Goal: Task Accomplishment & Management: Manage account settings

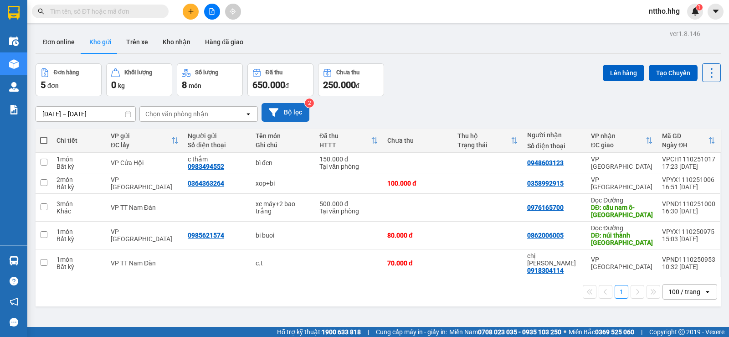
click at [289, 112] on button "Bộ lọc" at bounding box center [285, 112] width 48 height 19
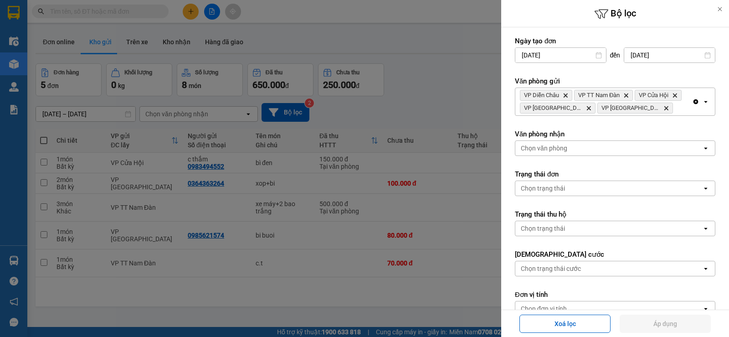
drag, startPoint x: 434, startPoint y: 100, endPoint x: 455, endPoint y: 101, distance: 20.1
click at [436, 100] on div at bounding box center [364, 168] width 729 height 337
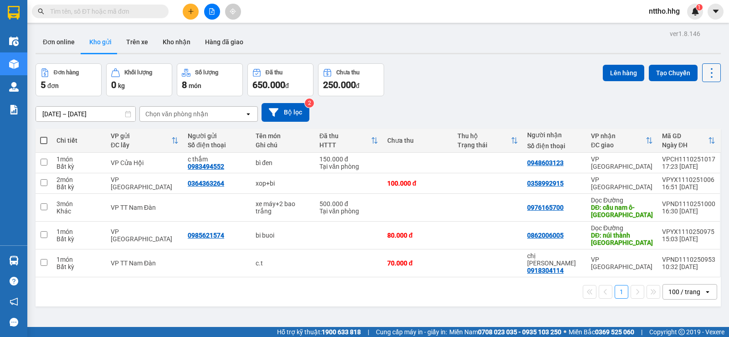
click at [705, 77] on icon at bounding box center [711, 72] width 13 height 13
click at [669, 131] on icon "Menu" at bounding box center [668, 130] width 9 height 9
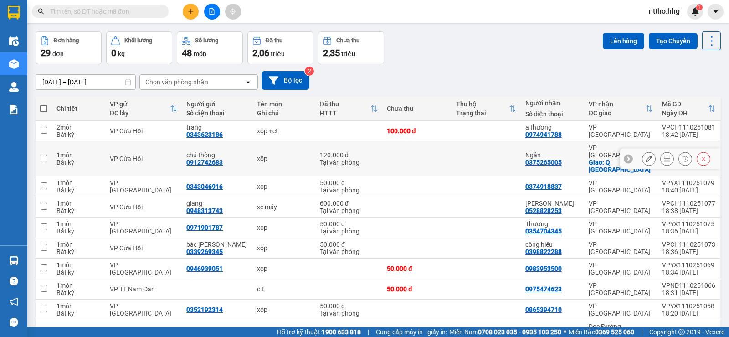
scroll to position [46, 0]
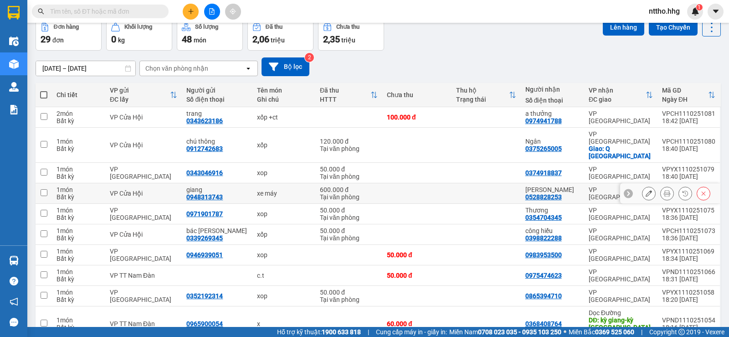
click at [270, 189] on div "xe máy" at bounding box center [284, 192] width 54 height 7
checkbox input "true"
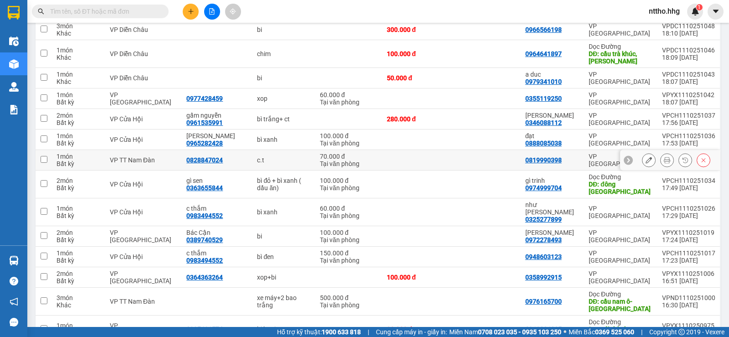
scroll to position [501, 0]
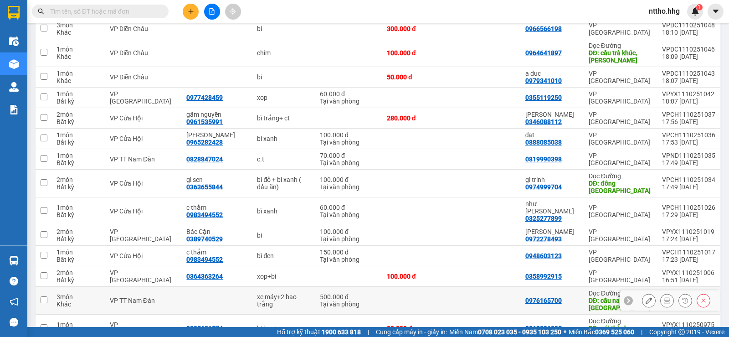
click at [276, 293] on div "xe máy+2 bao trắng" at bounding box center [284, 300] width 54 height 15
checkbox input "true"
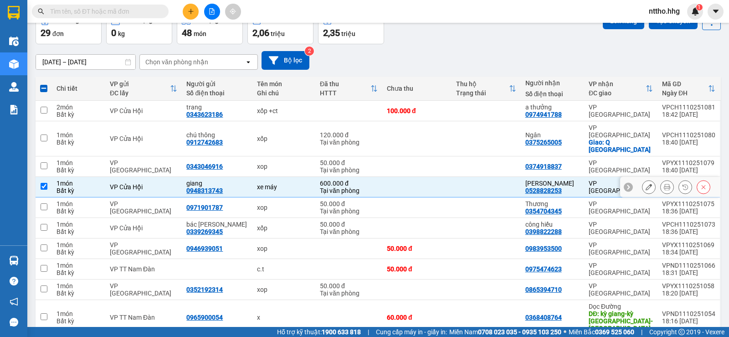
scroll to position [15, 0]
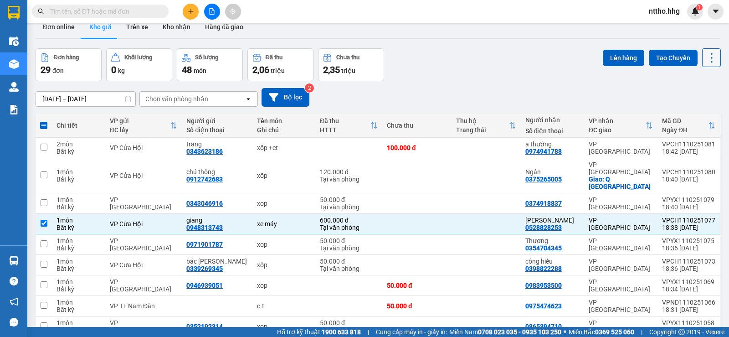
click at [707, 61] on icon at bounding box center [711, 57] width 13 height 13
click at [680, 117] on span "Làm mới" at bounding box center [691, 115] width 25 height 9
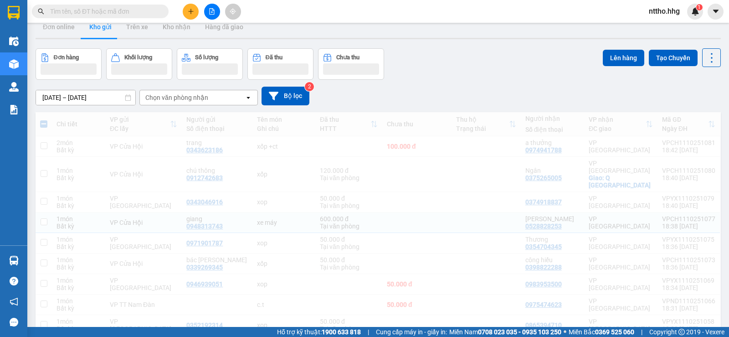
checkbox input "false"
checkbox input "true"
checkbox input "false"
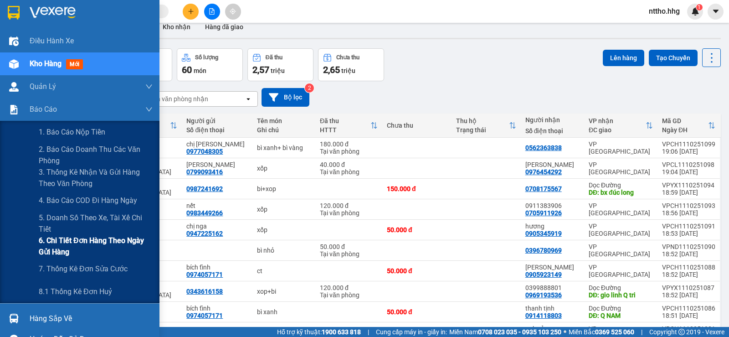
click at [58, 248] on span "6. Chi tiết đơn hàng theo ngày gửi hàng" at bounding box center [96, 246] width 114 height 23
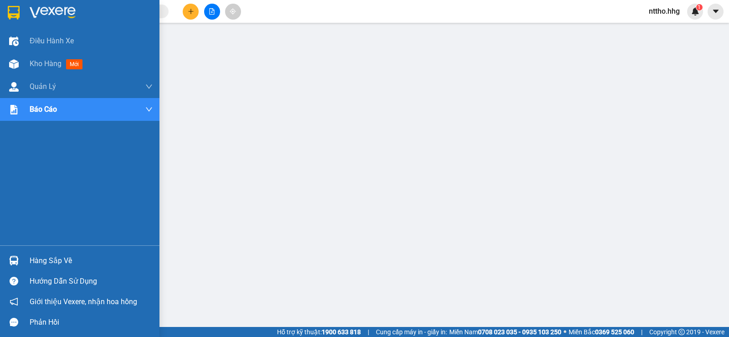
click at [13, 15] on img at bounding box center [14, 13] width 12 height 14
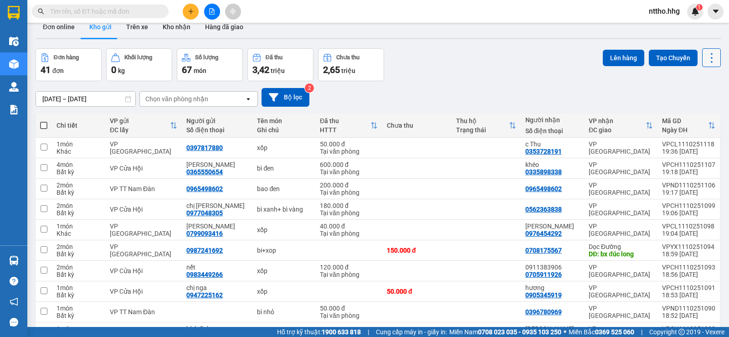
click at [706, 56] on icon at bounding box center [711, 57] width 13 height 13
click at [679, 114] on div "Làm mới" at bounding box center [688, 115] width 54 height 9
click at [198, 97] on div "Chọn văn phòng nhận" at bounding box center [176, 98] width 63 height 9
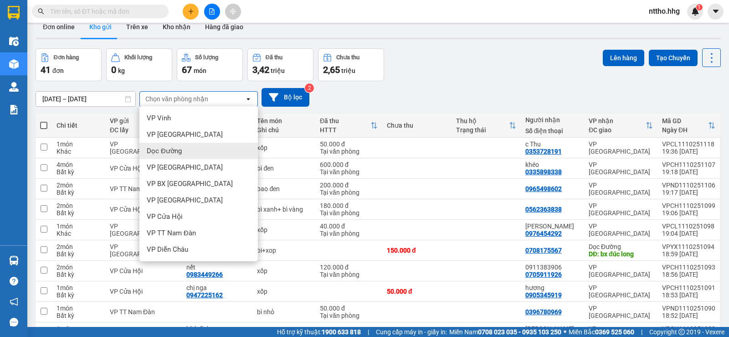
click at [195, 153] on div "Dọc Đường" at bounding box center [198, 151] width 118 height 16
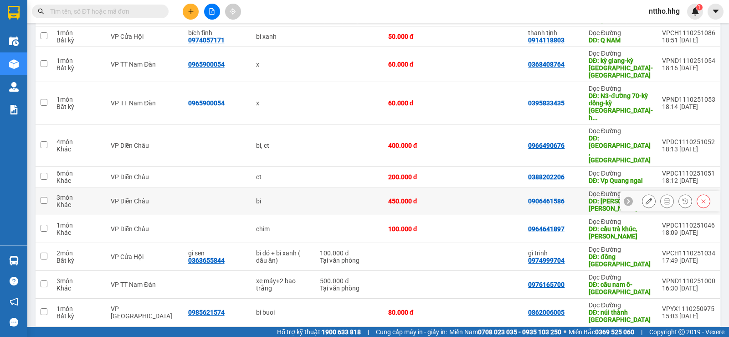
scroll to position [168, 0]
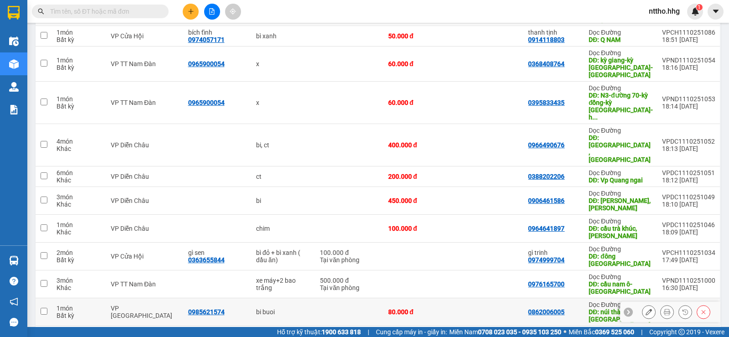
click at [518, 298] on td at bounding box center [489, 312] width 70 height 28
checkbox input "true"
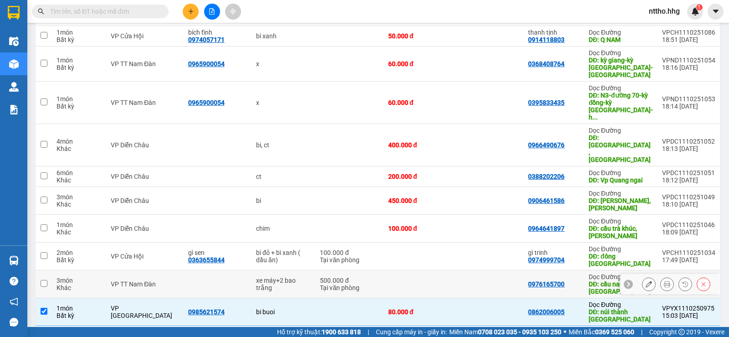
click at [489, 270] on td at bounding box center [489, 284] width 70 height 28
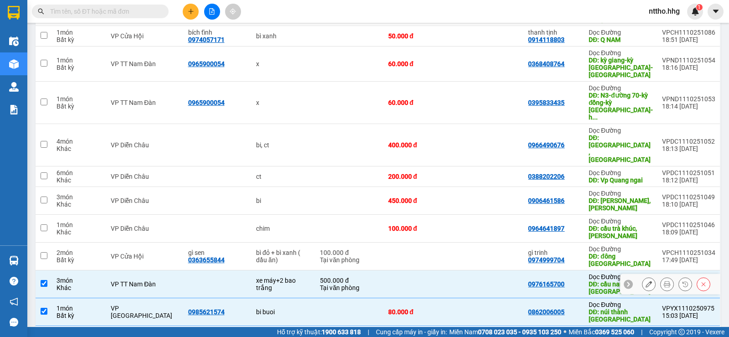
checkbox input "true"
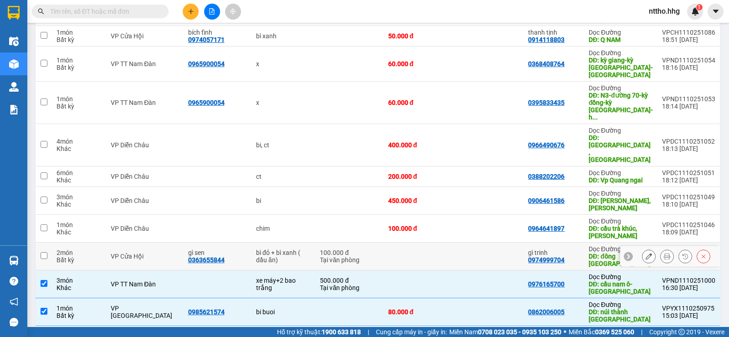
click at [494, 242] on td at bounding box center [489, 256] width 70 height 28
checkbox input "true"
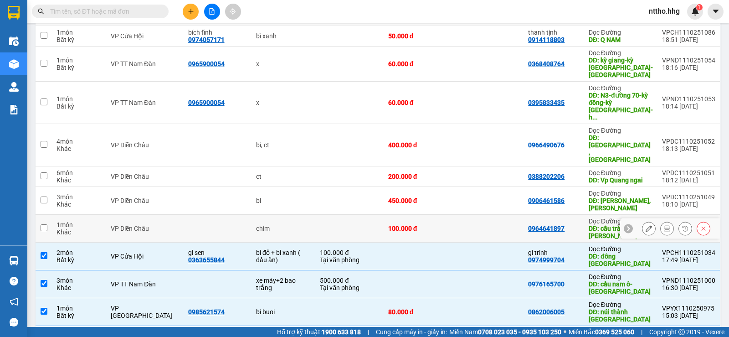
click at [501, 215] on td at bounding box center [489, 229] width 70 height 28
checkbox input "true"
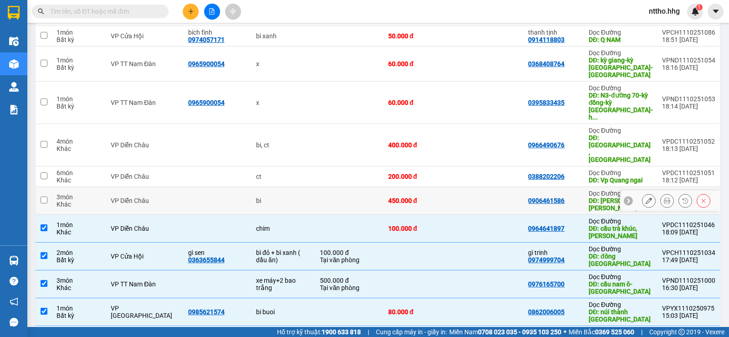
click at [490, 187] on td at bounding box center [489, 201] width 70 height 28
checkbox input "true"
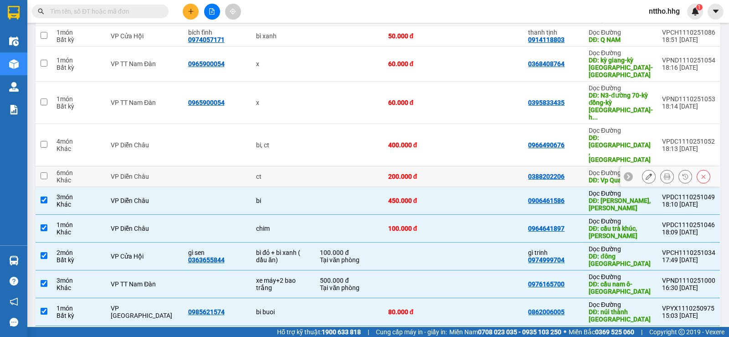
click at [516, 166] on td at bounding box center [489, 176] width 70 height 20
checkbox input "true"
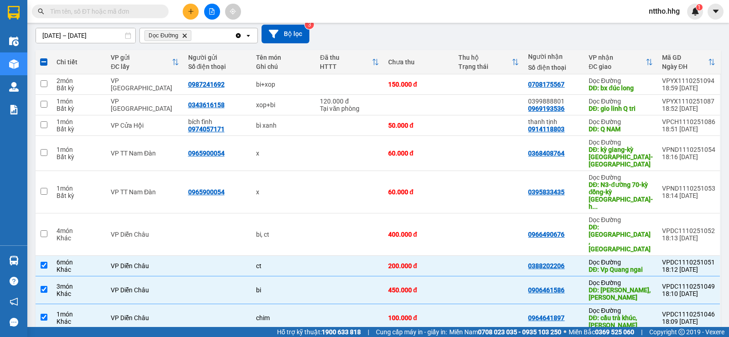
scroll to position [77, 0]
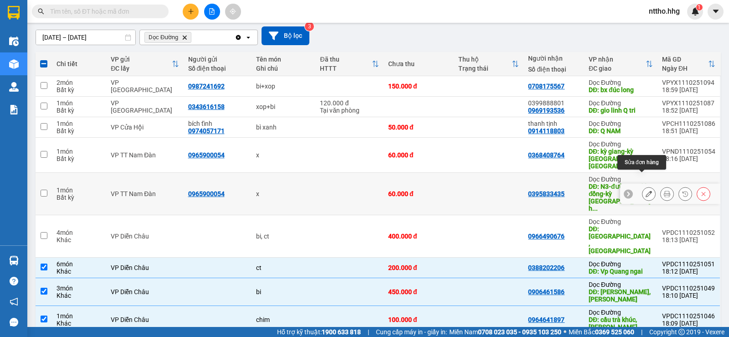
click at [642, 186] on button at bounding box center [648, 194] width 13 height 16
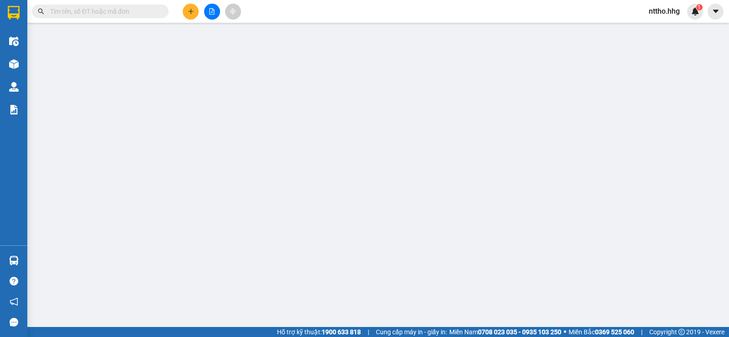
type input "0965900054"
type input "0395833435"
type input "N3-đường 70-kỳ đồng-kỳ anh-hà tĩnh"
type input "0"
type input "60.000"
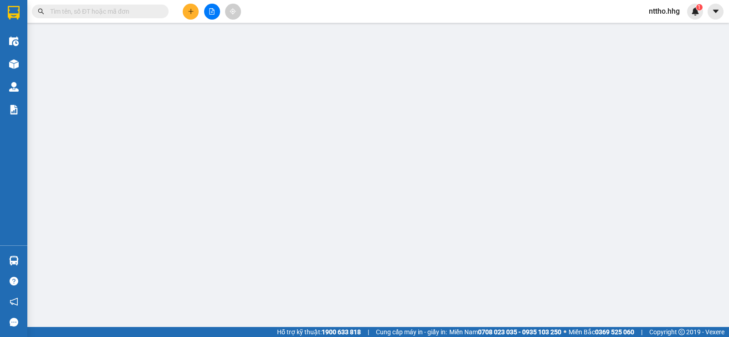
type input "60.000"
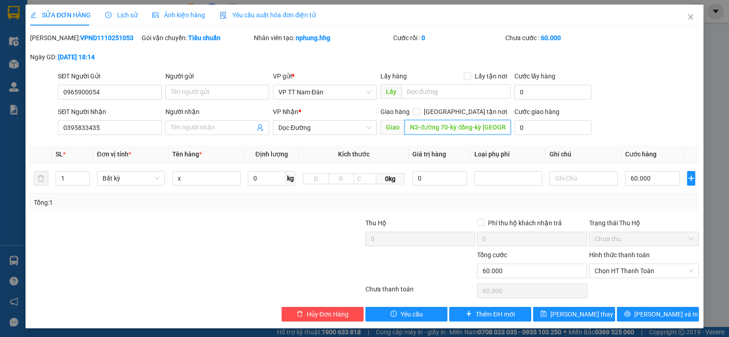
click at [480, 126] on input "N3-đường 70-kỳ đồng-kỳ anh-hà tĩnh" at bounding box center [457, 127] width 107 height 15
click at [479, 126] on input "N3-đường 70-kỳ đồng-kỳ anh-hà tĩnh" at bounding box center [457, 127] width 107 height 15
click at [459, 126] on input "N3-đường 70- anh-hà tĩnh" at bounding box center [457, 127] width 107 height 15
type input "N3-đường 70-hà tĩnh"
click at [575, 314] on span "Lưu thay đổi" at bounding box center [586, 314] width 73 height 10
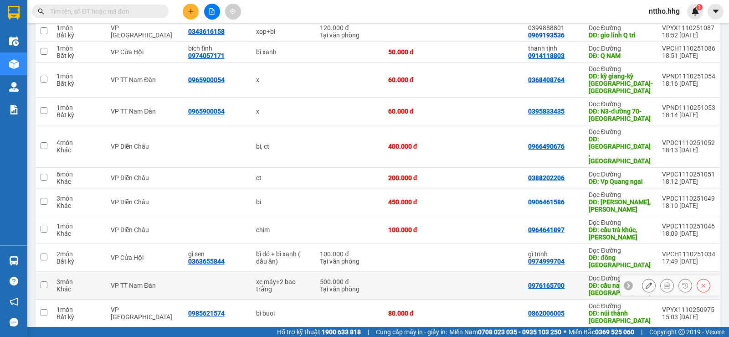
scroll to position [168, 0]
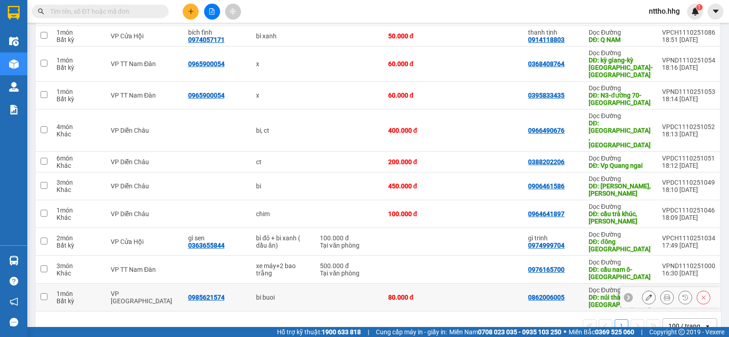
click at [143, 290] on div "VP Cầu Yên Xuân" at bounding box center [145, 297] width 68 height 15
checkbox input "true"
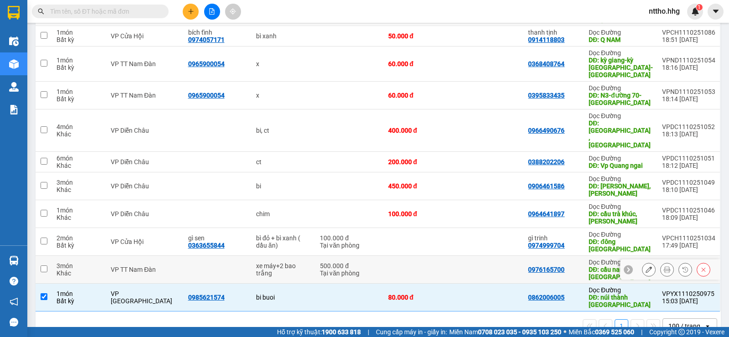
click at [149, 255] on td "VP TT Nam Đàn" at bounding box center [144, 269] width 77 height 28
checkbox input "true"
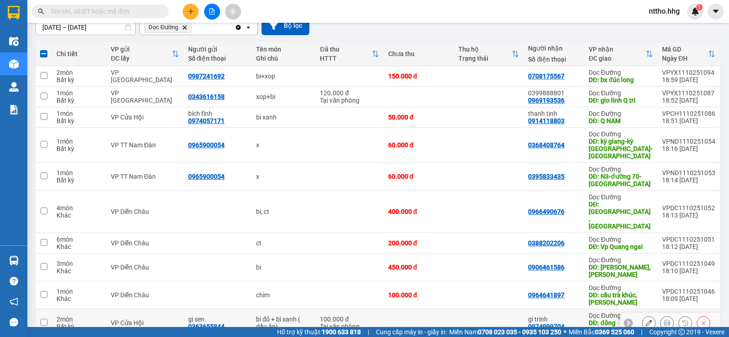
scroll to position [77, 0]
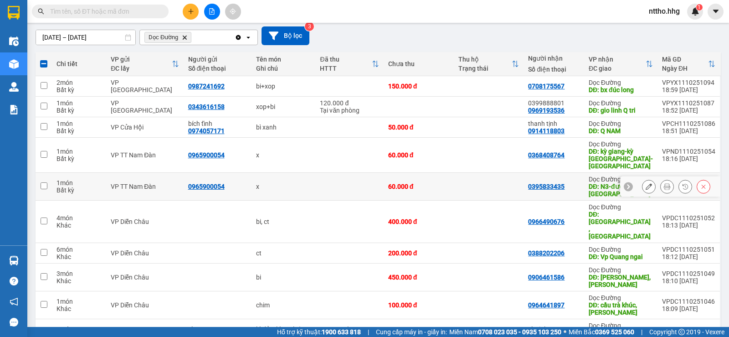
click at [157, 183] on div "VP TT Nam Đàn" at bounding box center [145, 186] width 68 height 7
checkbox input "true"
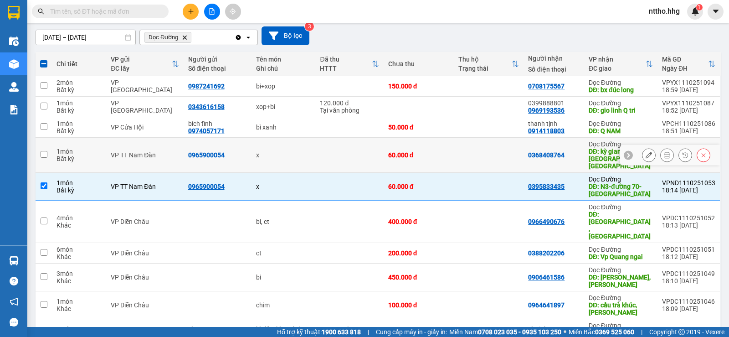
click at [164, 156] on td "VP TT Nam Đàn" at bounding box center [144, 155] width 77 height 35
checkbox input "true"
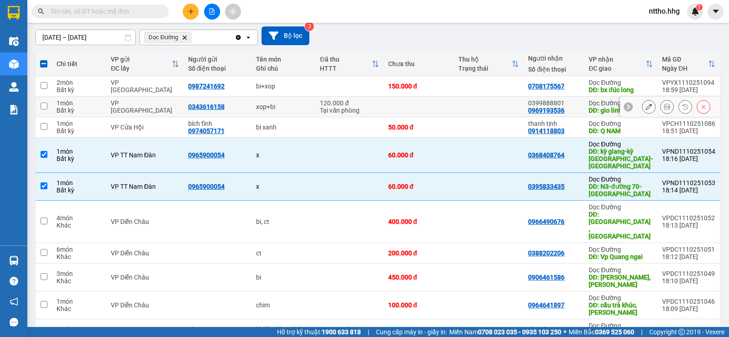
click at [175, 108] on div "VP Cầu Yên Xuân" at bounding box center [145, 106] width 68 height 15
checkbox input "true"
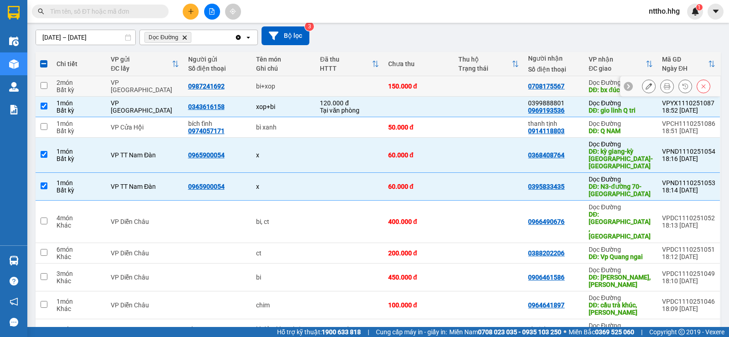
click at [165, 89] on div "VP Cầu Yên Xuân" at bounding box center [145, 86] width 68 height 15
checkbox input "true"
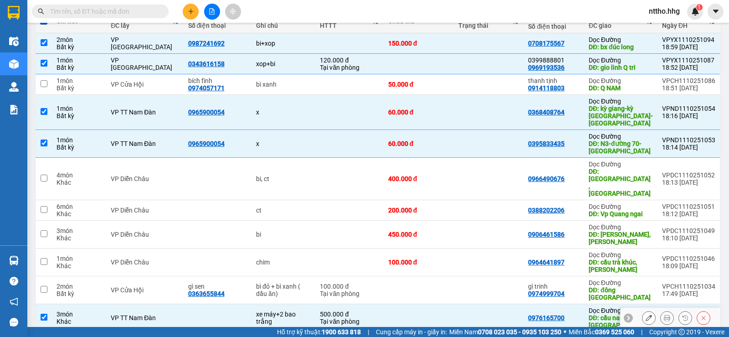
scroll to position [0, 0]
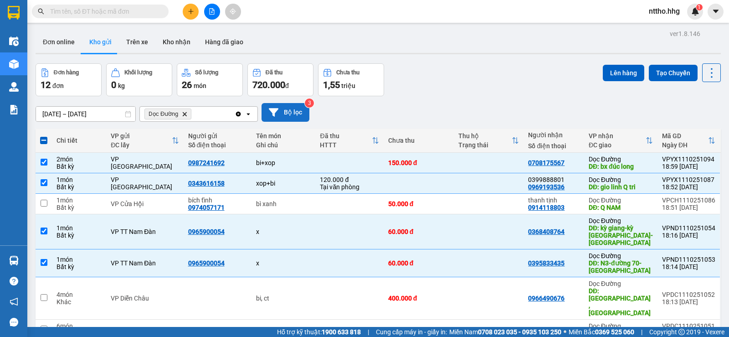
click at [286, 114] on button "Bộ lọc" at bounding box center [285, 112] width 48 height 19
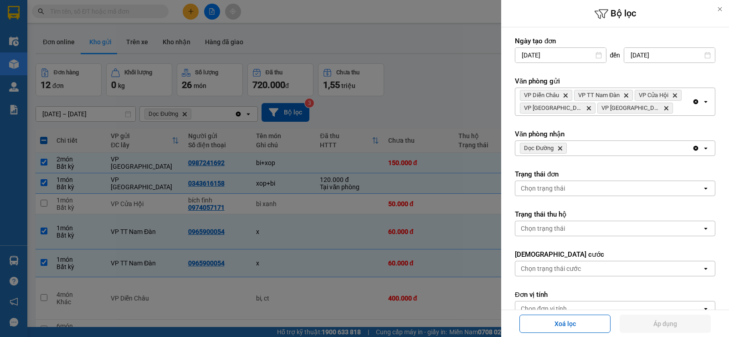
click at [410, 102] on div at bounding box center [364, 168] width 729 height 337
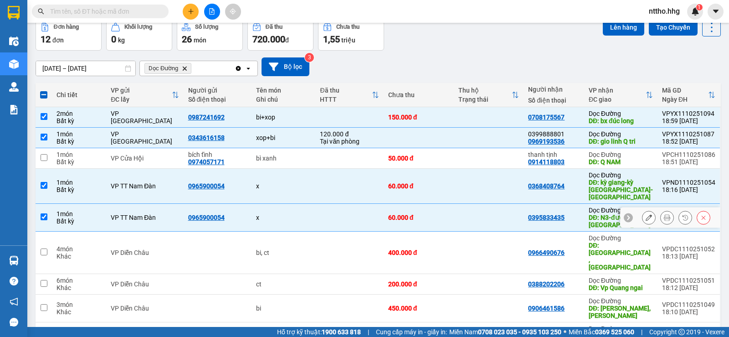
scroll to position [36, 0]
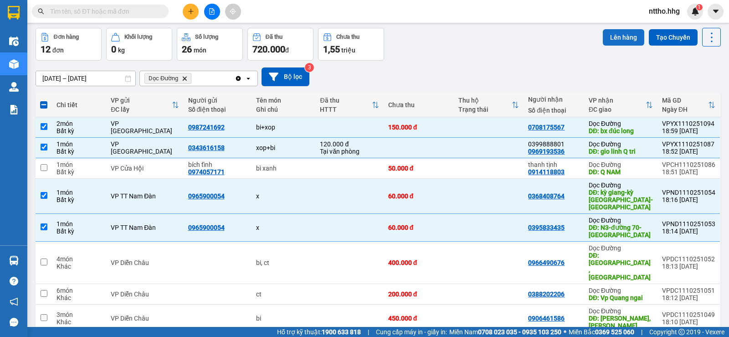
click at [623, 37] on button "Lên hàng" at bounding box center [623, 37] width 41 height 16
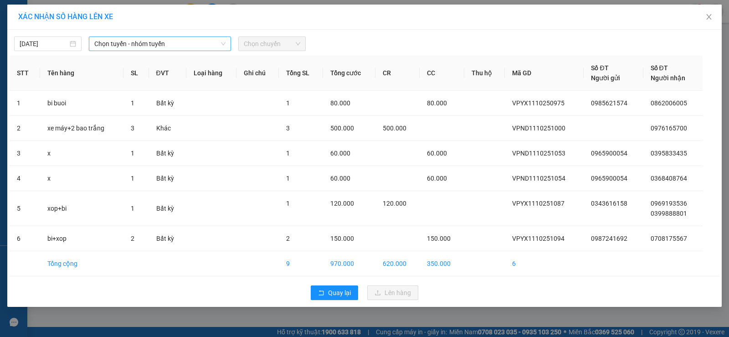
click at [189, 46] on span "Chọn tuyến - nhóm tuyến" at bounding box center [159, 44] width 131 height 14
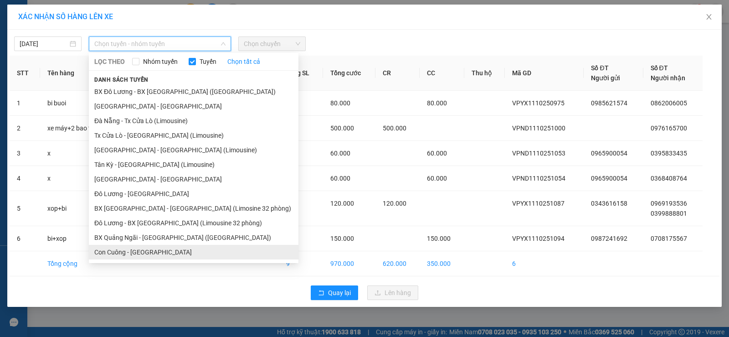
click at [128, 251] on li "Con Cuông - Quảng Ngãi" at bounding box center [193, 252] width 209 height 15
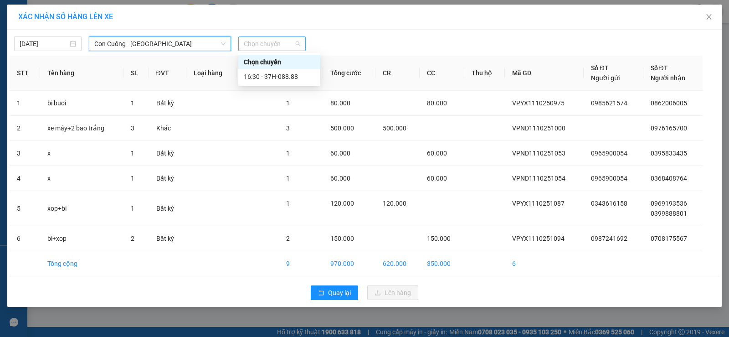
click at [282, 41] on span "Chọn chuyến" at bounding box center [272, 44] width 56 height 14
click at [299, 75] on div "16:30 - 37H-088.88" at bounding box center [279, 77] width 71 height 10
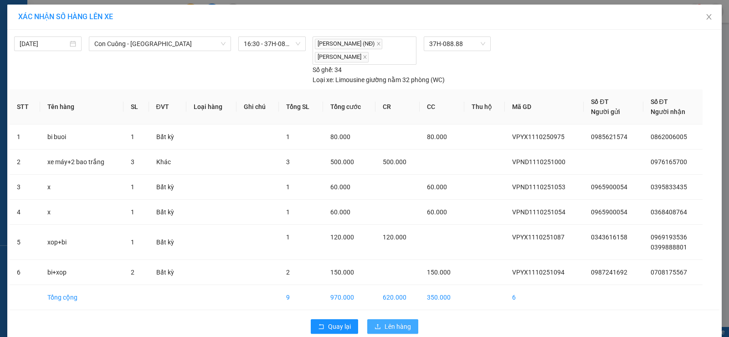
click at [386, 324] on span "Lên hàng" at bounding box center [397, 326] width 26 height 10
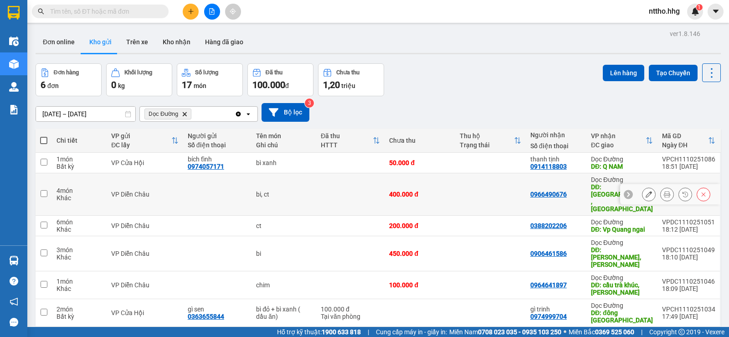
click at [220, 192] on td at bounding box center [217, 194] width 68 height 42
checkbox input "true"
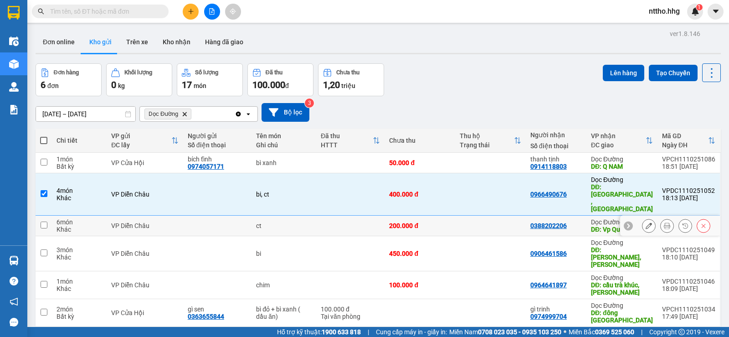
click at [212, 222] on div at bounding box center [217, 225] width 59 height 7
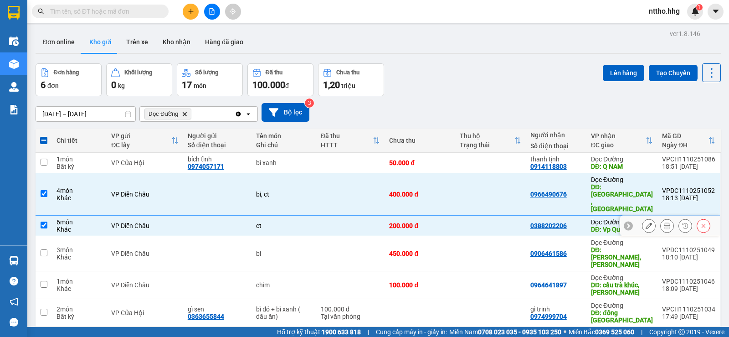
checkbox input "true"
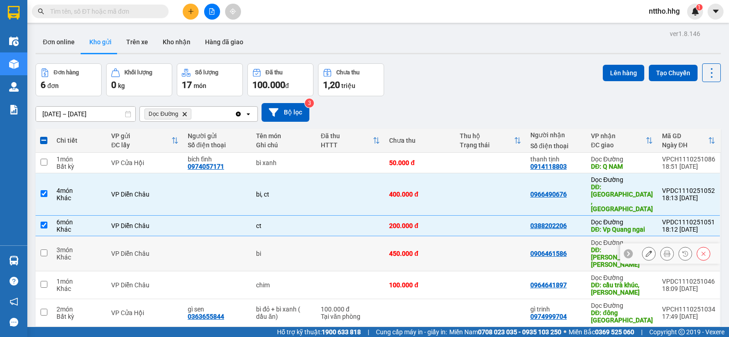
click at [192, 250] on div at bounding box center [217, 253] width 59 height 7
checkbox input "true"
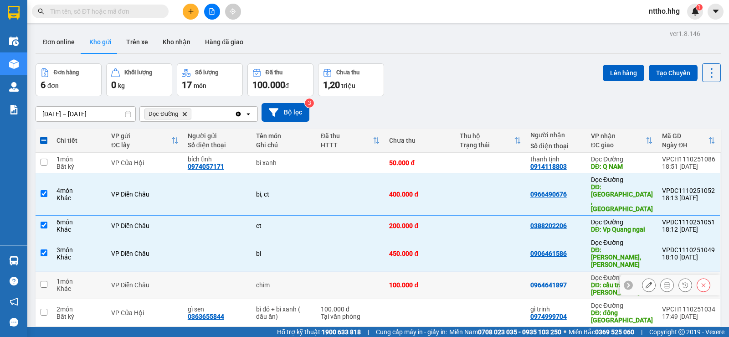
click at [189, 281] on div at bounding box center [217, 284] width 59 height 7
checkbox input "true"
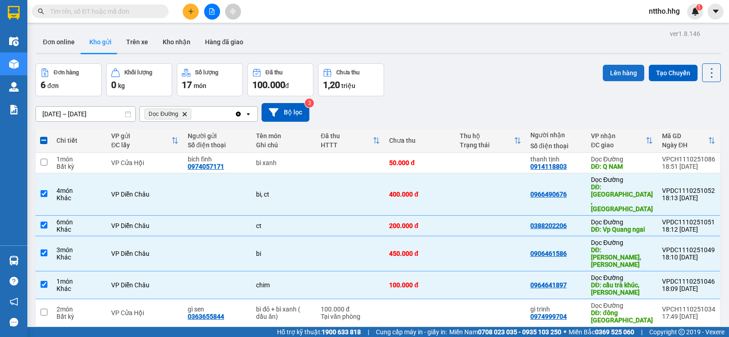
click at [624, 72] on button "Lên hàng" at bounding box center [623, 73] width 41 height 16
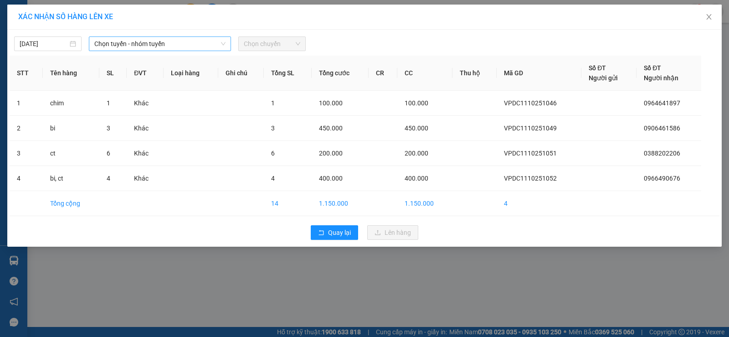
click at [150, 41] on span "Chọn tuyến - nhóm tuyến" at bounding box center [159, 44] width 131 height 14
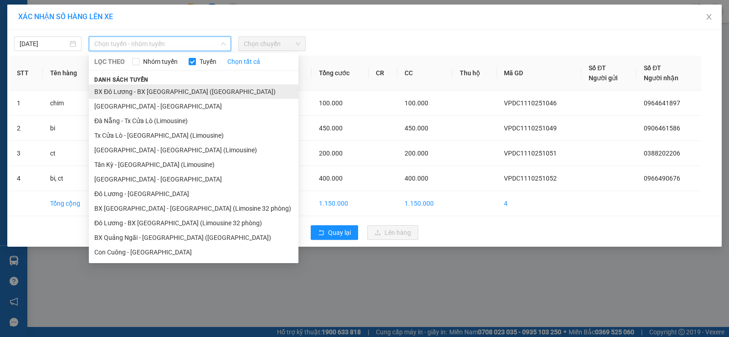
click at [142, 87] on li "BX Đô Lương - BX Quảng Ngãi (Limousine)" at bounding box center [193, 91] width 209 height 15
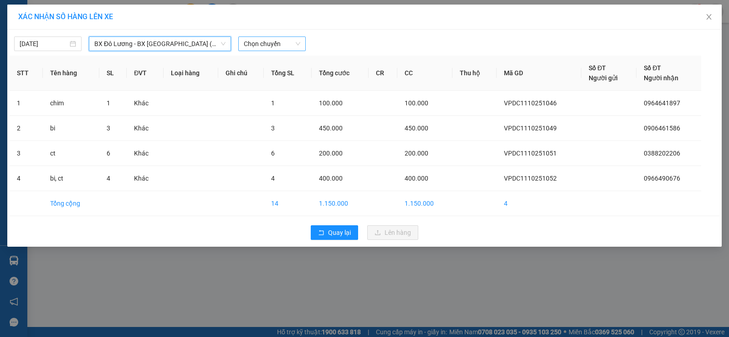
drag, startPoint x: 277, startPoint y: 43, endPoint x: 298, endPoint y: 50, distance: 22.0
click at [278, 43] on span "Chọn chuyến" at bounding box center [272, 44] width 56 height 14
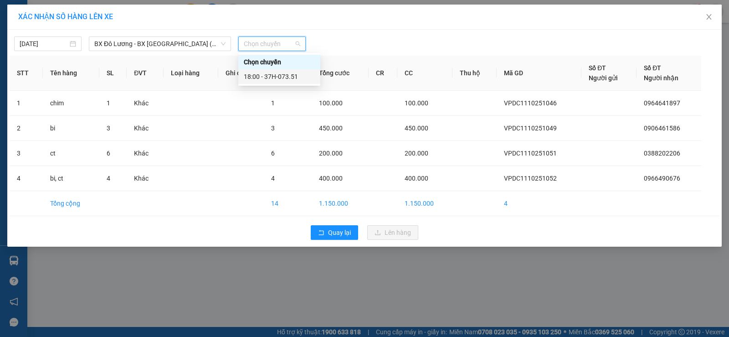
click at [294, 78] on div "18:00 - 37H-073.51" at bounding box center [279, 77] width 71 height 10
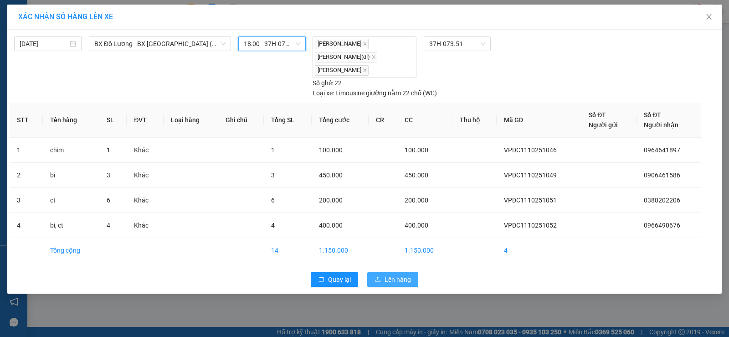
click at [398, 279] on span "Lên hàng" at bounding box center [397, 279] width 26 height 10
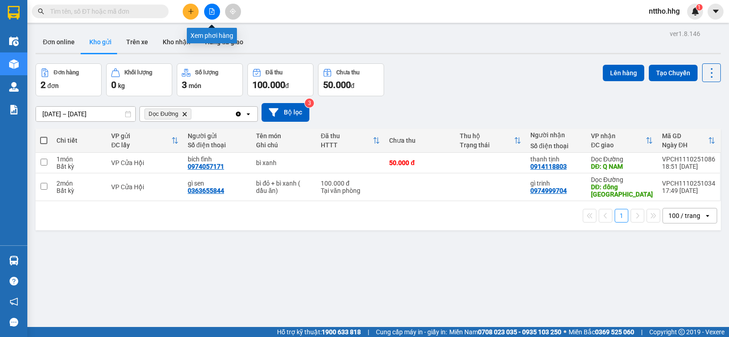
click at [207, 9] on button at bounding box center [212, 12] width 16 height 16
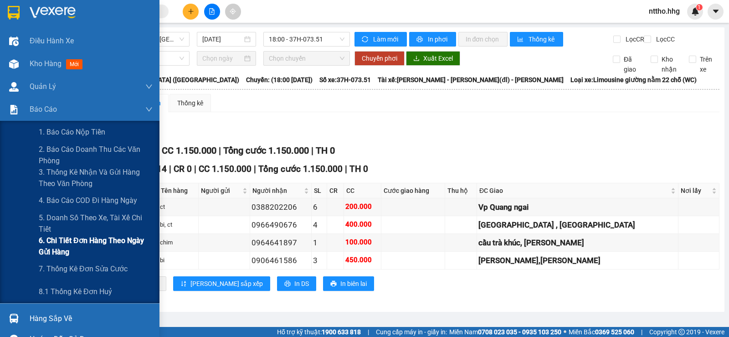
click at [59, 236] on span "6. Chi tiết đơn hàng theo ngày gửi hàng" at bounding box center [96, 246] width 114 height 23
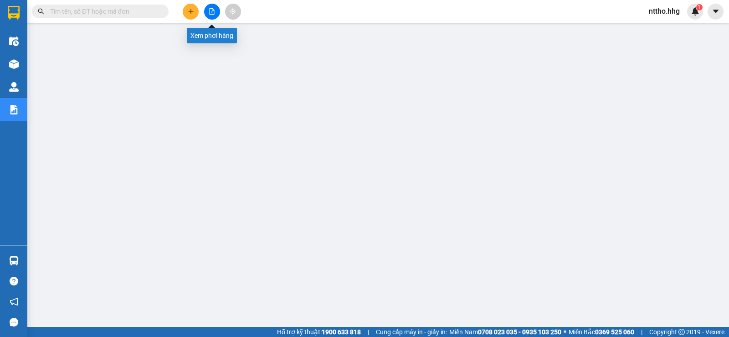
click at [213, 10] on icon "file-add" at bounding box center [212, 11] width 6 height 6
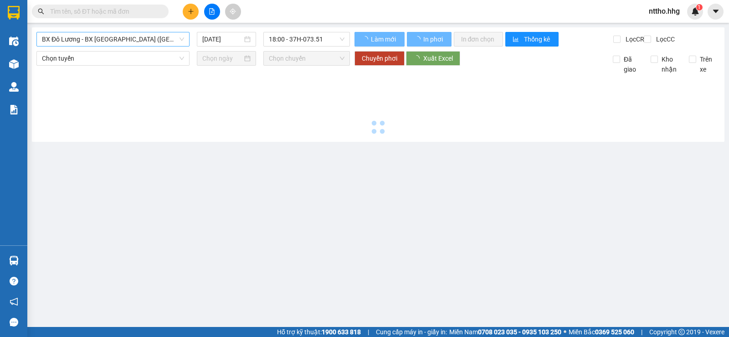
click at [109, 34] on span "BX Đô Lương - BX Quảng Ngãi (Limousine)" at bounding box center [113, 39] width 142 height 14
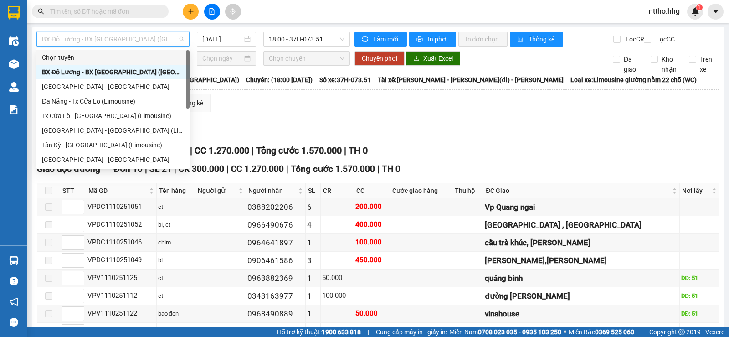
click at [461, 137] on div "Lọc VP Gửi" at bounding box center [378, 131] width 682 height 15
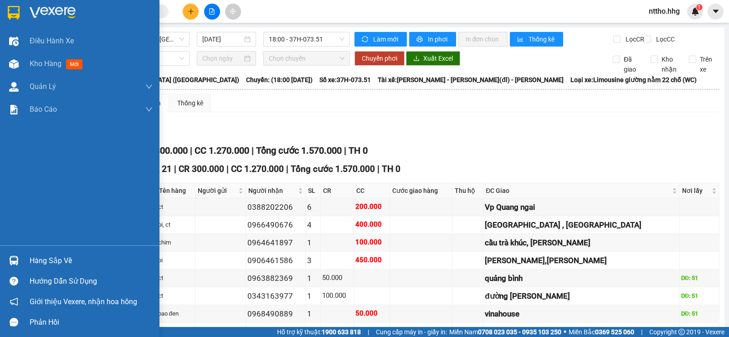
click at [15, 12] on img at bounding box center [14, 13] width 12 height 14
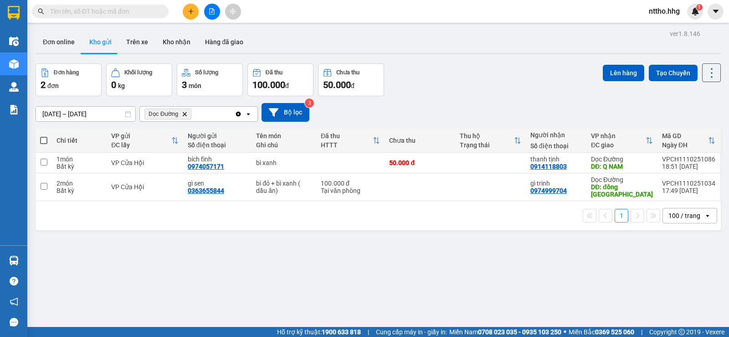
click at [41, 138] on span at bounding box center [43, 140] width 7 height 7
click at [44, 136] on input "checkbox" at bounding box center [44, 136] width 0 height 0
checkbox input "true"
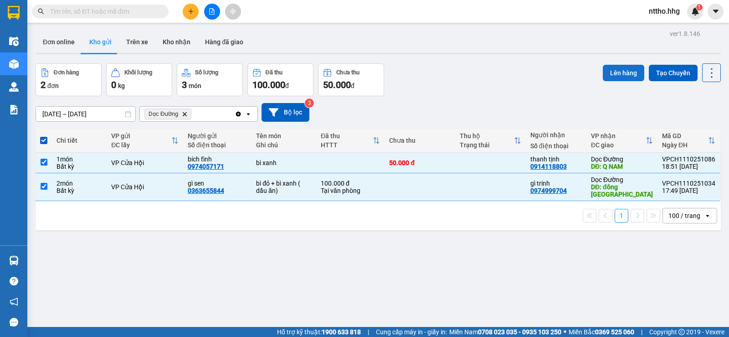
click at [626, 72] on button "Lên hàng" at bounding box center [623, 73] width 41 height 16
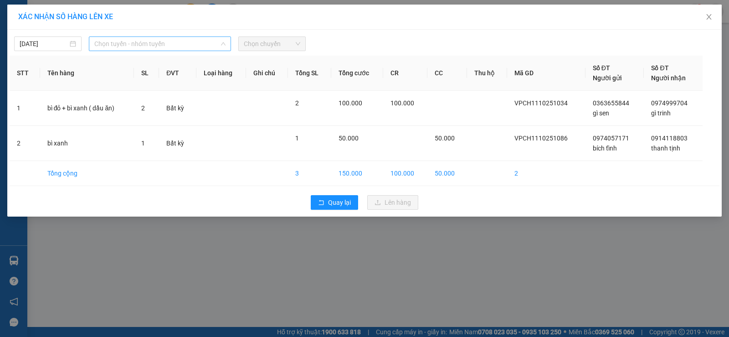
click at [181, 46] on span "Chọn tuyến - nhóm tuyến" at bounding box center [159, 44] width 131 height 14
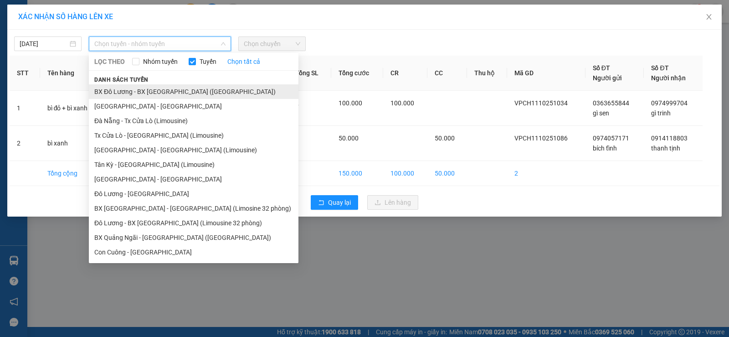
click at [168, 93] on li "BX Đô Lương - BX Quảng Ngãi (Limousine)" at bounding box center [193, 91] width 209 height 15
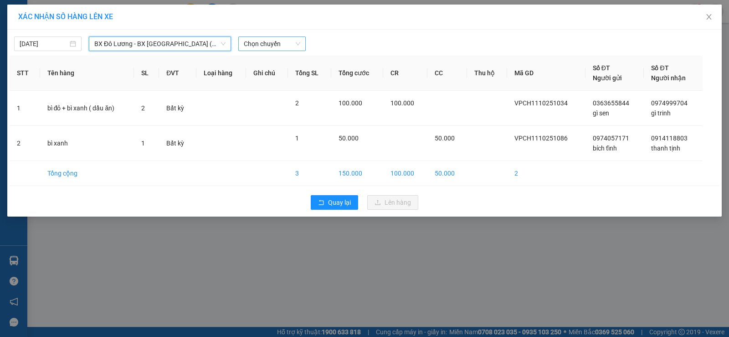
click at [279, 43] on span "Chọn chuyến" at bounding box center [272, 44] width 56 height 14
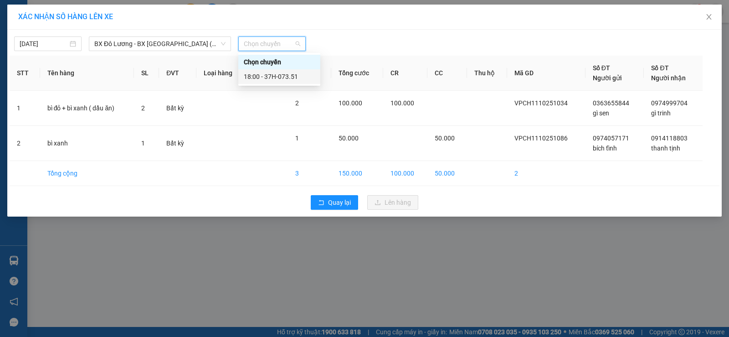
click at [278, 75] on div "18:00 - 37H-073.51" at bounding box center [279, 77] width 71 height 10
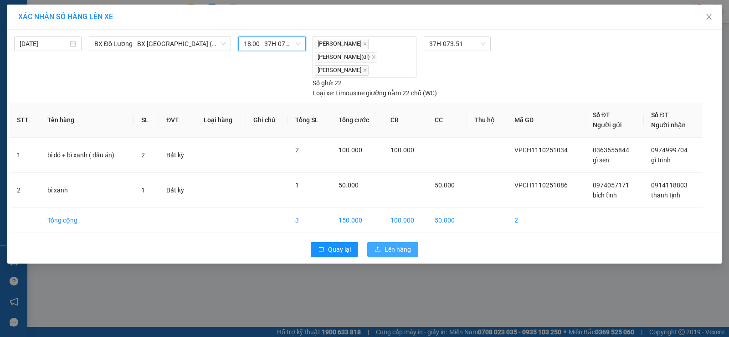
click at [399, 245] on span "Lên hàng" at bounding box center [397, 249] width 26 height 10
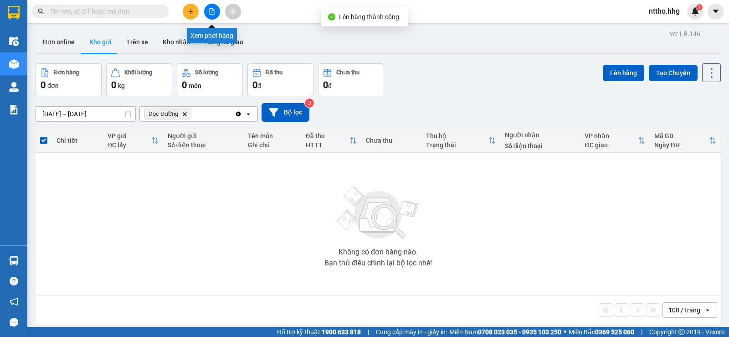
click at [214, 11] on icon "file-add" at bounding box center [211, 11] width 5 height 6
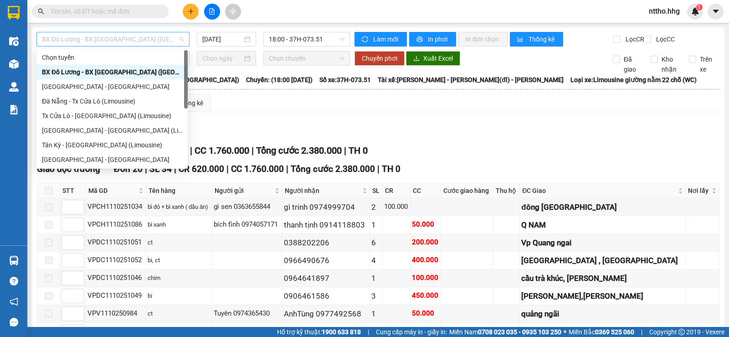
click at [138, 39] on span "BX Đô Lương - BX Quảng Ngãi (Limousine)" at bounding box center [113, 39] width 142 height 14
click at [432, 35] on span "In phơi" at bounding box center [438, 39] width 21 height 10
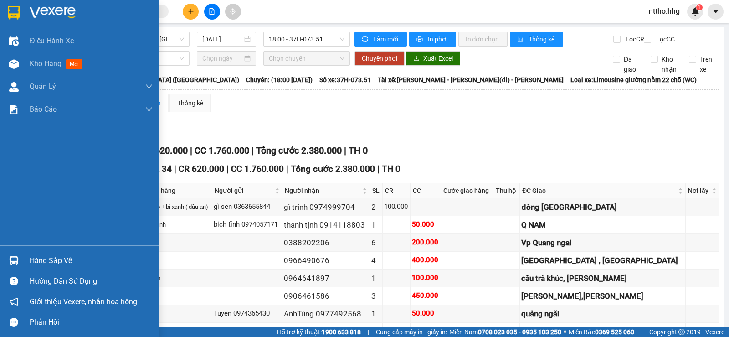
click at [10, 9] on img at bounding box center [14, 13] width 12 height 14
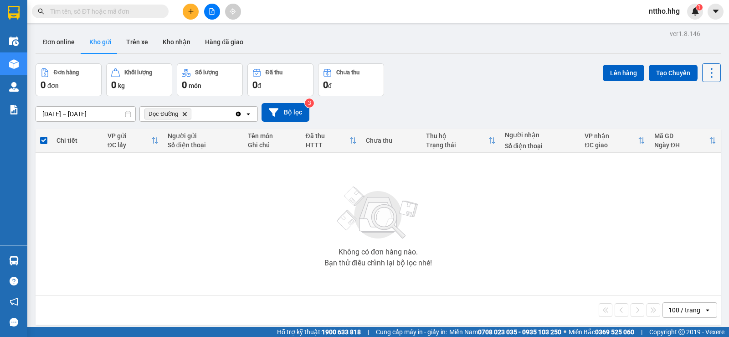
click at [709, 75] on icon at bounding box center [711, 72] width 13 height 13
click at [688, 135] on li "Làm mới" at bounding box center [688, 130] width 68 height 16
click at [705, 77] on icon at bounding box center [711, 72] width 13 height 13
click at [668, 130] on icon "Menu" at bounding box center [668, 130] width 9 height 9
click at [185, 113] on icon "Dọc Đường, close by backspace" at bounding box center [185, 114] width 4 height 4
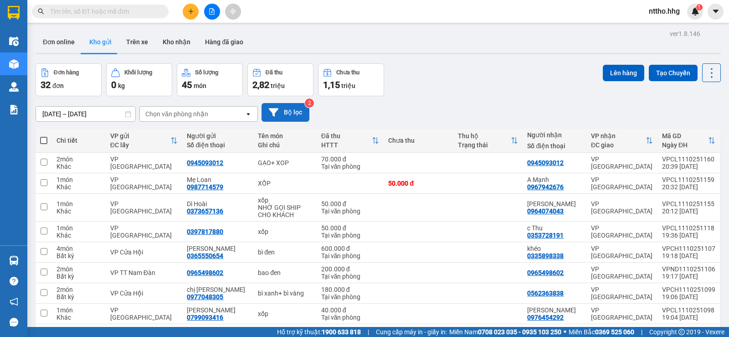
click at [289, 113] on button "Bộ lọc" at bounding box center [285, 112] width 48 height 19
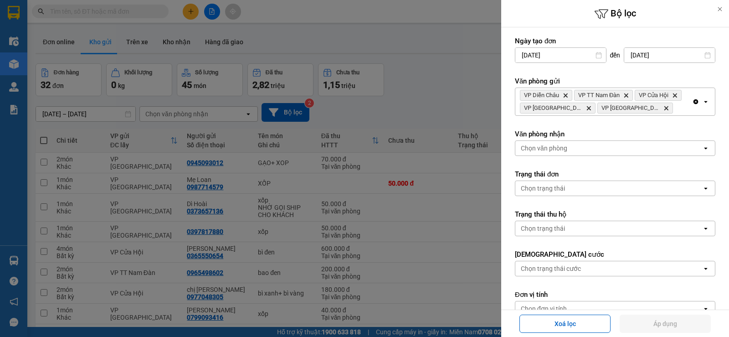
click at [655, 109] on div "VP Diễn Châu Delete VP TT Nam Đàn Delete VP Cửa Hội Delete VP Cầu Yên Xuân Dele…" at bounding box center [603, 101] width 177 height 27
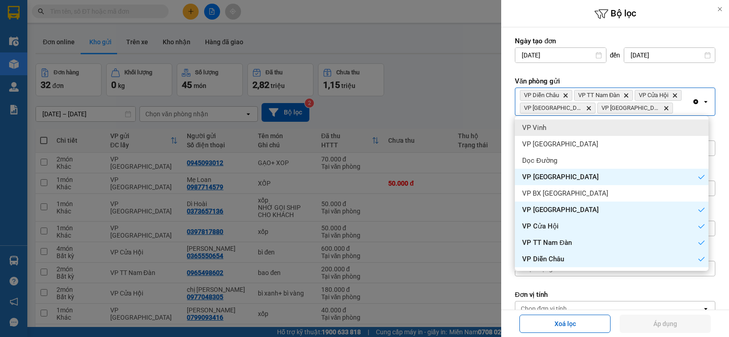
click at [547, 128] on div "VP Vinh" at bounding box center [612, 127] width 194 height 16
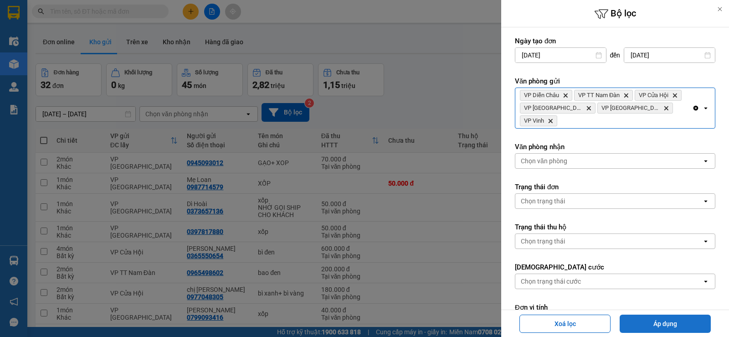
click at [674, 321] on button "Áp dụng" at bounding box center [664, 323] width 91 height 18
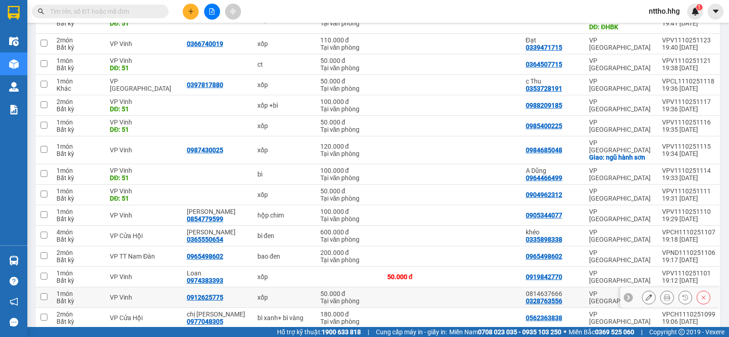
scroll to position [455, 0]
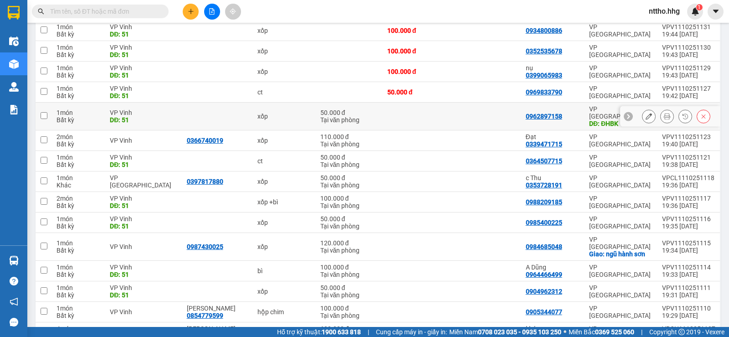
click at [645, 113] on icon at bounding box center [648, 116] width 6 height 6
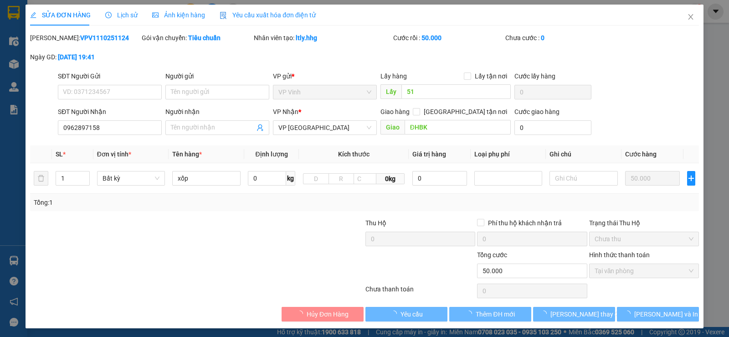
type input "51"
type input "0962897158"
type input "ĐHBK"
type input "0"
type input "50.000"
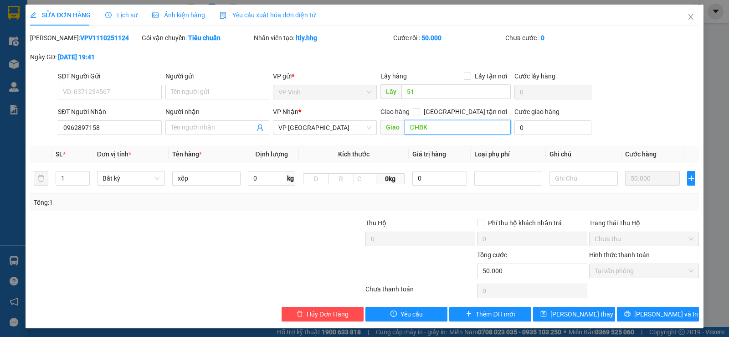
click at [447, 125] on input "ĐHBK" at bounding box center [457, 127] width 107 height 15
click at [573, 314] on span "Lưu thay đổi" at bounding box center [586, 314] width 73 height 10
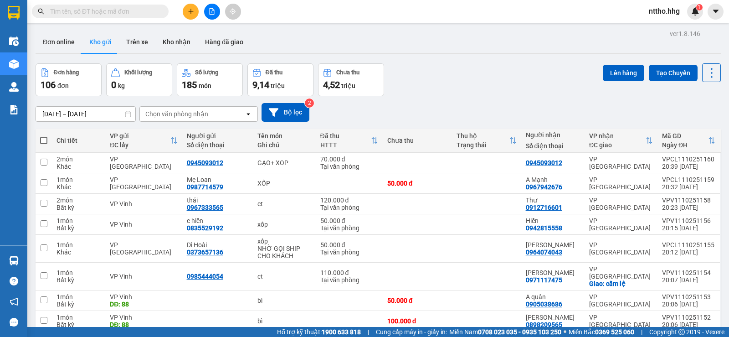
click at [46, 141] on span at bounding box center [43, 140] width 7 height 7
click at [44, 136] on input "checkbox" at bounding box center [44, 136] width 0 height 0
checkbox input "true"
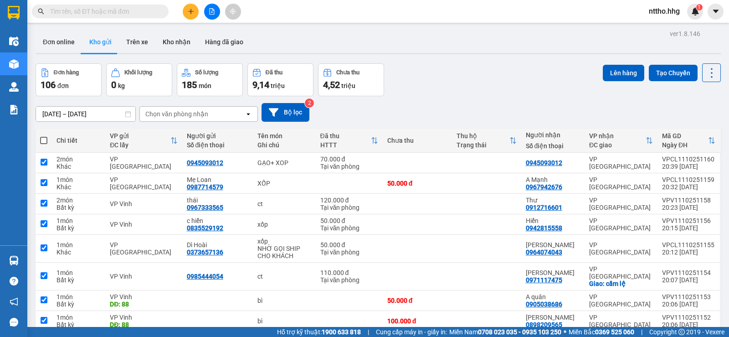
checkbox input "true"
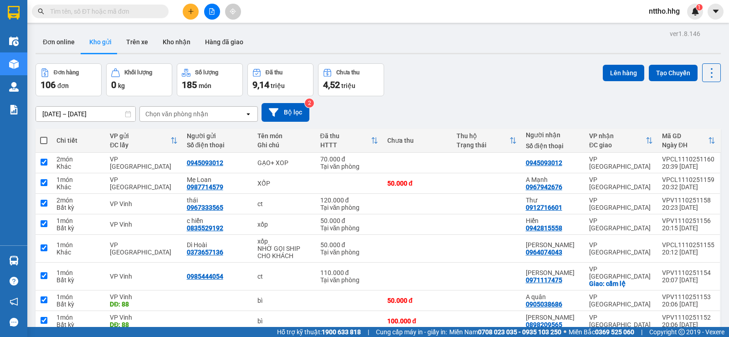
checkbox input "true"
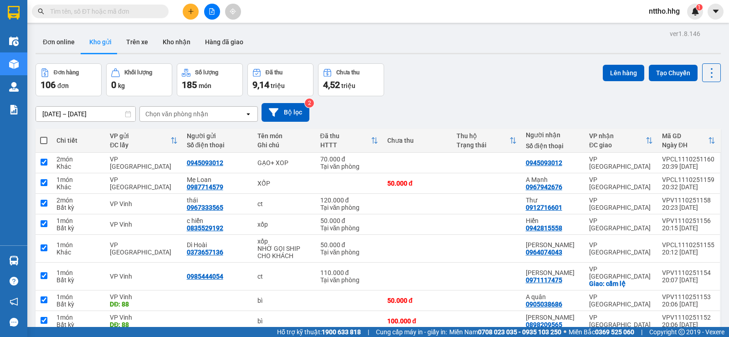
checkbox input "true"
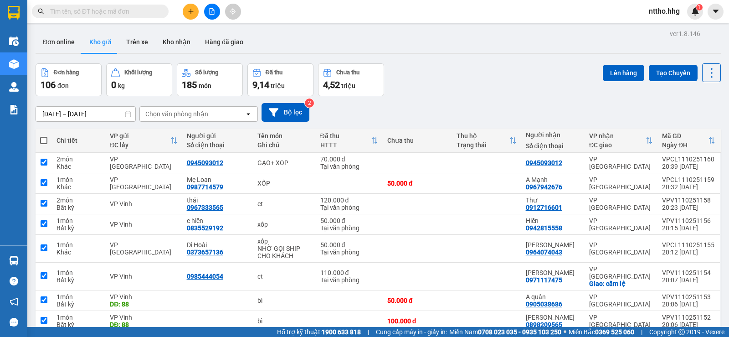
checkbox input "true"
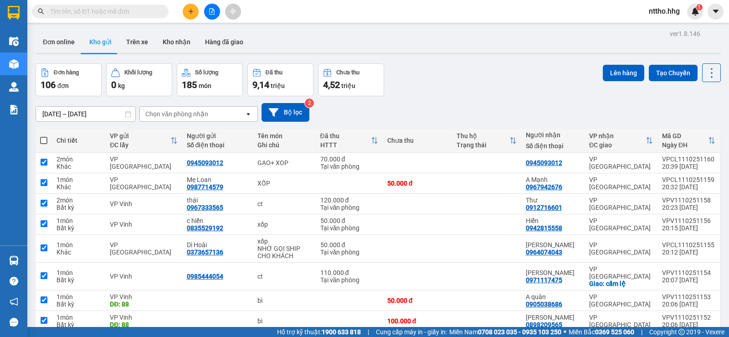
checkbox input "true"
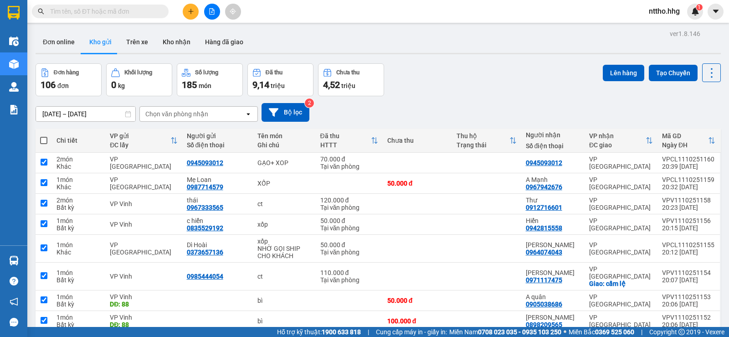
checkbox input "true"
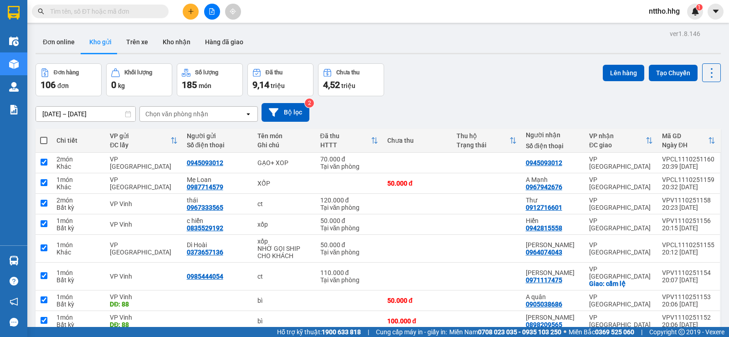
checkbox input "true"
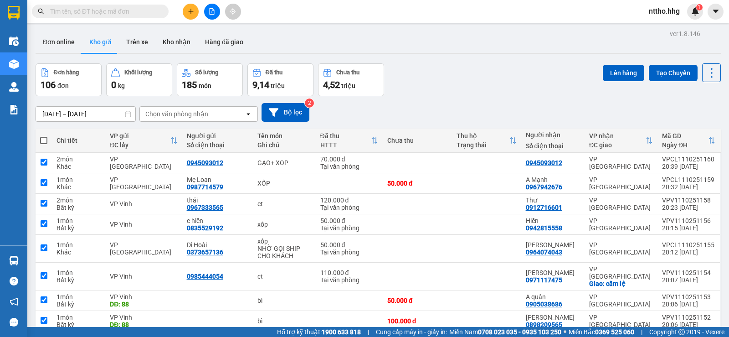
checkbox input "true"
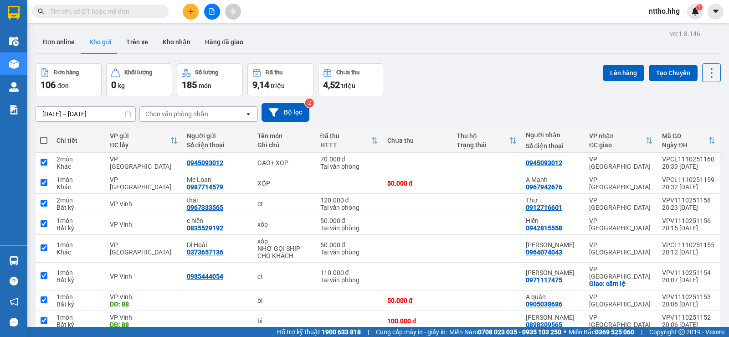
checkbox input "true"
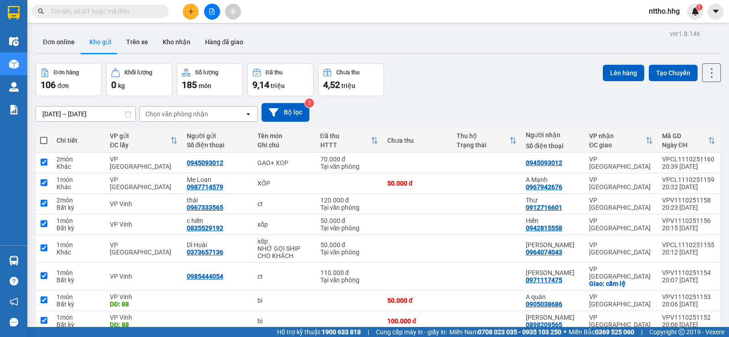
checkbox input "true"
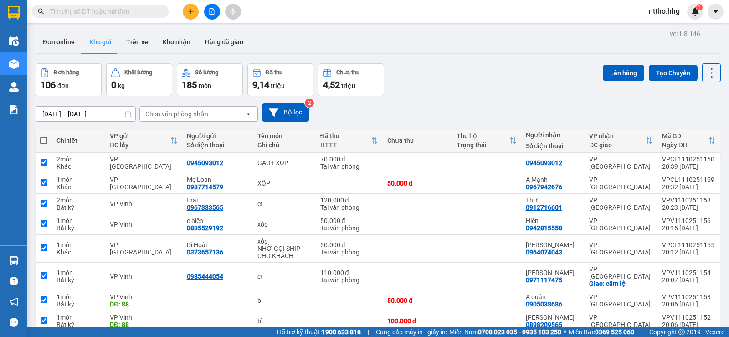
checkbox input "true"
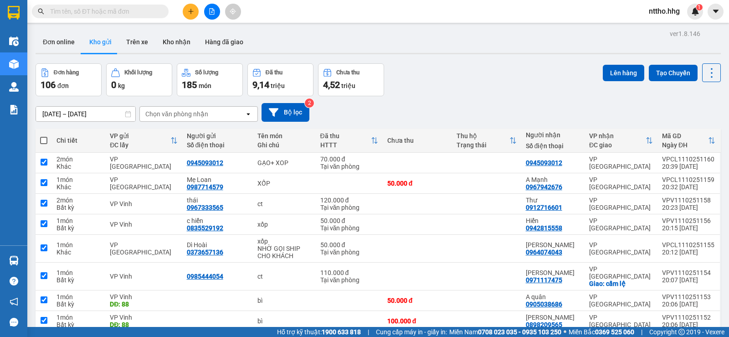
checkbox input "true"
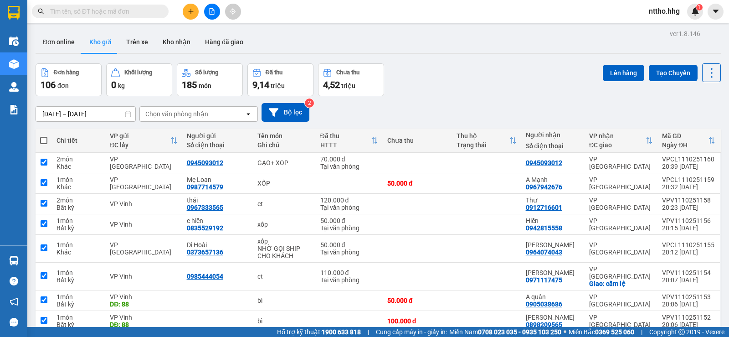
checkbox input "true"
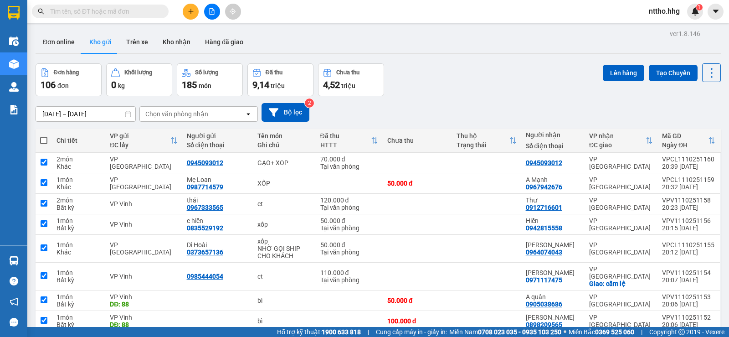
checkbox input "true"
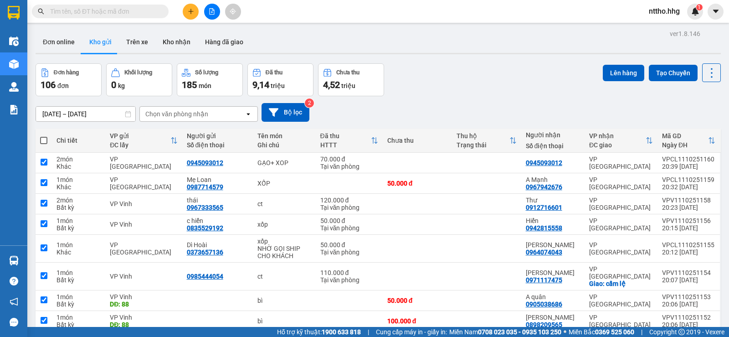
checkbox input "true"
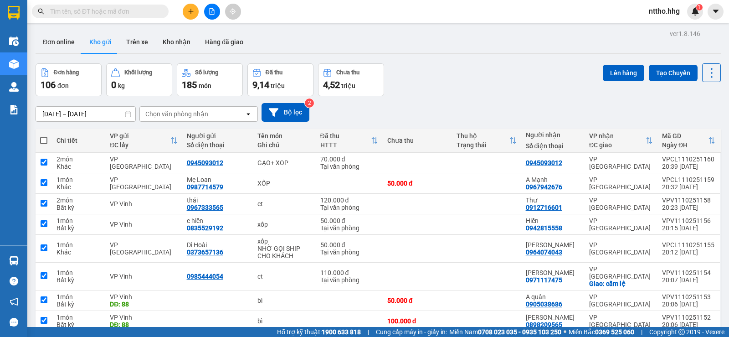
checkbox input "true"
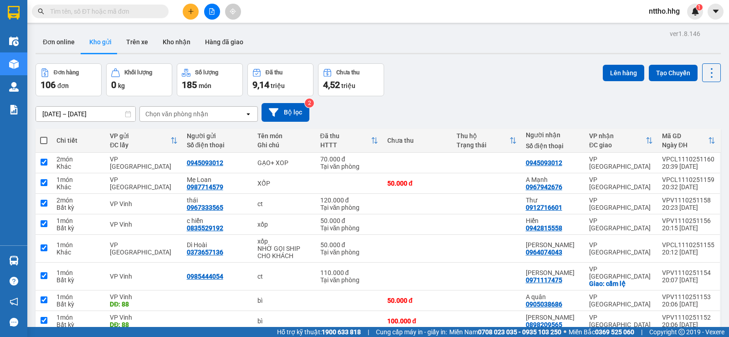
checkbox input "true"
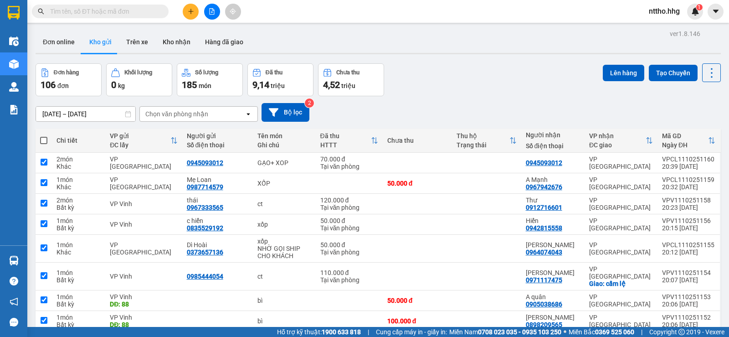
checkbox input "true"
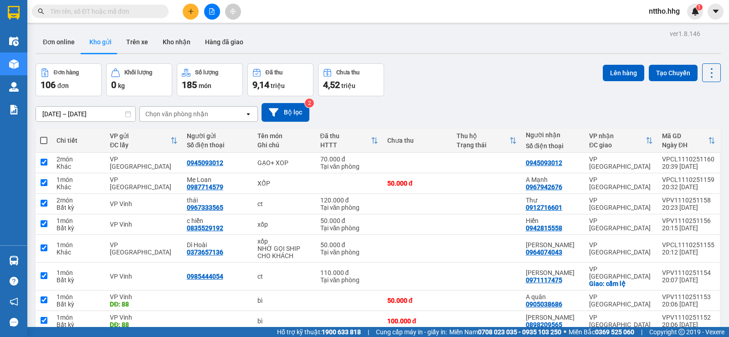
checkbox input "true"
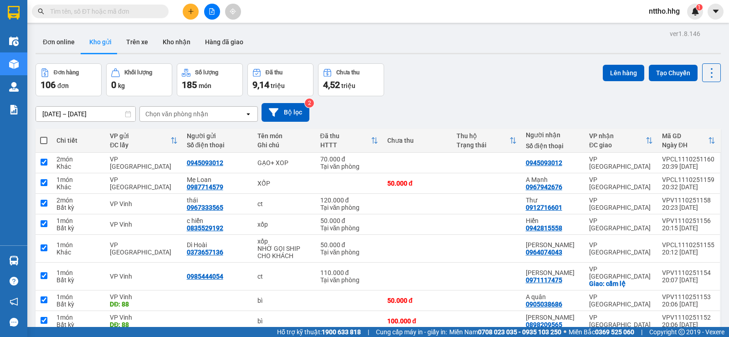
checkbox input "true"
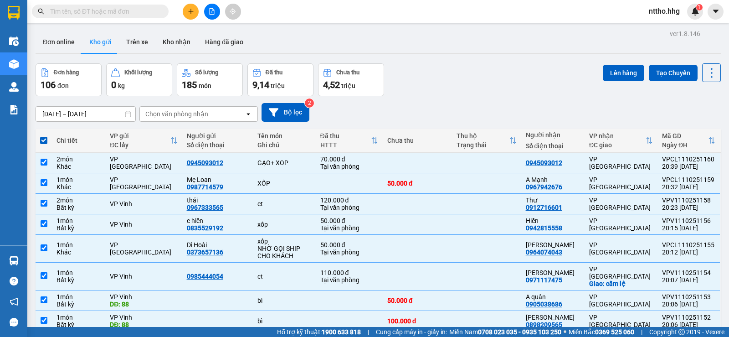
click at [45, 141] on span at bounding box center [43, 140] width 7 height 7
click at [44, 136] on input "checkbox" at bounding box center [44, 136] width 0 height 0
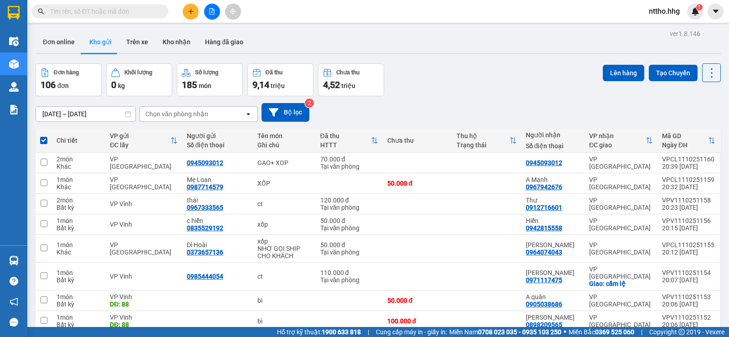
checkbox input "false"
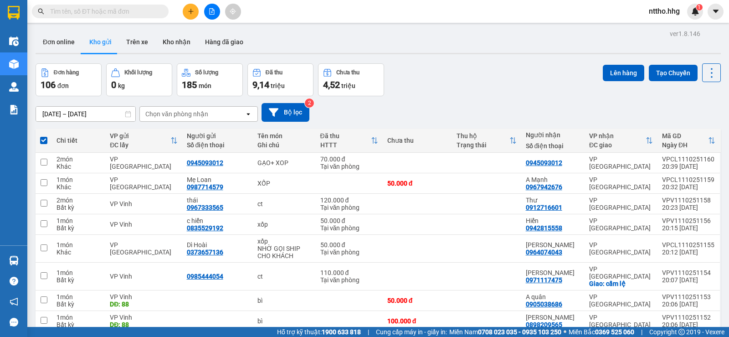
checkbox input "false"
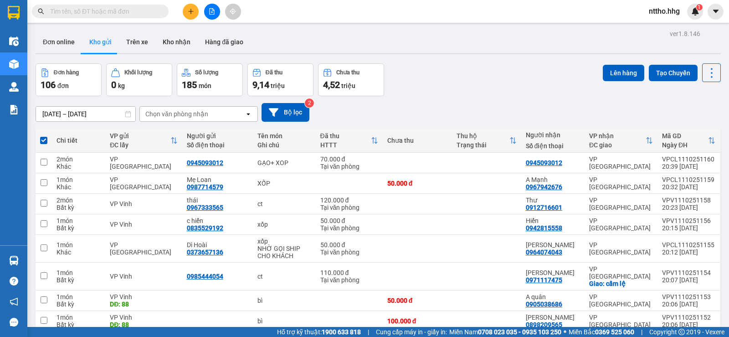
checkbox input "false"
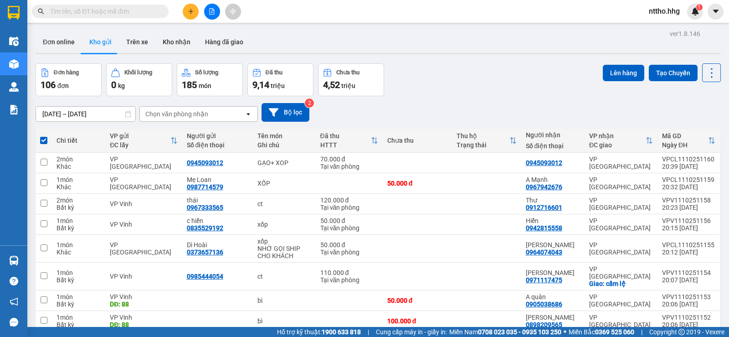
checkbox input "false"
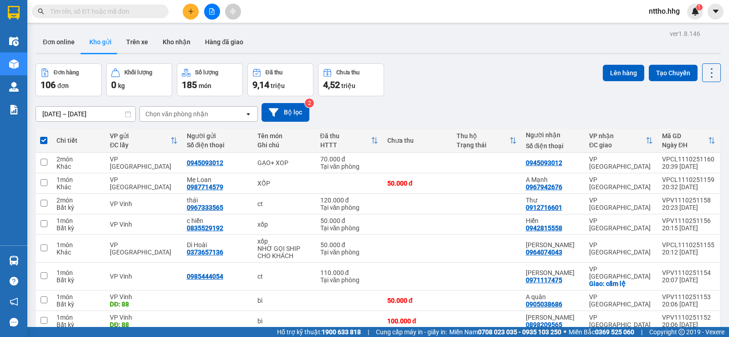
checkbox input "false"
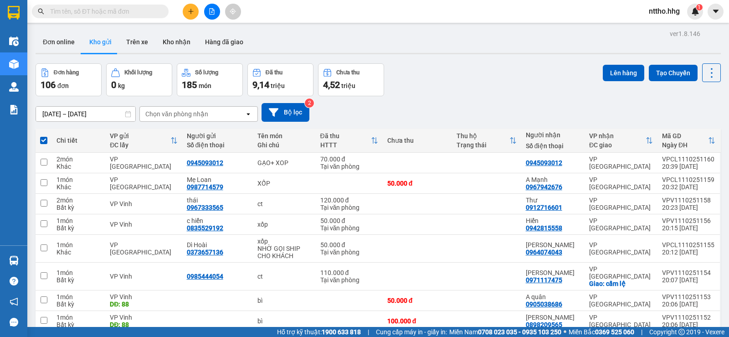
checkbox input "false"
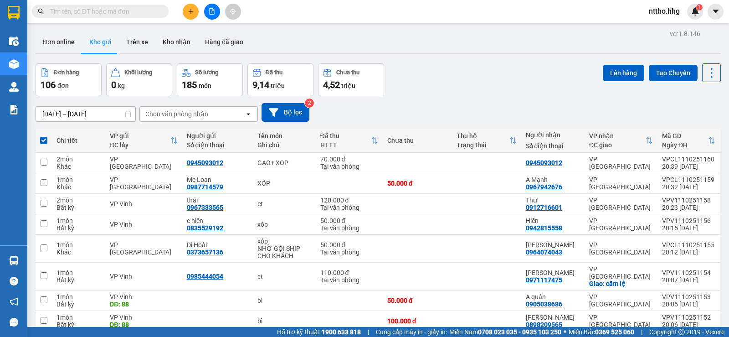
checkbox input "false"
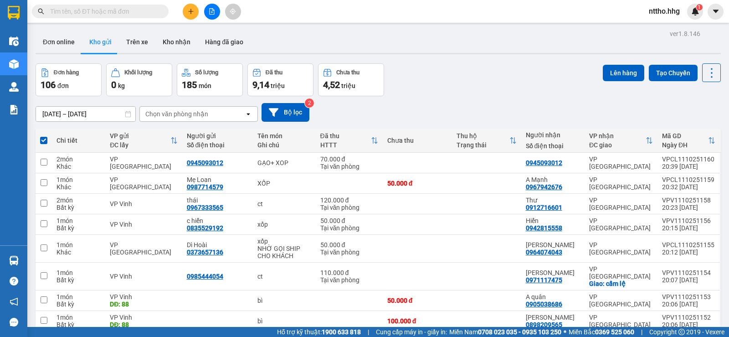
checkbox input "false"
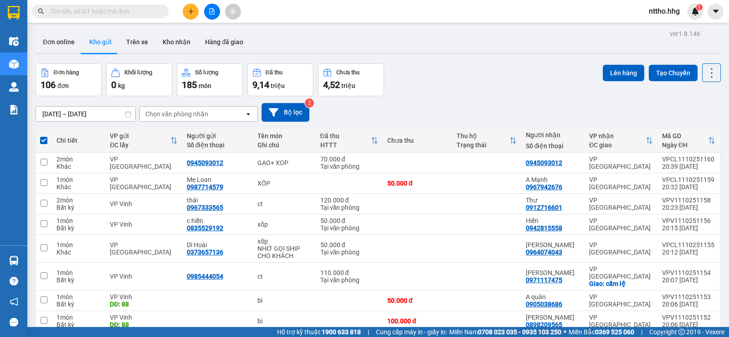
checkbox input "false"
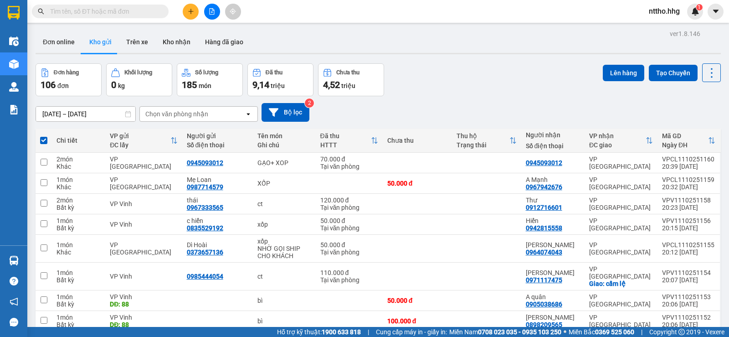
checkbox input "false"
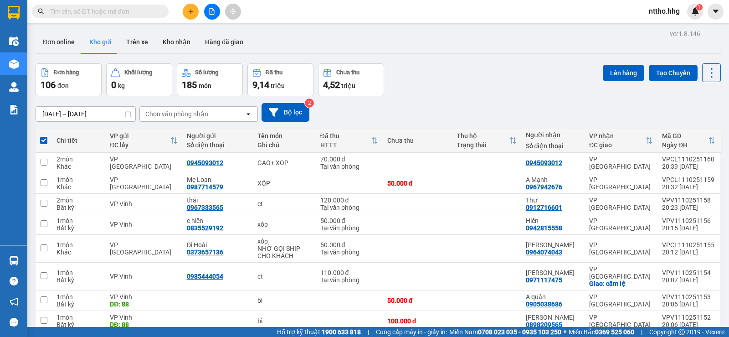
checkbox input "false"
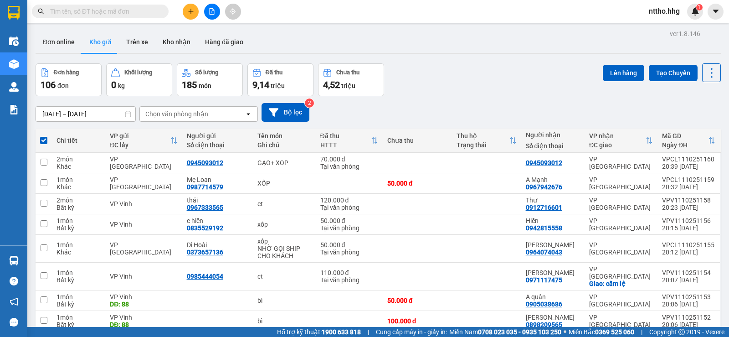
checkbox input "false"
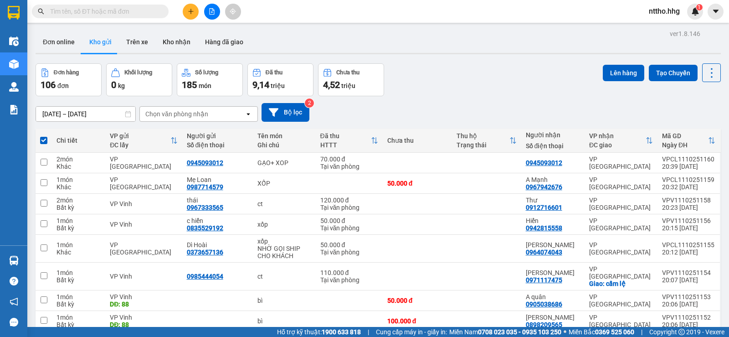
checkbox input "false"
click at [45, 141] on span at bounding box center [43, 140] width 7 height 7
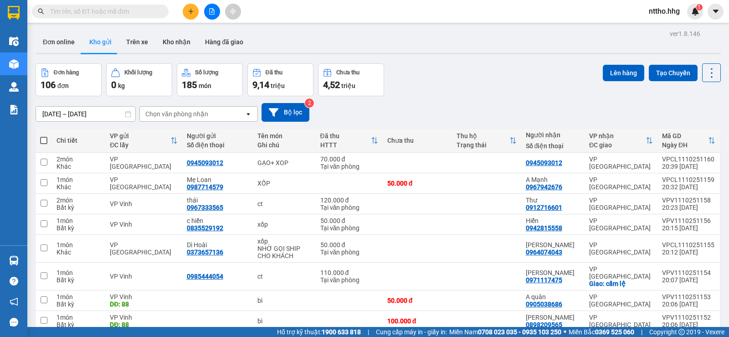
click at [44, 136] on input "checkbox" at bounding box center [44, 136] width 0 height 0
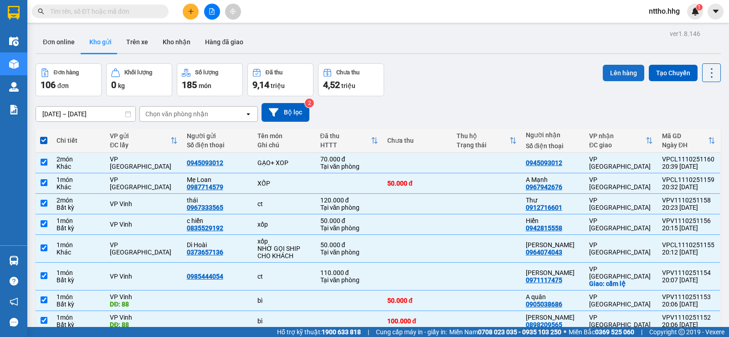
click at [616, 71] on button "Lên hàng" at bounding box center [623, 73] width 41 height 16
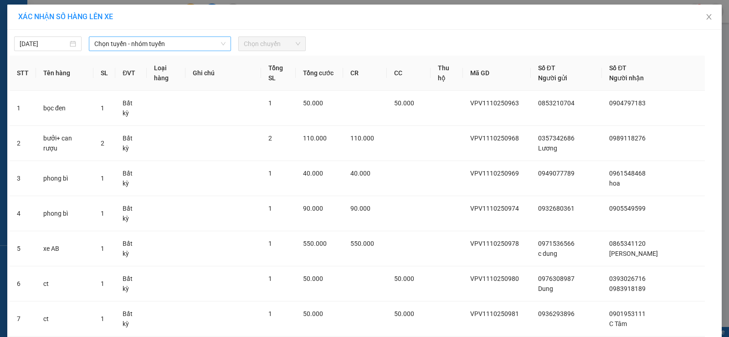
click at [181, 45] on span "Chọn tuyến - nhóm tuyến" at bounding box center [159, 44] width 131 height 14
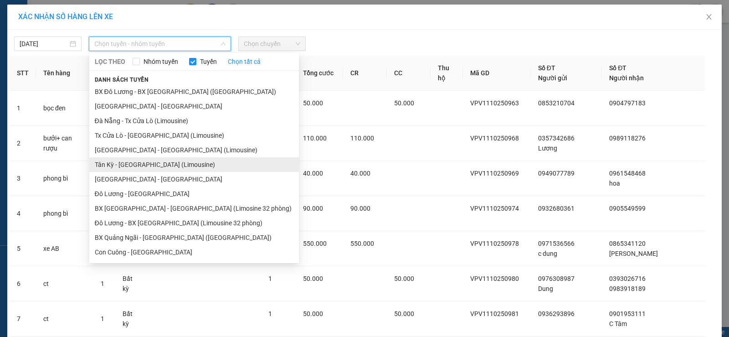
click at [136, 168] on li "Tân Kỳ - Đà Nẵng (Limousine)" at bounding box center [193, 164] width 209 height 15
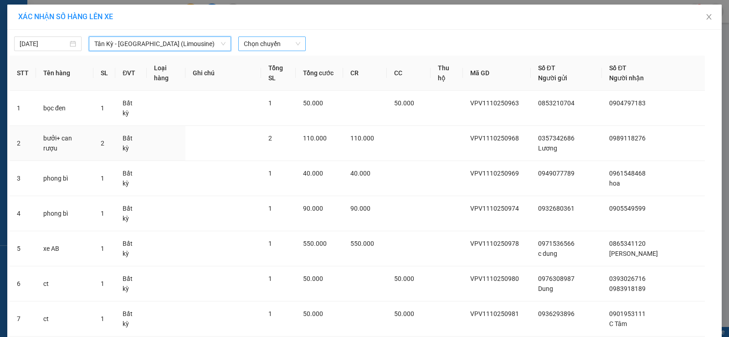
click at [264, 41] on span "Chọn chuyến" at bounding box center [272, 44] width 56 height 14
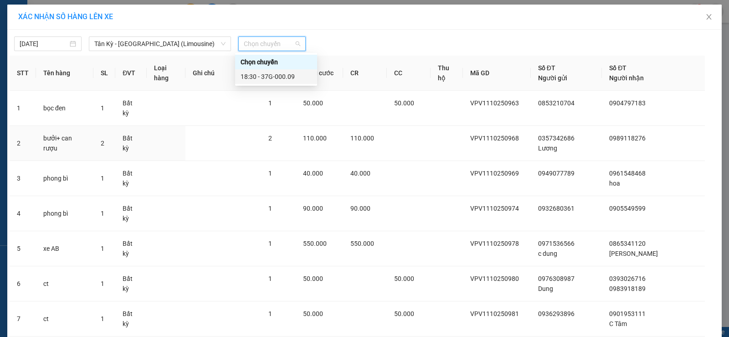
click at [279, 77] on div "18:30 - 37G-000.09" at bounding box center [275, 77] width 71 height 10
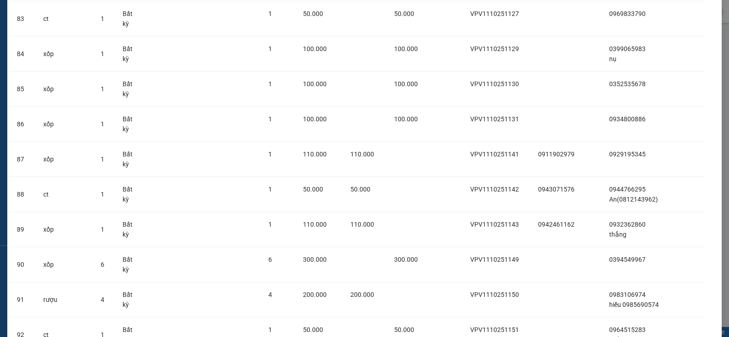
scroll to position [3050, 0]
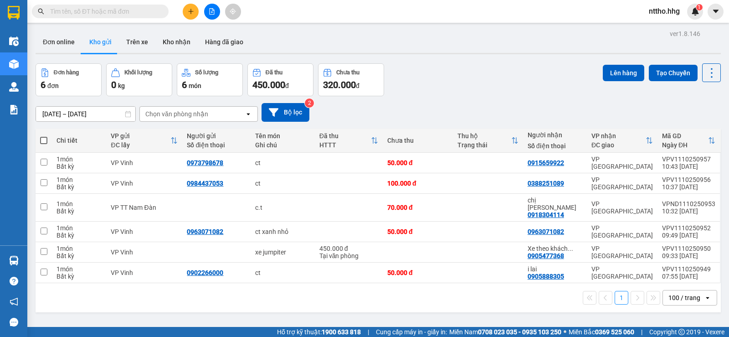
click at [44, 139] on span at bounding box center [43, 140] width 7 height 7
click at [44, 136] on input "checkbox" at bounding box center [44, 136] width 0 height 0
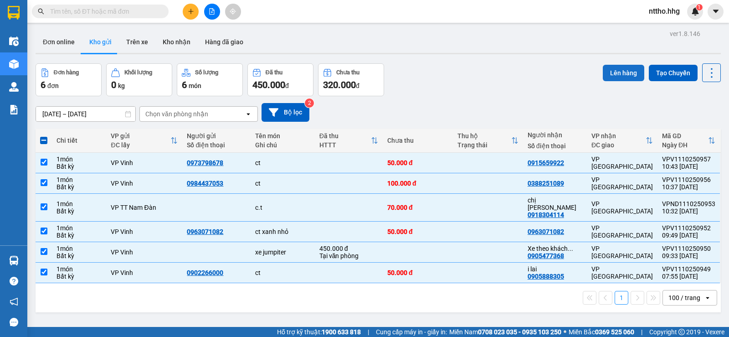
click at [615, 74] on button "Lên hàng" at bounding box center [623, 73] width 41 height 16
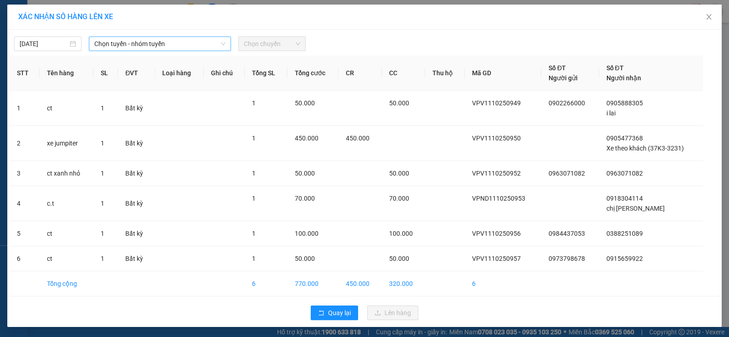
click at [171, 42] on span "Chọn tuyến - nhóm tuyến" at bounding box center [159, 44] width 131 height 14
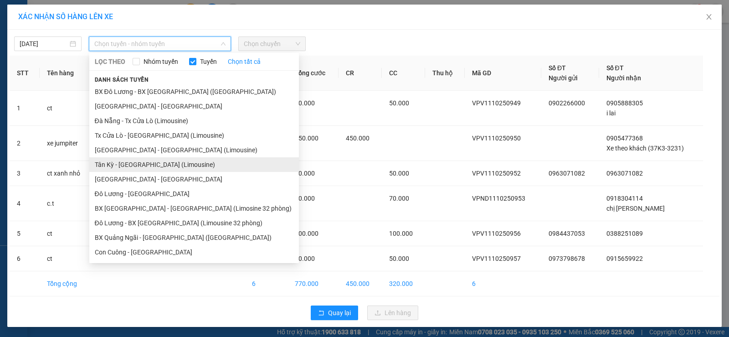
click at [147, 168] on li "Tân Kỳ - Đà Nẵng (Limousine)" at bounding box center [193, 164] width 209 height 15
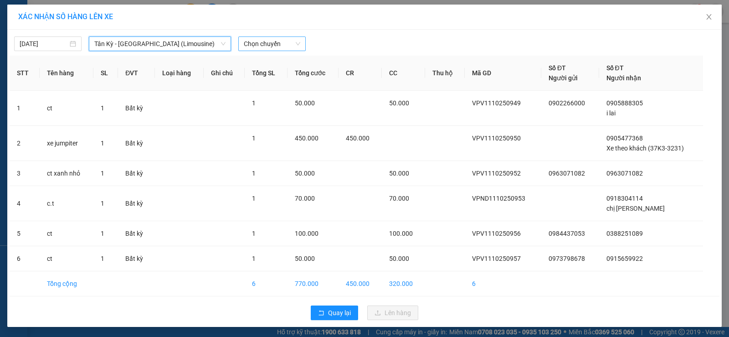
click at [266, 42] on span "Chọn chuyến" at bounding box center [272, 44] width 56 height 14
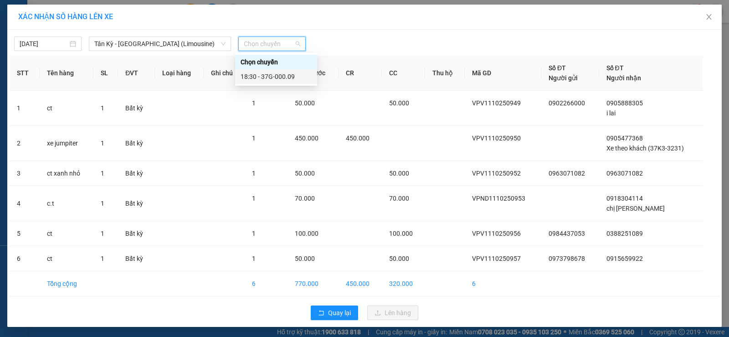
click at [294, 78] on div "18:30 - 37G-000.09" at bounding box center [275, 77] width 71 height 10
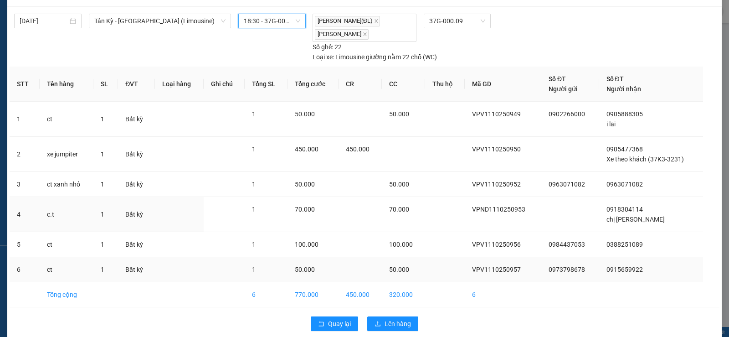
scroll to position [35, 0]
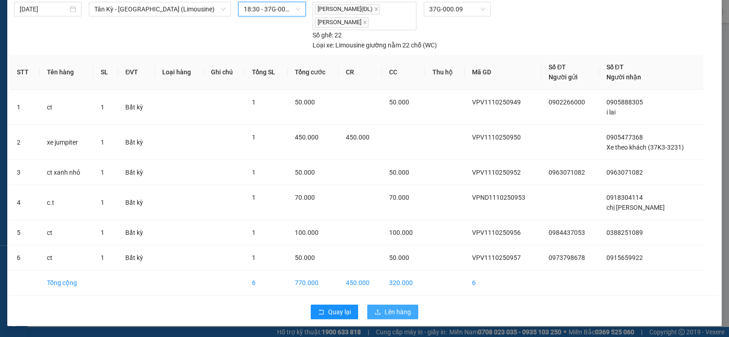
click at [390, 315] on span "Lên hàng" at bounding box center [397, 312] width 26 height 10
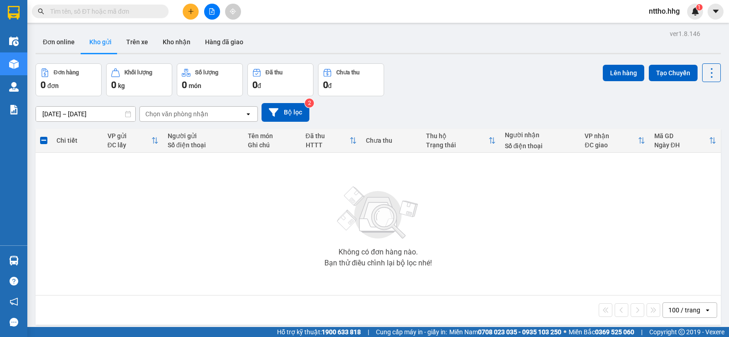
click at [672, 8] on span "nttho.hhg" at bounding box center [664, 10] width 46 height 11
click at [660, 29] on span "Đăng xuất" at bounding box center [673, 28] width 38 height 10
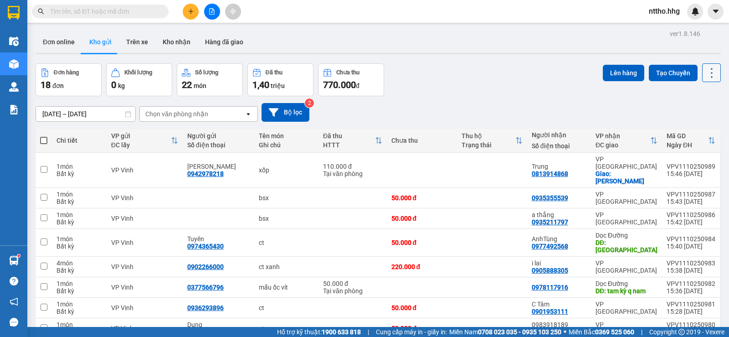
click at [708, 71] on icon at bounding box center [711, 72] width 13 height 13
click at [674, 129] on div "Làm mới" at bounding box center [688, 130] width 54 height 9
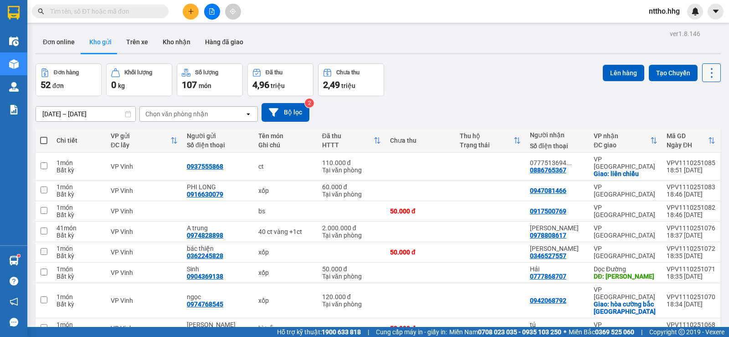
drag, startPoint x: 698, startPoint y: 70, endPoint x: 702, endPoint y: 73, distance: 4.9
click at [705, 70] on icon at bounding box center [711, 72] width 13 height 13
click at [684, 128] on span "Làm mới" at bounding box center [691, 130] width 25 height 9
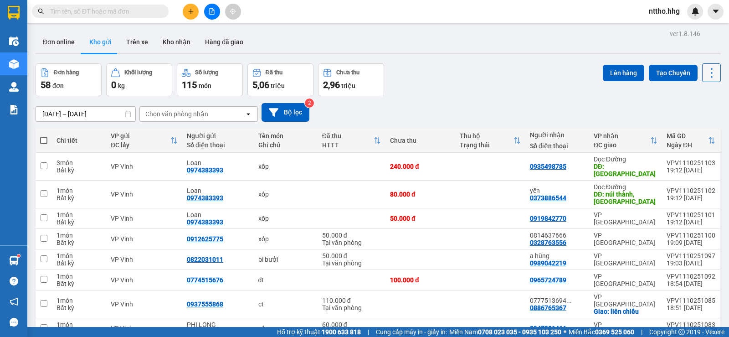
click at [707, 73] on icon at bounding box center [711, 72] width 13 height 13
click at [680, 131] on span "Làm mới" at bounding box center [691, 130] width 25 height 9
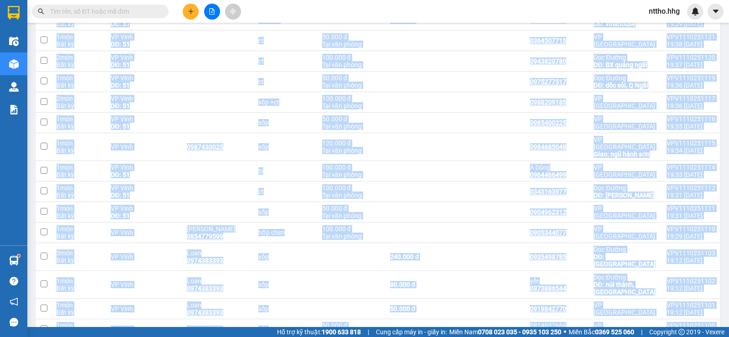
scroll to position [259, 0]
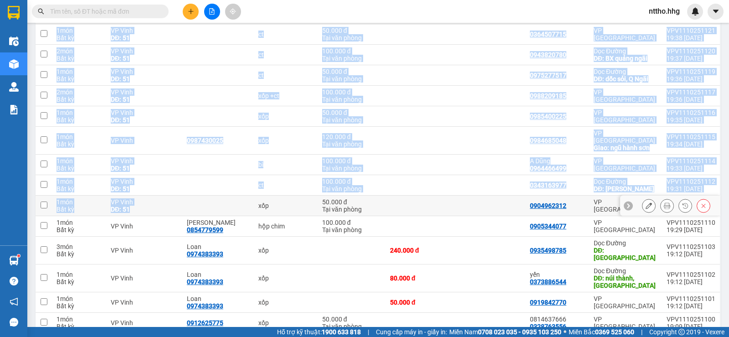
drag, startPoint x: 165, startPoint y: 169, endPoint x: 165, endPoint y: 200, distance: 31.0
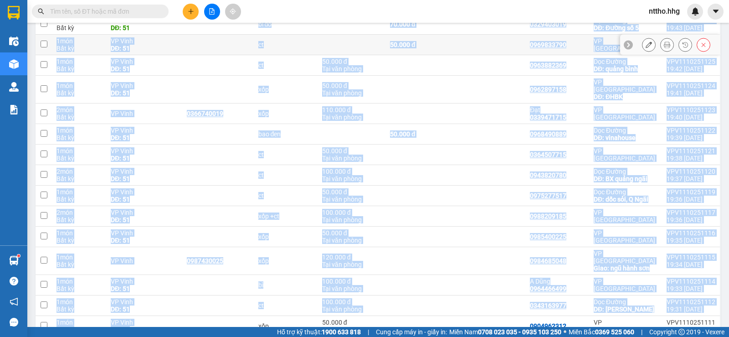
scroll to position [122, 0]
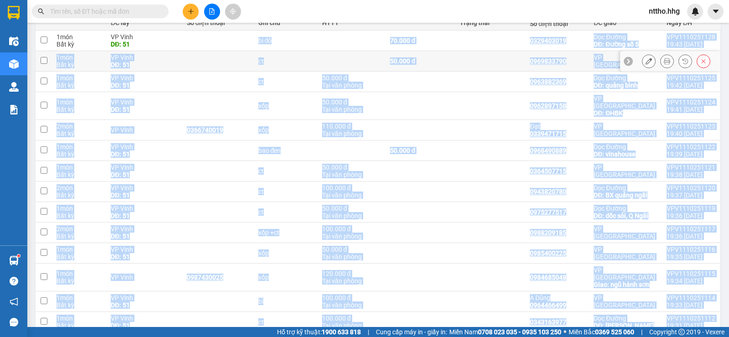
click at [213, 64] on div at bounding box center [218, 60] width 62 height 7
checkbox input "true"
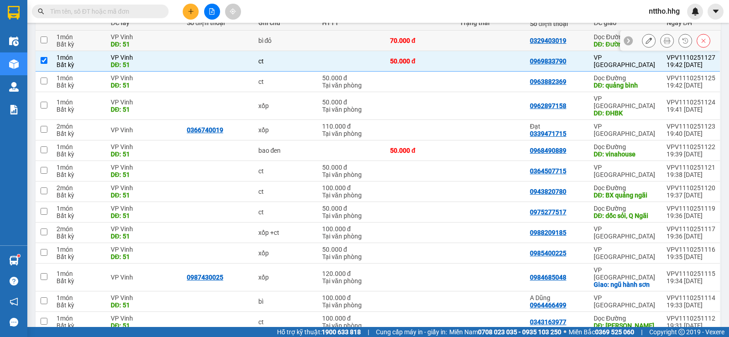
click at [185, 37] on td at bounding box center [218, 41] width 72 height 20
checkbox input "true"
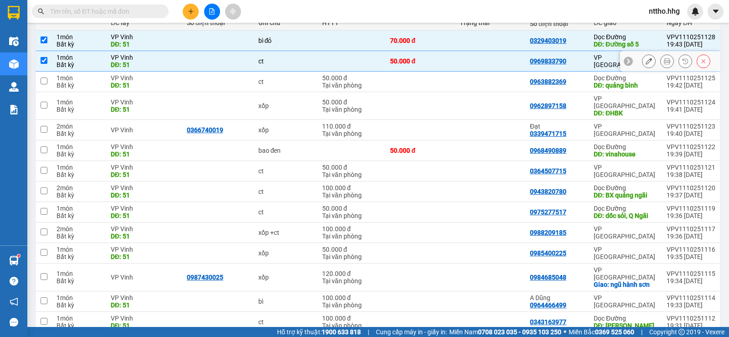
click at [174, 61] on div "DĐ: 51" at bounding box center [144, 64] width 67 height 7
checkbox input "false"
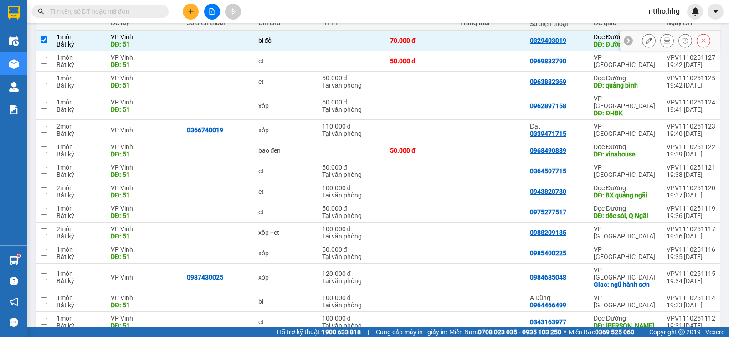
click at [178, 47] on div "DĐ: 51" at bounding box center [144, 44] width 67 height 7
checkbox input "false"
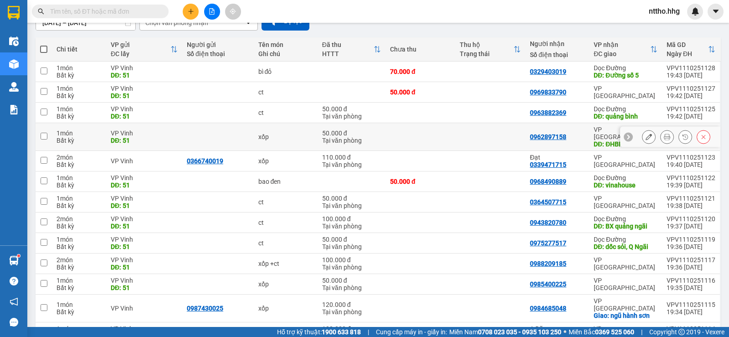
scroll to position [0, 0]
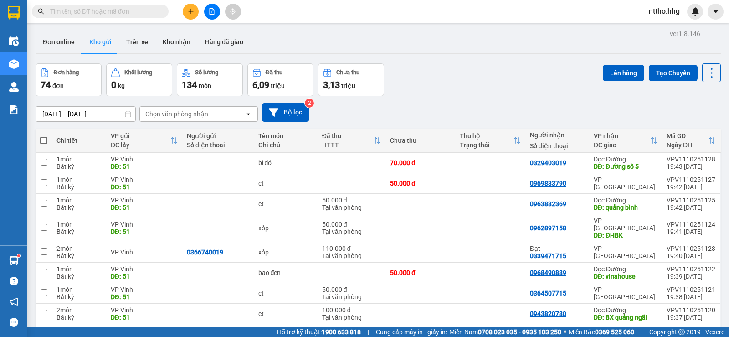
click at [199, 109] on div "Chọn văn phòng nhận" at bounding box center [176, 113] width 63 height 9
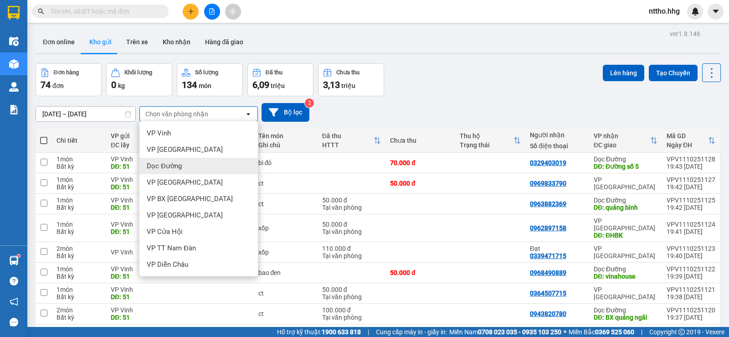
click at [181, 169] on div "Dọc Đường" at bounding box center [198, 166] width 118 height 16
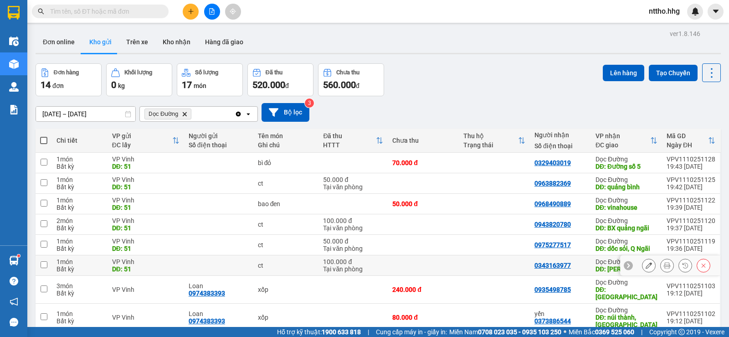
click at [511, 262] on td at bounding box center [494, 265] width 71 height 20
checkbox input "true"
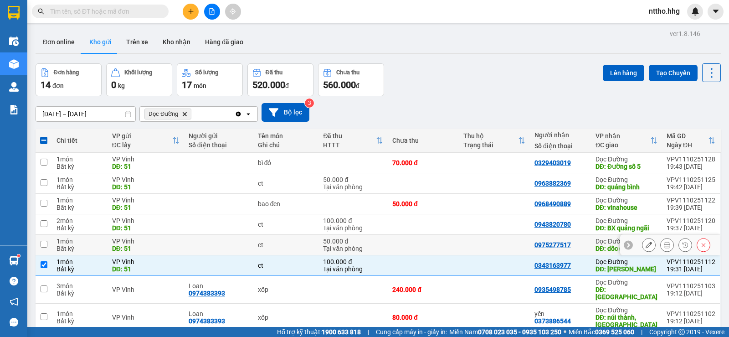
click at [588, 242] on td "0975277517" at bounding box center [560, 245] width 61 height 20
checkbox input "true"
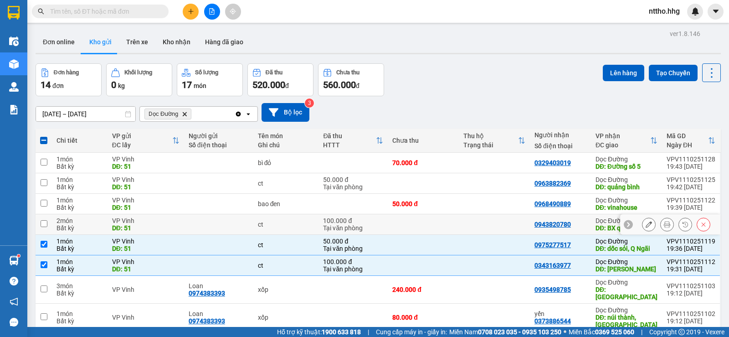
click at [586, 223] on td "0943820780" at bounding box center [560, 224] width 61 height 20
checkbox input "true"
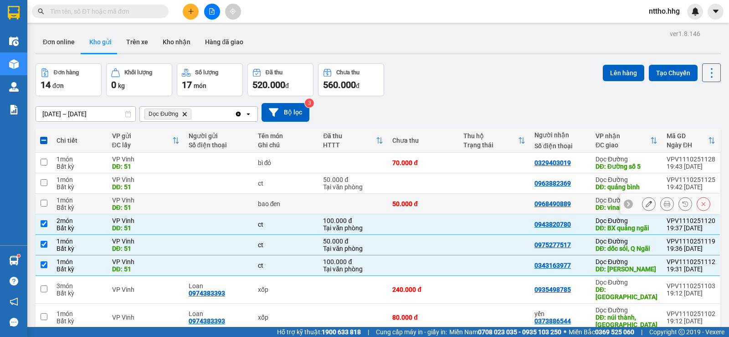
click at [583, 206] on div "0968490889" at bounding box center [560, 203] width 52 height 7
checkbox input "true"
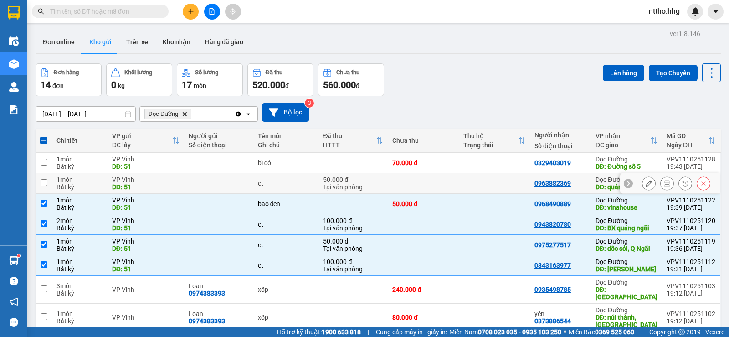
drag, startPoint x: 580, startPoint y: 186, endPoint x: 576, endPoint y: 169, distance: 17.8
click at [580, 185] on div "0963882369" at bounding box center [560, 182] width 52 height 7
checkbox input "true"
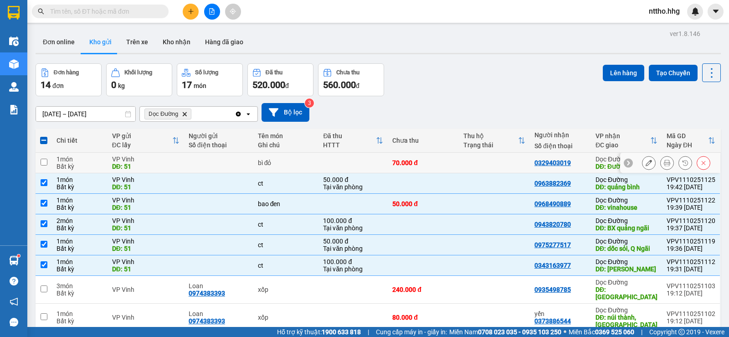
drag, startPoint x: 574, startPoint y: 163, endPoint x: 521, endPoint y: 218, distance: 76.3
click at [574, 163] on div "0329403019" at bounding box center [560, 162] width 52 height 7
checkbox input "true"
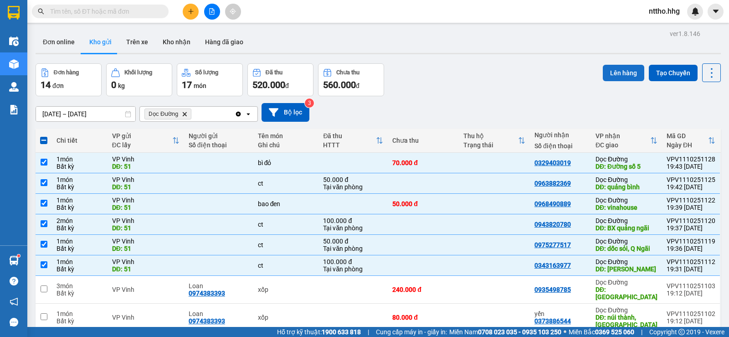
click at [613, 74] on button "Lên hàng" at bounding box center [623, 73] width 41 height 16
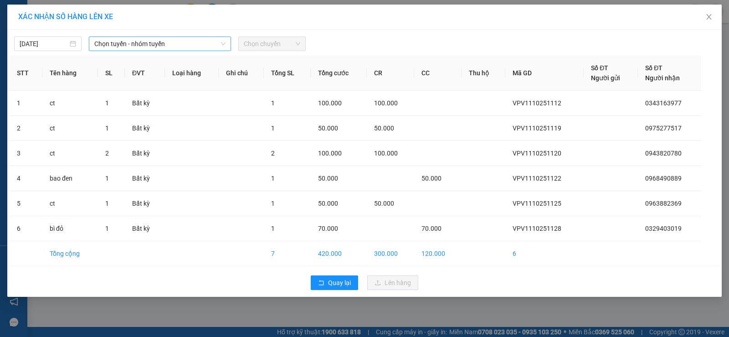
click at [156, 42] on span "Chọn tuyến - nhóm tuyến" at bounding box center [159, 44] width 131 height 14
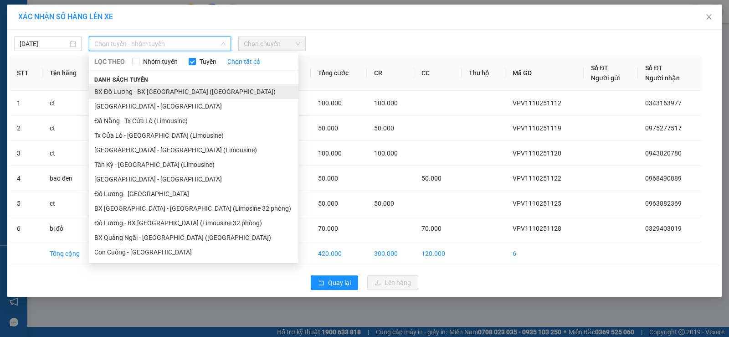
click at [146, 94] on li "BX Đô Lương - BX Quảng Ngãi (Limousine)" at bounding box center [193, 91] width 209 height 15
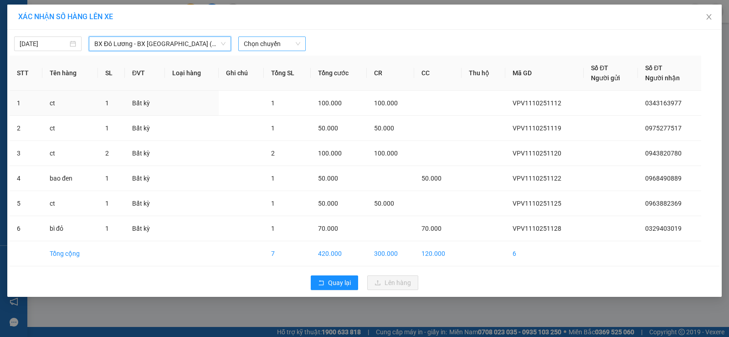
click at [278, 41] on span "Chọn chuyến" at bounding box center [272, 44] width 56 height 14
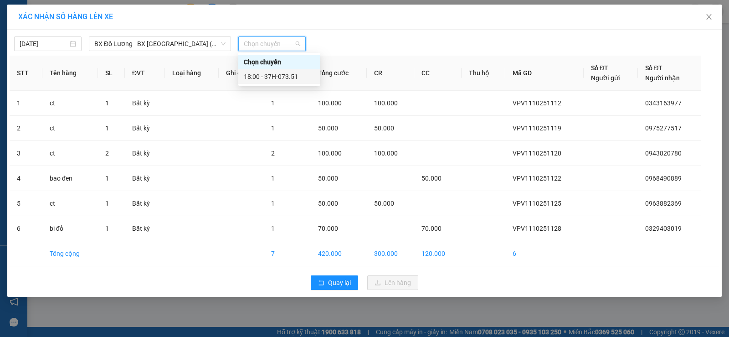
click at [297, 72] on div "18:00 - 37H-073.51" at bounding box center [279, 77] width 71 height 10
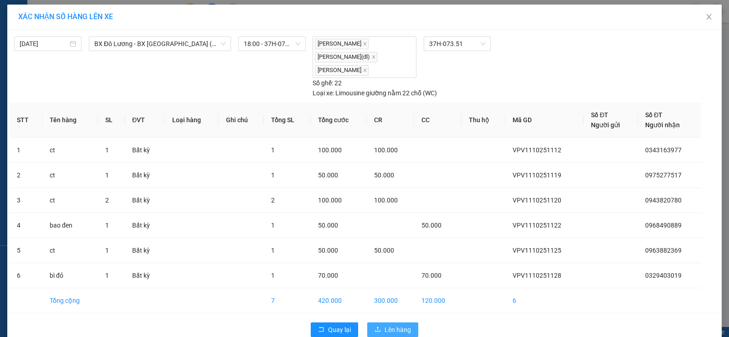
click at [392, 329] on span "Lên hàng" at bounding box center [397, 329] width 26 height 10
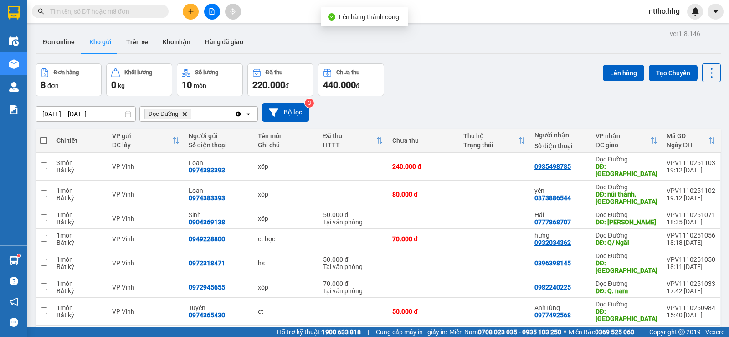
click at [211, 10] on icon "file-add" at bounding box center [212, 11] width 6 height 6
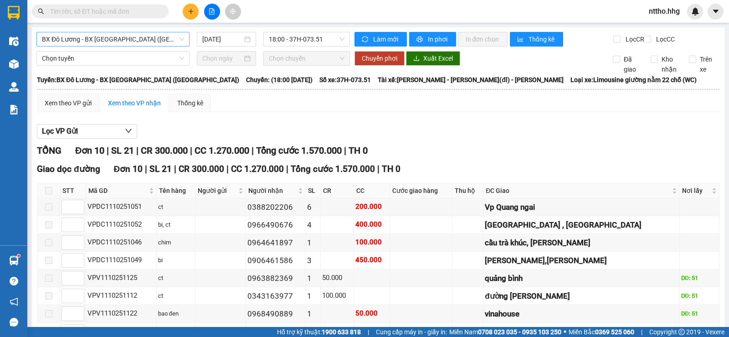
click at [150, 40] on span "BX Đô Lương - BX Quảng Ngãi (Limousine)" at bounding box center [113, 39] width 142 height 14
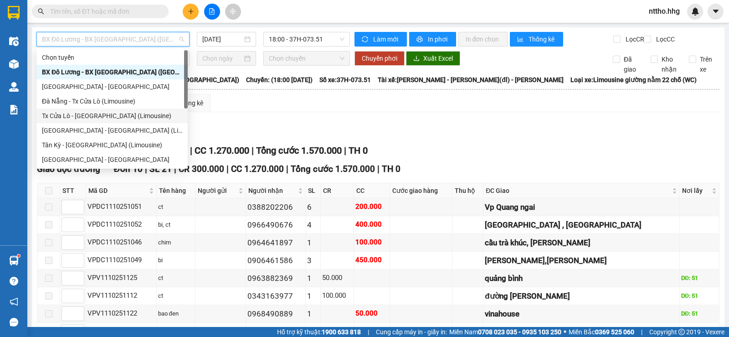
scroll to position [73, 0]
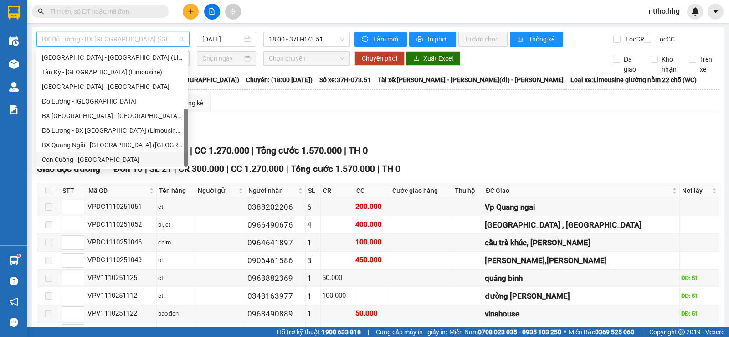
click at [77, 161] on div "Con Cuông - Quảng Ngãi" at bounding box center [112, 159] width 140 height 10
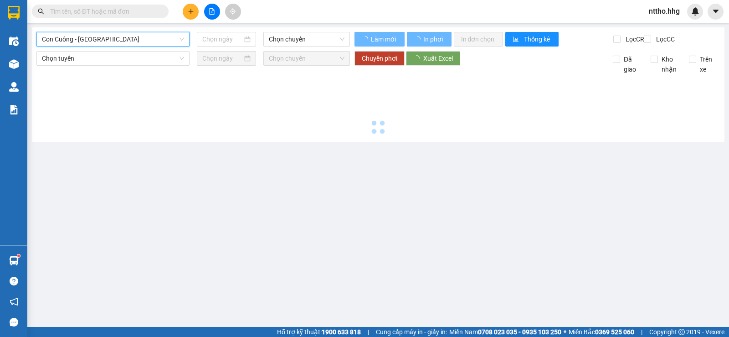
type input "11/10/2025"
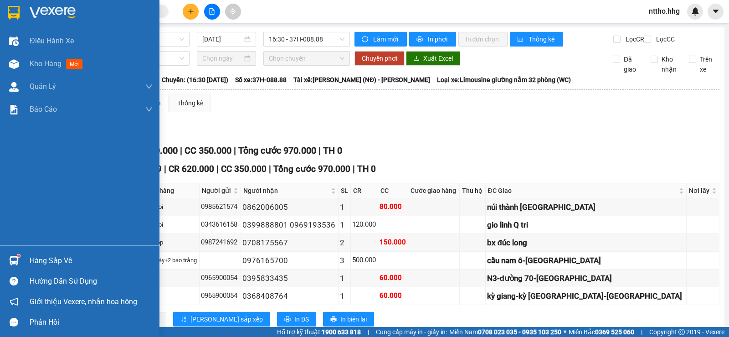
click at [0, 17] on div at bounding box center [79, 15] width 159 height 30
click at [12, 12] on img at bounding box center [14, 13] width 12 height 14
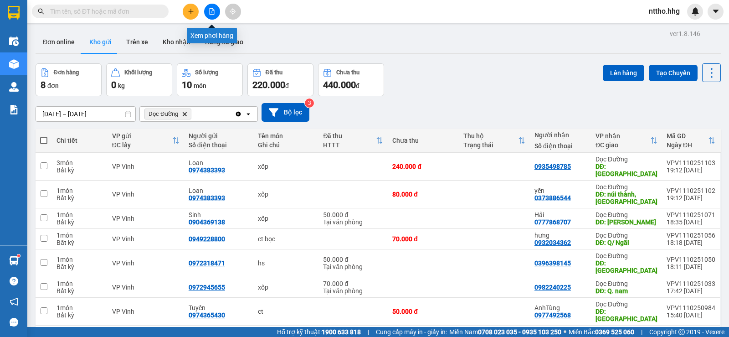
click at [209, 11] on icon "file-add" at bounding box center [212, 11] width 6 height 6
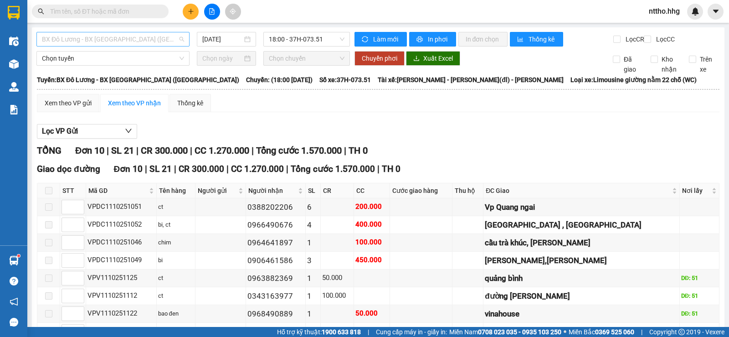
click at [127, 39] on span "BX Đô Lương - BX Quảng Ngãi (Limousine)" at bounding box center [113, 39] width 142 height 14
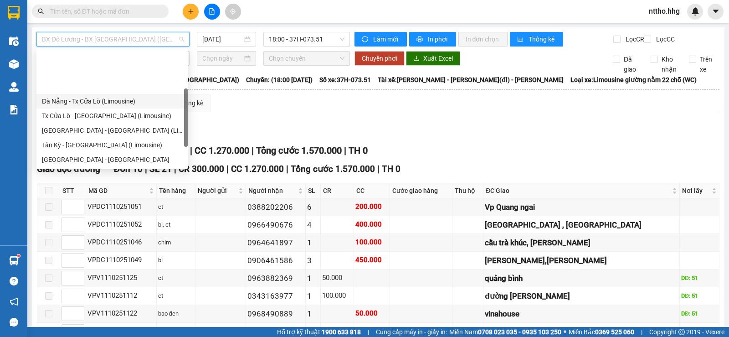
scroll to position [73, 0]
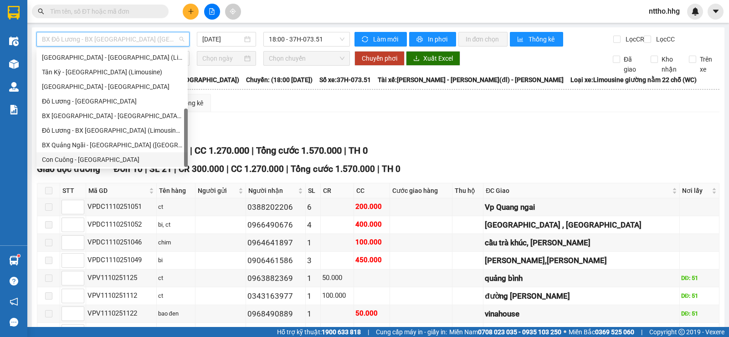
click at [77, 157] on div "Con Cuông - Quảng Ngãi" at bounding box center [112, 159] width 140 height 10
type input "11/10/2025"
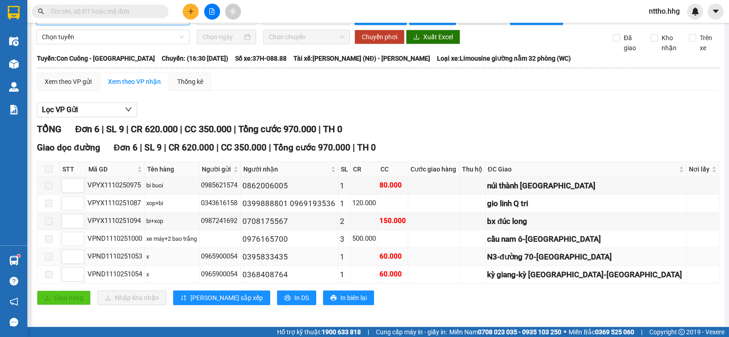
scroll to position [33, 0]
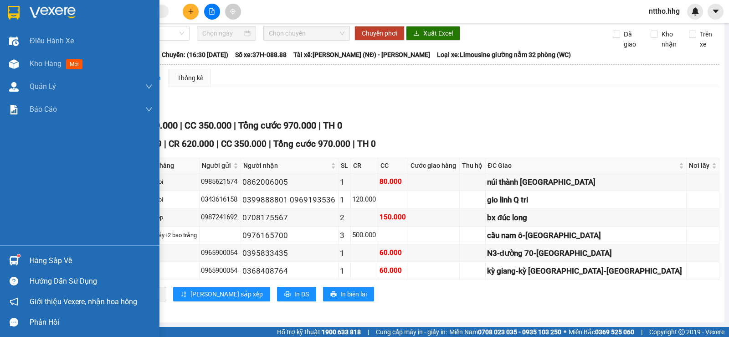
click at [16, 14] on img at bounding box center [14, 13] width 12 height 14
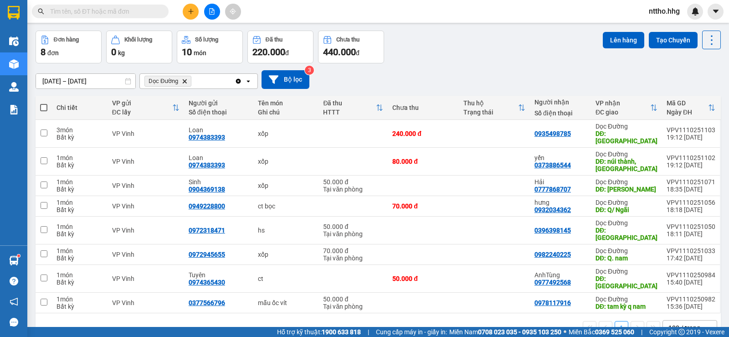
click at [44, 107] on span at bounding box center [43, 107] width 7 height 7
click at [44, 103] on input "checkbox" at bounding box center [44, 103] width 0 height 0
checkbox input "true"
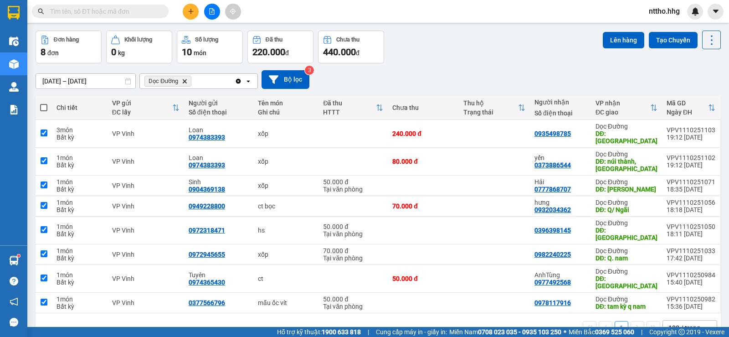
checkbox input "true"
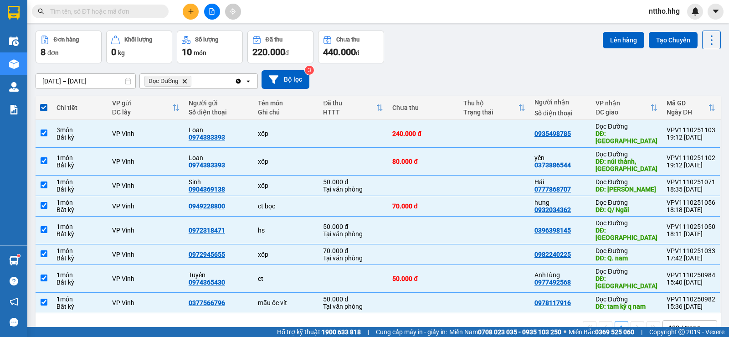
click at [528, 65] on div "09/10/2025 – 11/10/2025 Press the down arrow key to interact with the calendar …" at bounding box center [378, 79] width 685 height 32
click at [708, 37] on icon at bounding box center [711, 40] width 13 height 13
click at [683, 99] on span "Làm mới" at bounding box center [691, 97] width 25 height 9
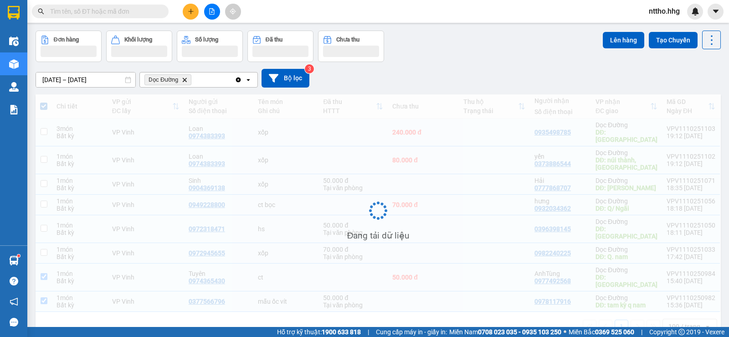
checkbox input "false"
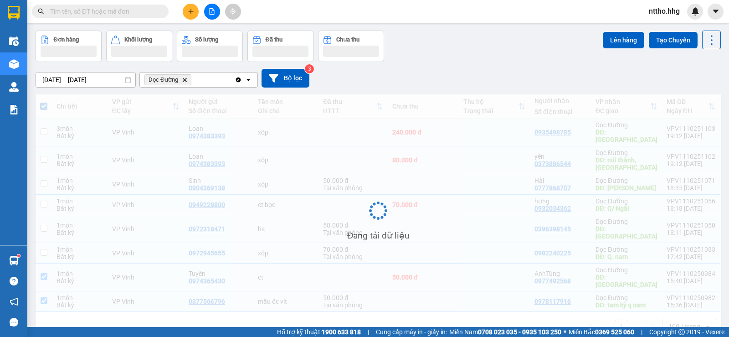
checkbox input "false"
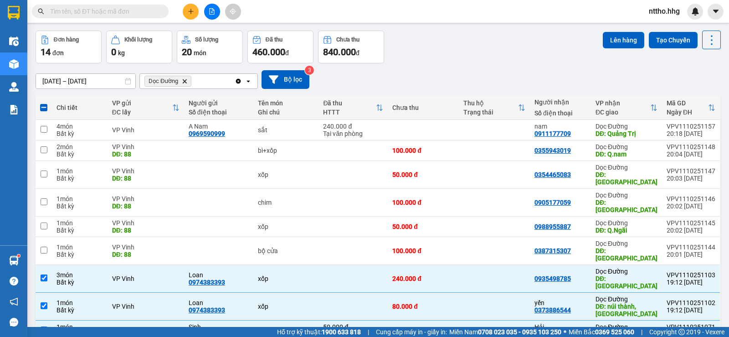
click at [41, 106] on span at bounding box center [43, 107] width 7 height 7
click at [44, 103] on input "checkbox" at bounding box center [44, 103] width 0 height 0
checkbox input "true"
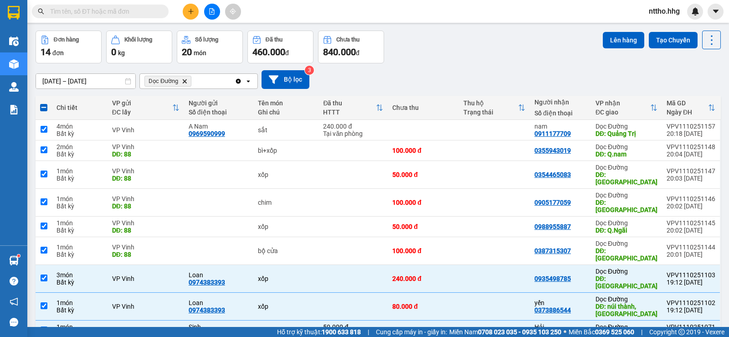
checkbox input "true"
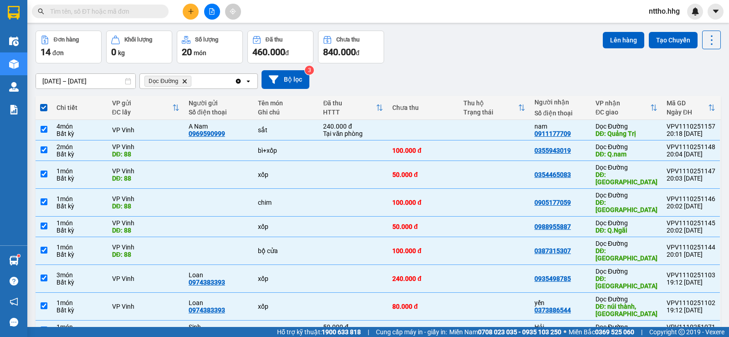
click at [46, 106] on span at bounding box center [43, 107] width 7 height 7
click at [44, 103] on input "checkbox" at bounding box center [44, 103] width 0 height 0
checkbox input "false"
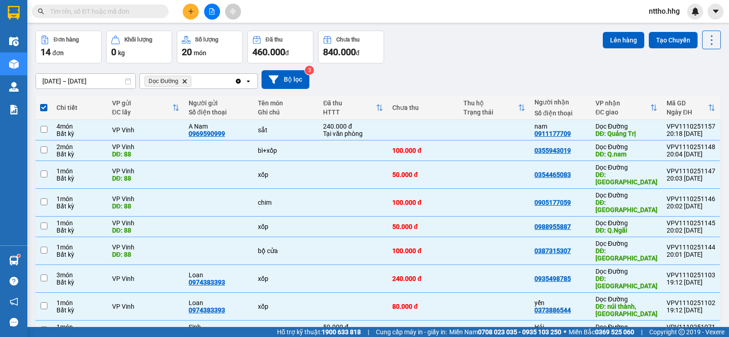
checkbox input "false"
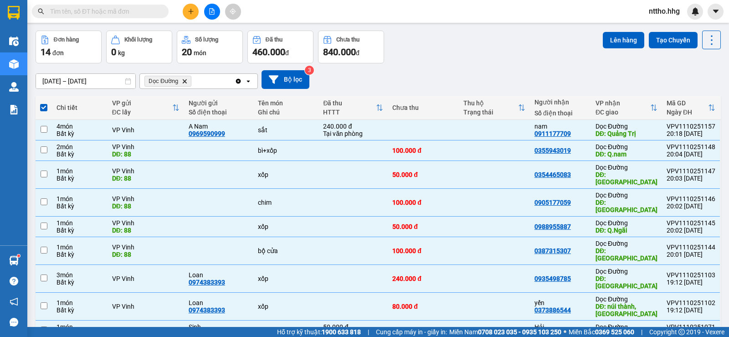
checkbox input "false"
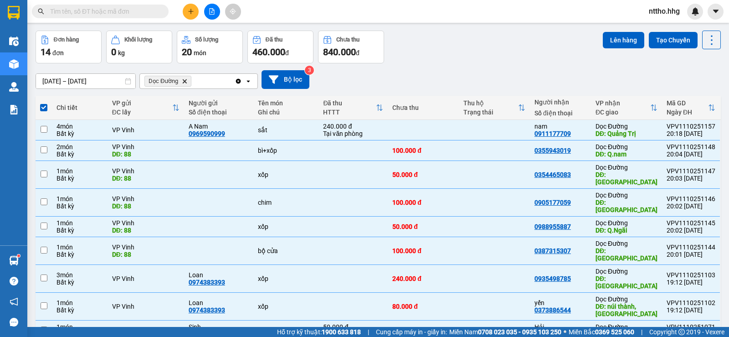
checkbox input "false"
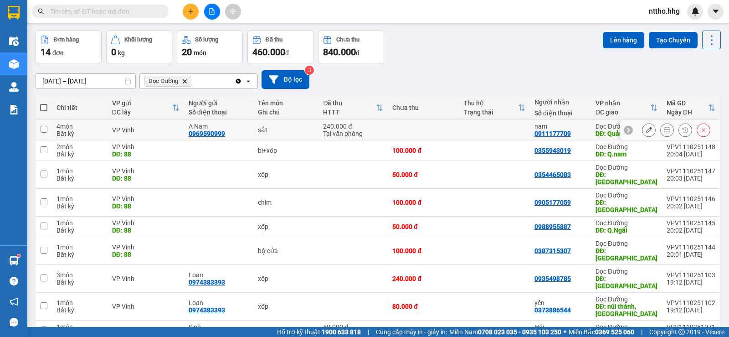
click at [526, 127] on td at bounding box center [494, 130] width 71 height 20
checkbox input "true"
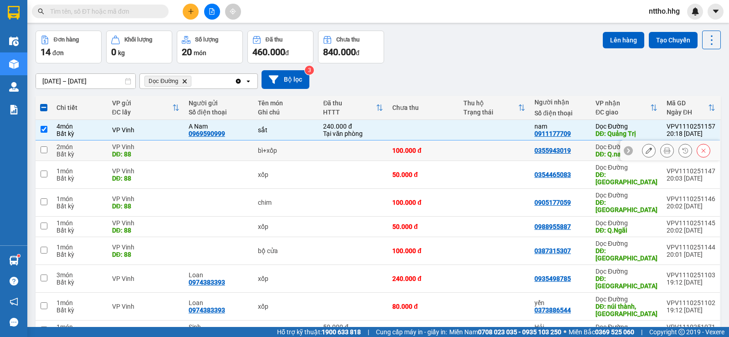
click at [480, 156] on td at bounding box center [494, 150] width 71 height 20
checkbox input "true"
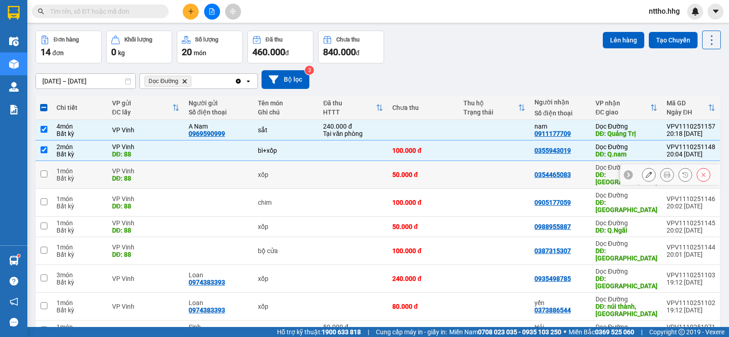
click at [476, 172] on td at bounding box center [494, 175] width 71 height 28
checkbox input "true"
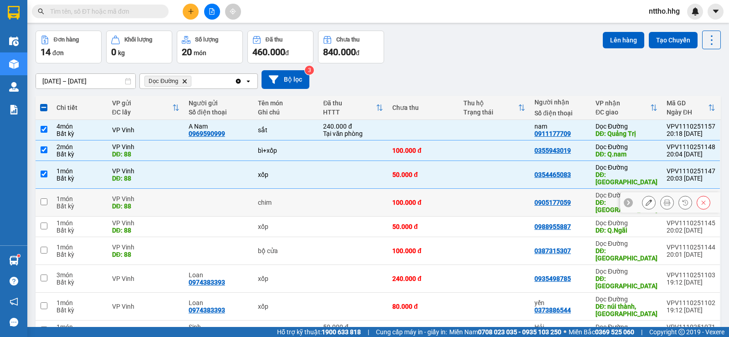
click at [474, 196] on td at bounding box center [494, 203] width 71 height 28
checkbox input "true"
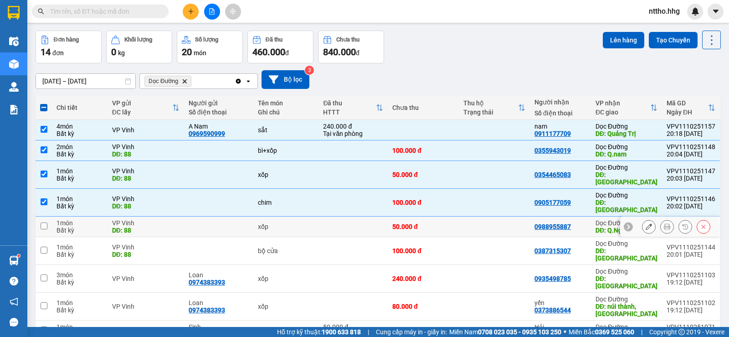
drag, startPoint x: 471, startPoint y: 215, endPoint x: 471, endPoint y: 220, distance: 5.5
click at [471, 216] on td at bounding box center [494, 226] width 71 height 20
checkbox input "true"
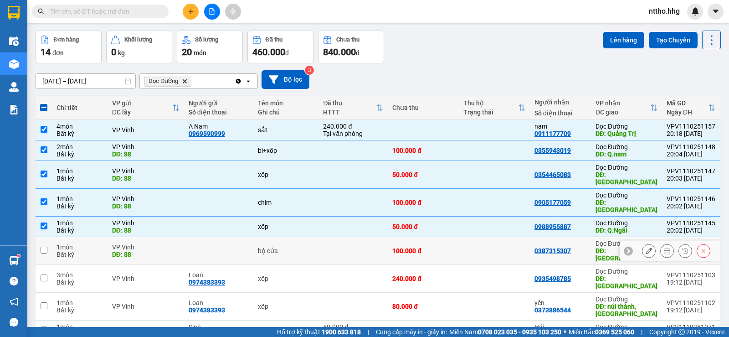
click at [463, 237] on td at bounding box center [494, 251] width 71 height 28
checkbox input "true"
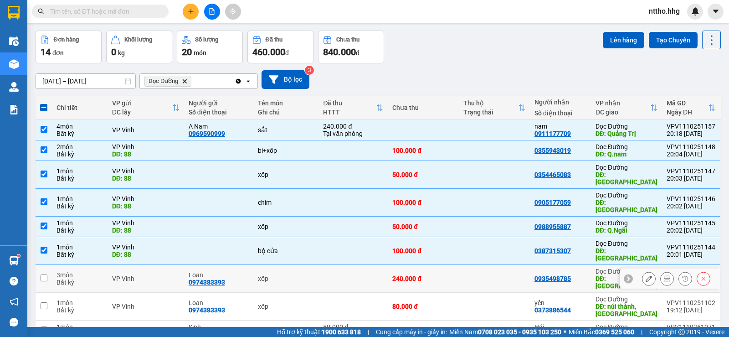
click at [455, 265] on td "240.000 đ" at bounding box center [423, 279] width 71 height 28
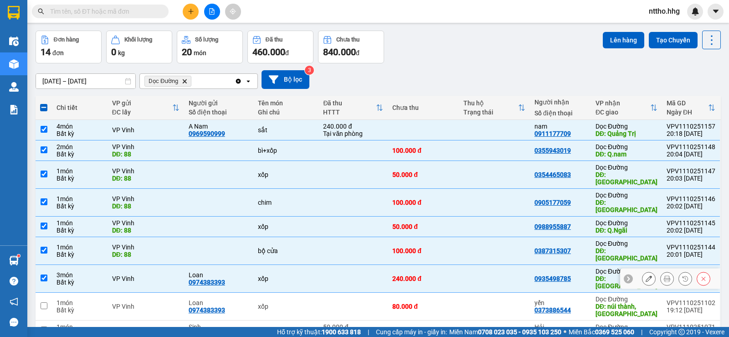
click at [451, 265] on td "240.000 đ" at bounding box center [423, 279] width 71 height 28
checkbox input "false"
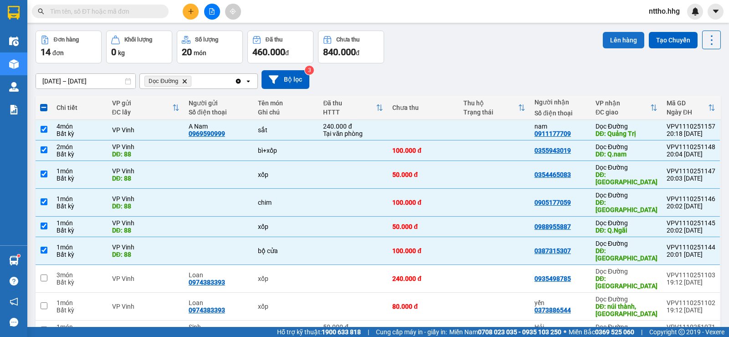
click at [619, 40] on button "Lên hàng" at bounding box center [623, 40] width 41 height 16
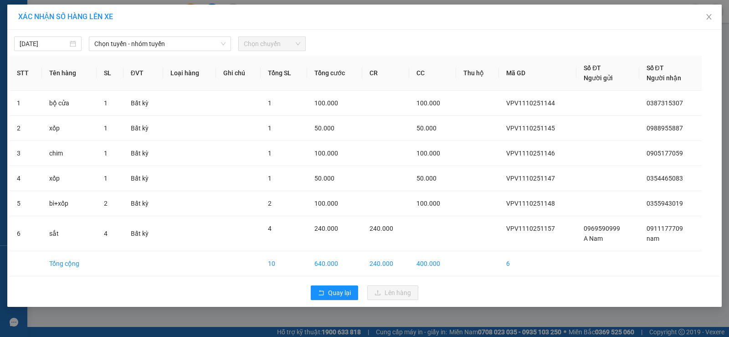
drag, startPoint x: 144, startPoint y: 40, endPoint x: 195, endPoint y: 51, distance: 51.9
click at [147, 41] on span "Chọn tuyến - nhóm tuyến" at bounding box center [159, 44] width 131 height 14
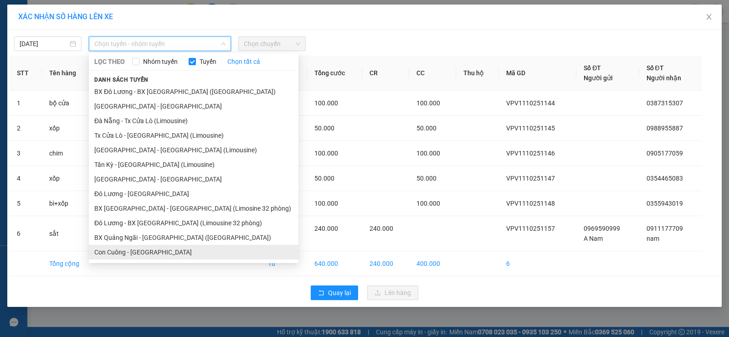
click at [157, 250] on li "Con Cuông - Quảng Ngãi" at bounding box center [193, 252] width 209 height 15
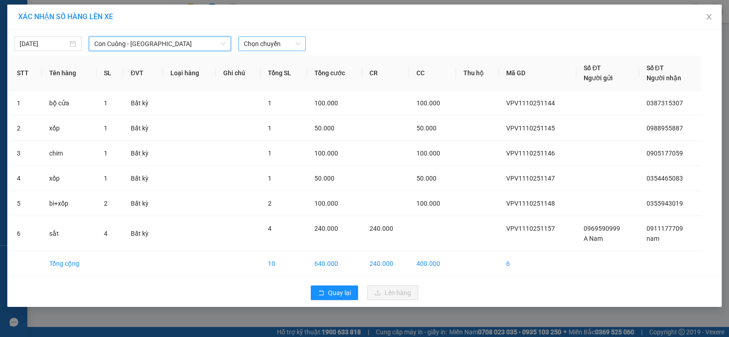
drag, startPoint x: 262, startPoint y: 41, endPoint x: 287, endPoint y: 47, distance: 26.3
click at [265, 41] on span "Chọn chuyến" at bounding box center [272, 44] width 56 height 14
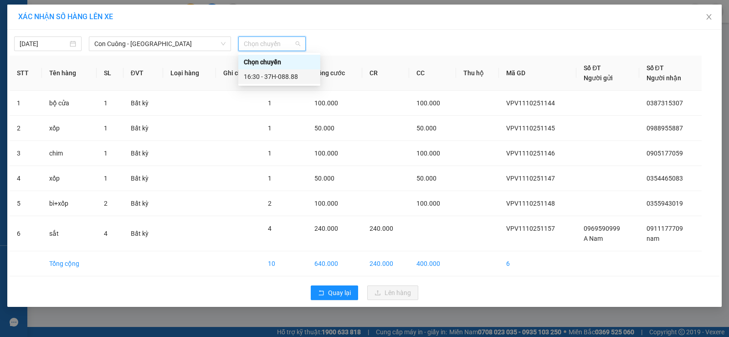
click at [294, 78] on div "16:30 - 37H-088.88" at bounding box center [279, 77] width 71 height 10
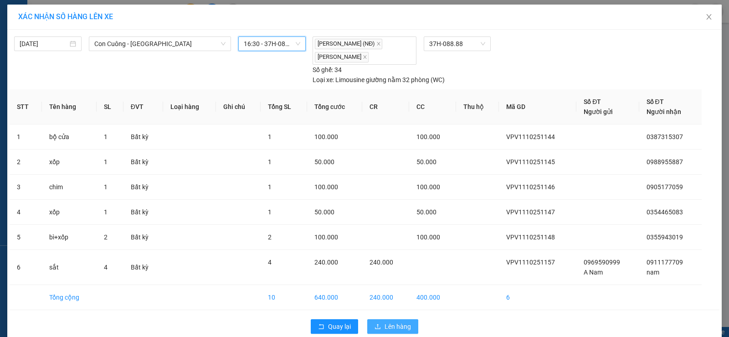
click at [384, 326] on span "Lên hàng" at bounding box center [397, 326] width 26 height 10
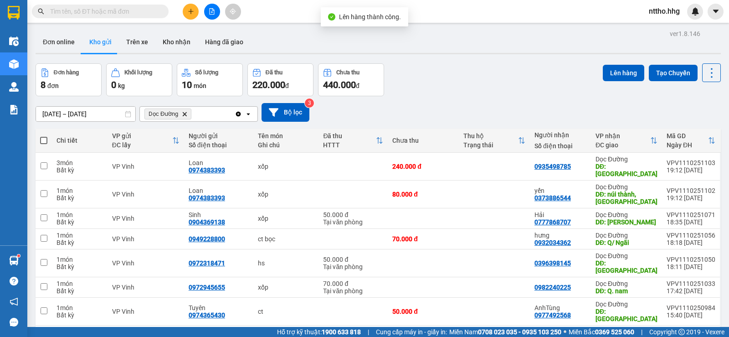
click at [43, 137] on span at bounding box center [43, 140] width 7 height 7
click at [44, 136] on input "checkbox" at bounding box center [44, 136] width 0 height 0
checkbox input "true"
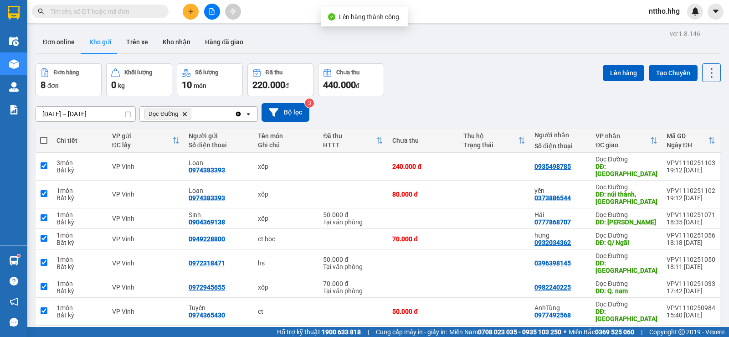
checkbox input "true"
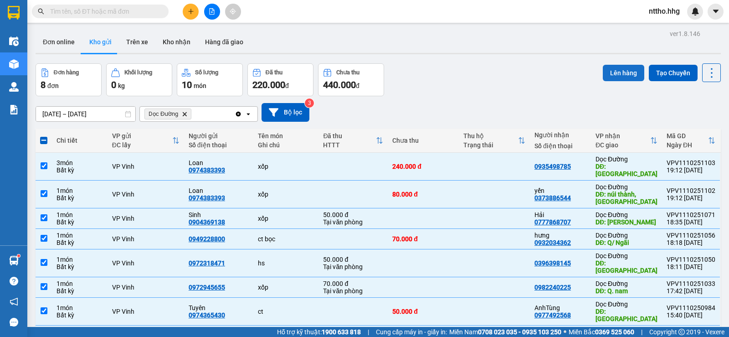
click at [612, 79] on button "Lên hàng" at bounding box center [623, 73] width 41 height 16
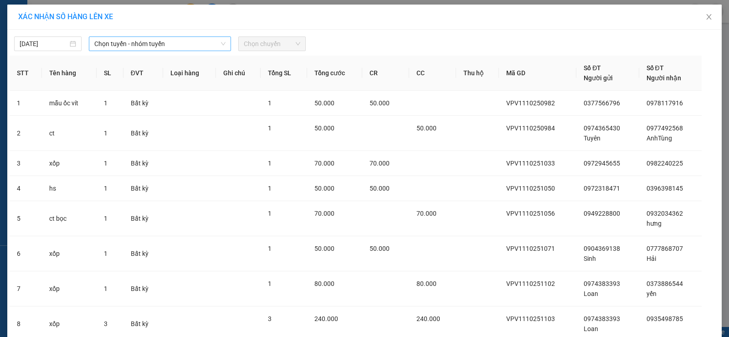
click at [155, 43] on span "Chọn tuyến - nhóm tuyến" at bounding box center [159, 44] width 131 height 14
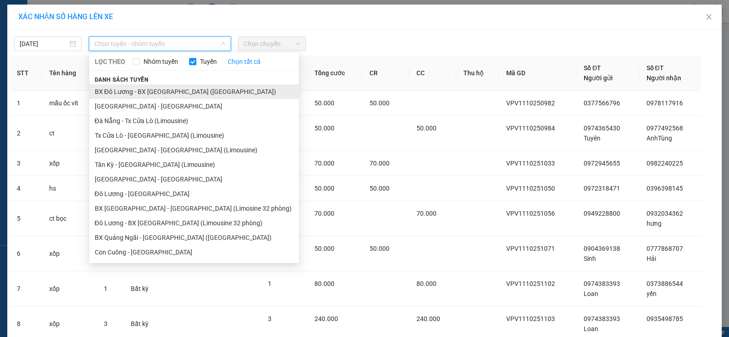
click at [132, 90] on li "BX Đô Lương - BX Quảng Ngãi (Limousine)" at bounding box center [193, 91] width 209 height 15
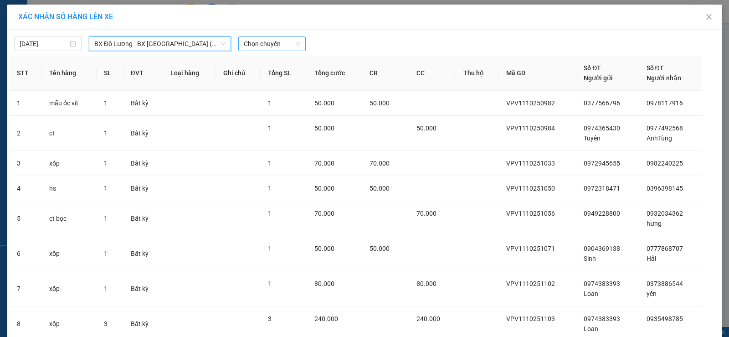
click at [267, 41] on span "Chọn chuyến" at bounding box center [272, 44] width 56 height 14
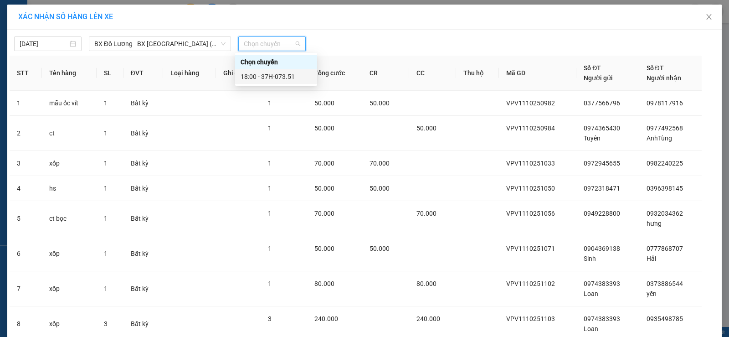
click at [282, 77] on div "18:00 - 37H-073.51" at bounding box center [275, 77] width 71 height 10
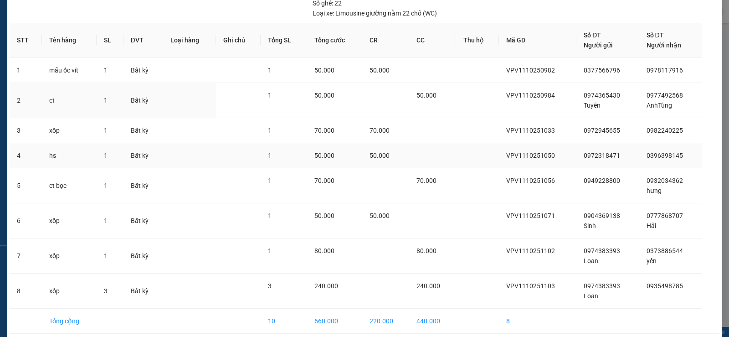
scroll to position [118, 0]
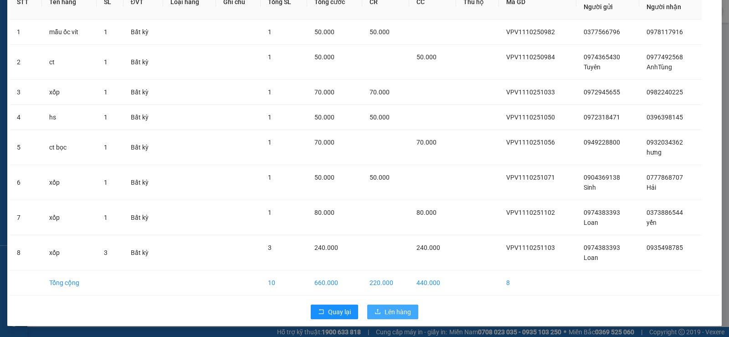
click at [399, 309] on span "Lên hàng" at bounding box center [397, 312] width 26 height 10
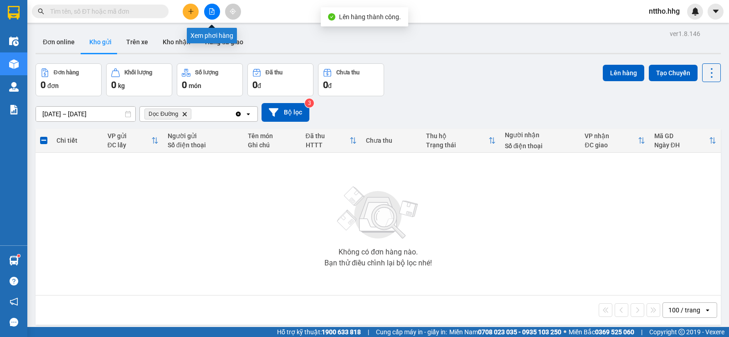
click at [216, 10] on button at bounding box center [212, 12] width 16 height 16
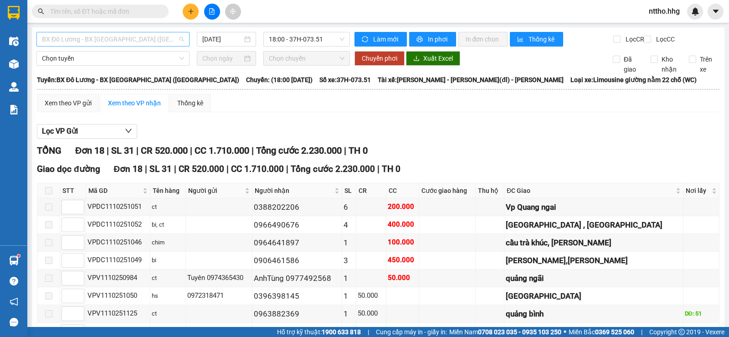
click at [143, 38] on span "BX Đô Lương - BX Quảng Ngãi (Limousine)" at bounding box center [113, 39] width 142 height 14
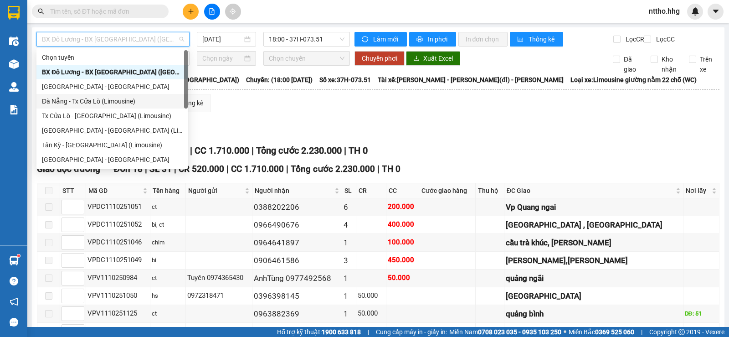
scroll to position [73, 0]
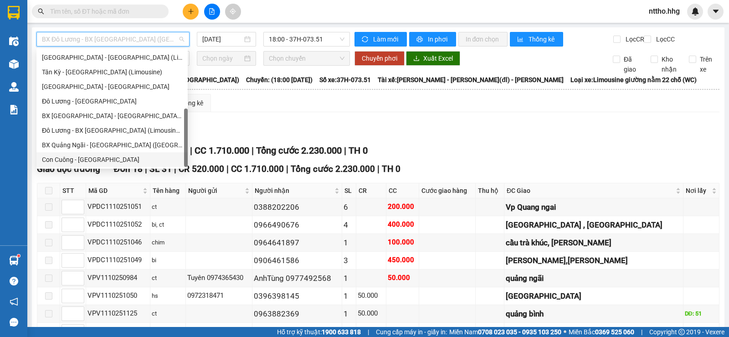
click at [67, 157] on div "Con Cuông - Quảng Ngãi" at bounding box center [112, 159] width 140 height 10
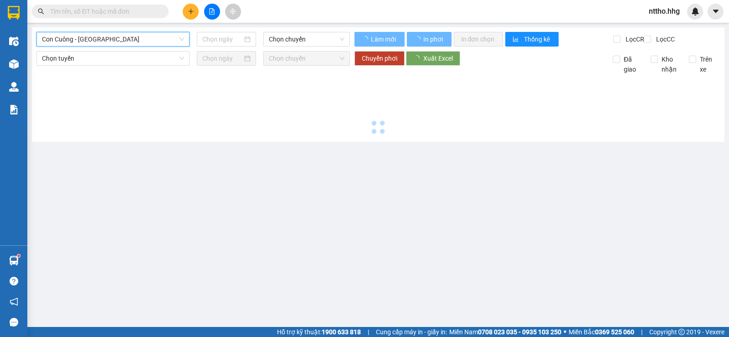
type input "11/10/2025"
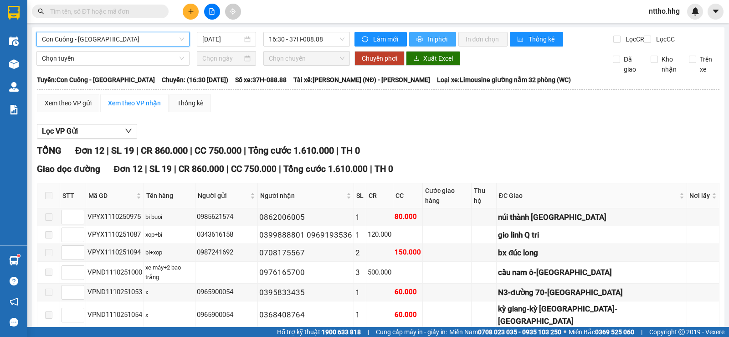
click at [437, 38] on span "In phơi" at bounding box center [438, 39] width 21 height 10
click at [111, 38] on span "Con Cuông - Quảng Ngãi" at bounding box center [113, 39] width 142 height 14
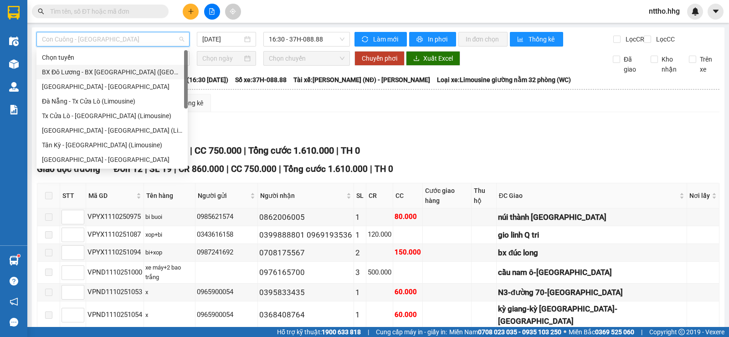
click at [109, 66] on div "BX Đô Lương - BX Quảng Ngãi (Limousine)" at bounding box center [111, 72] width 151 height 15
type input "11/10/2025"
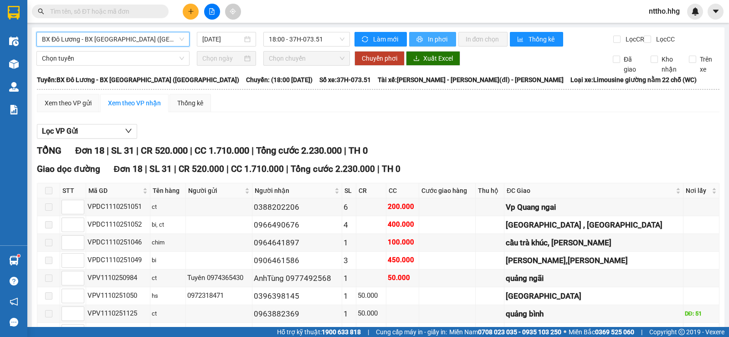
click at [428, 37] on span "In phơi" at bounding box center [438, 39] width 21 height 10
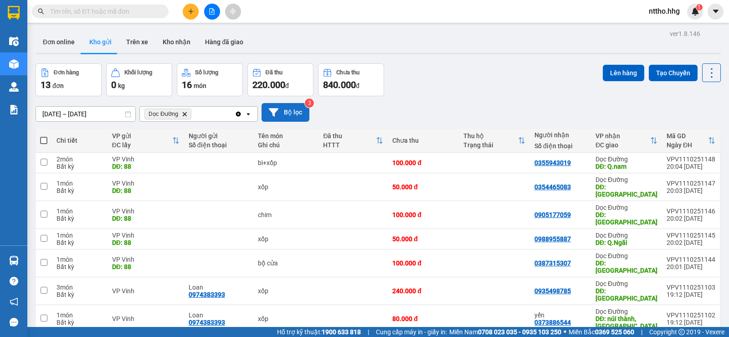
click at [290, 110] on button "Bộ lọc" at bounding box center [285, 112] width 48 height 19
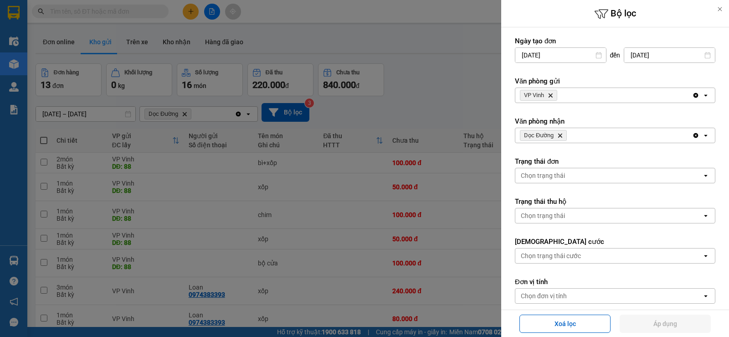
click at [551, 95] on icon "VP Vinh, close by backspace" at bounding box center [550, 95] width 4 height 4
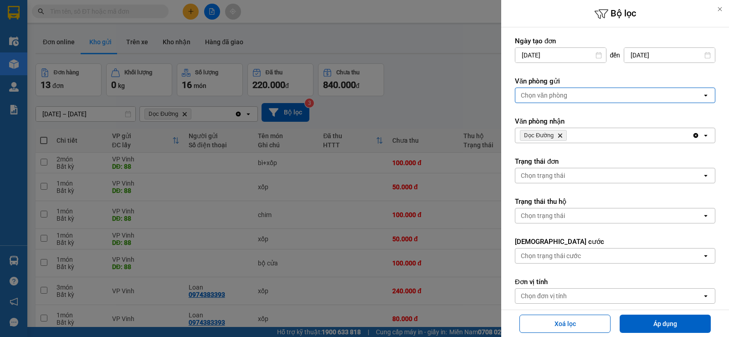
click at [559, 93] on div "Chọn văn phòng" at bounding box center [544, 95] width 46 height 9
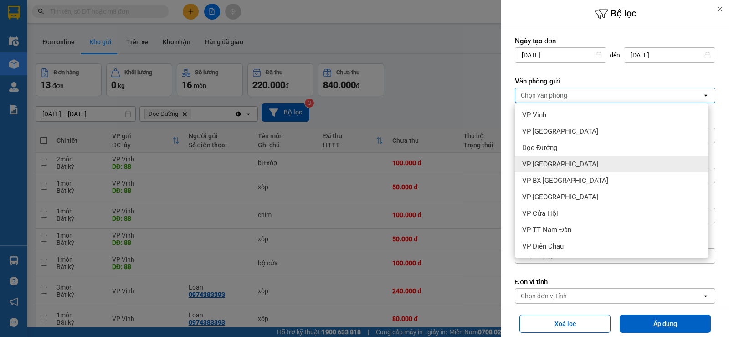
click at [566, 164] on div "VP [GEOGRAPHIC_DATA]" at bounding box center [612, 164] width 194 height 16
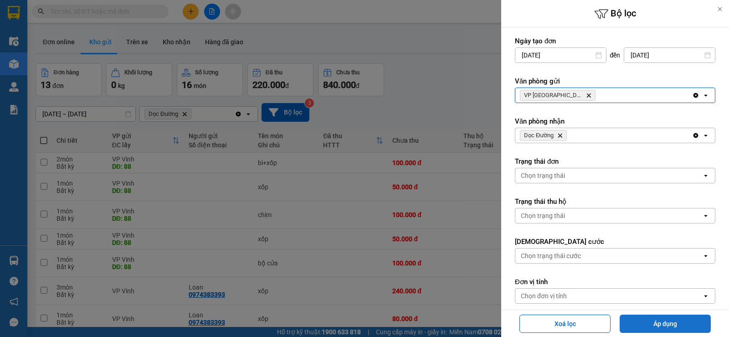
click at [655, 325] on button "Áp dụng" at bounding box center [664, 323] width 91 height 18
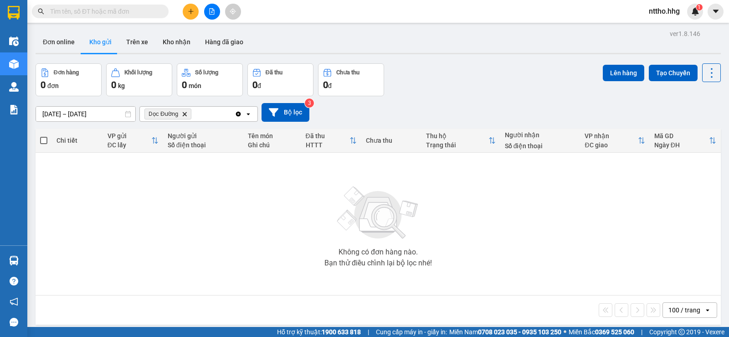
click at [182, 112] on icon "Delete" at bounding box center [184, 113] width 5 height 5
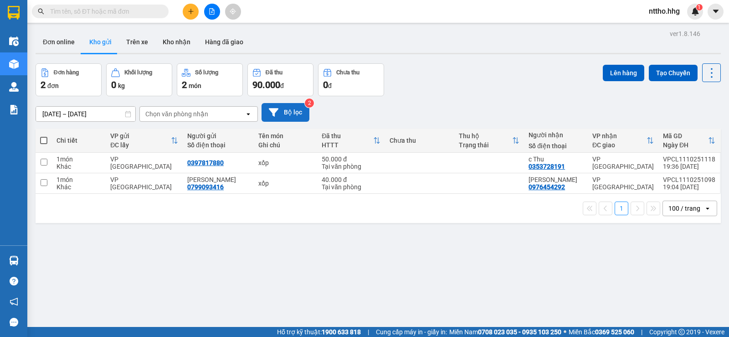
click at [294, 118] on button "Bộ lọc" at bounding box center [285, 112] width 48 height 19
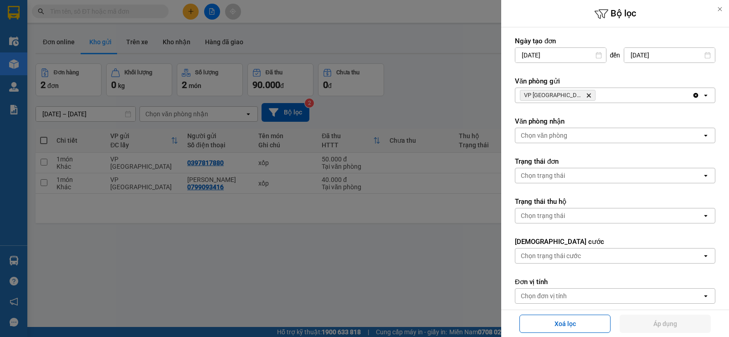
click at [586, 95] on icon "Delete" at bounding box center [588, 94] width 5 height 5
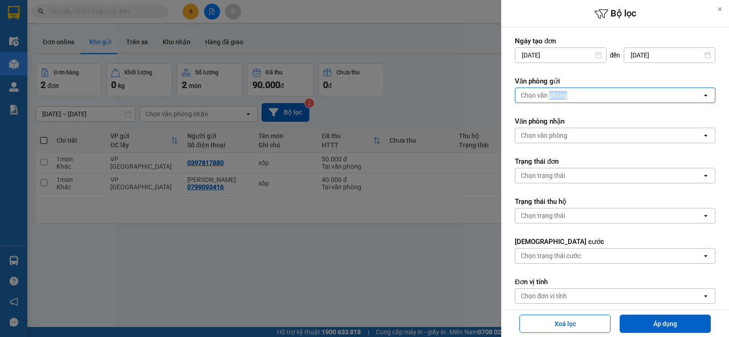
click at [560, 95] on div "Chọn văn phòng" at bounding box center [544, 95] width 46 height 9
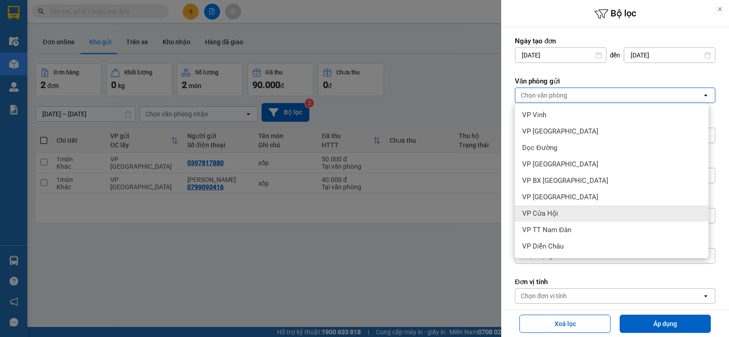
click at [558, 217] on div "VP Cửa Hội" at bounding box center [612, 213] width 194 height 16
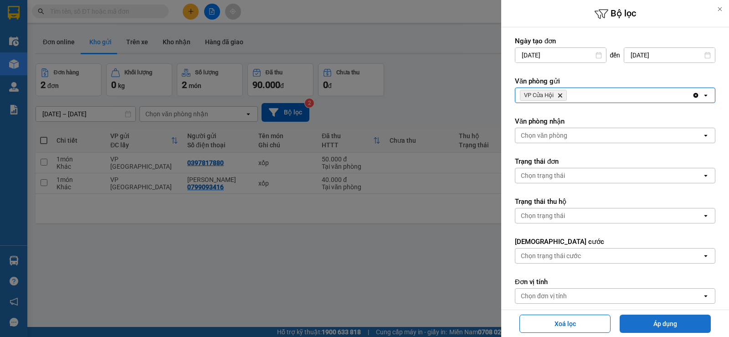
click at [681, 325] on button "Áp dụng" at bounding box center [664, 323] width 91 height 18
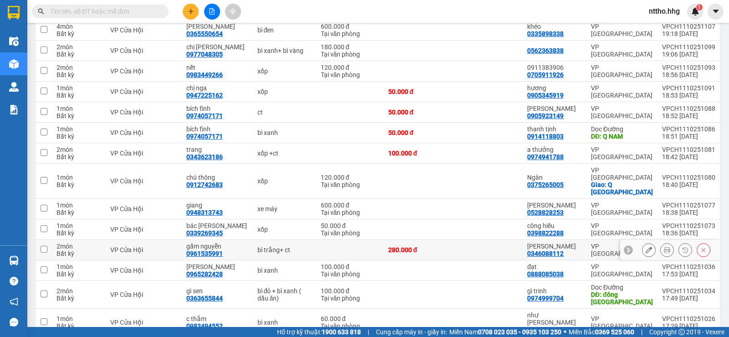
scroll to position [87, 0]
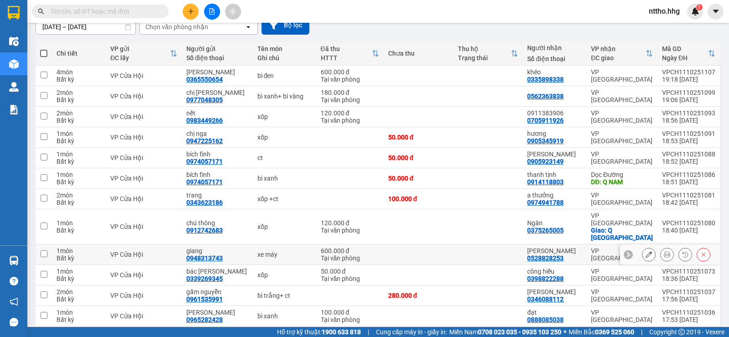
click at [283, 250] on div "xe máy" at bounding box center [284, 253] width 54 height 7
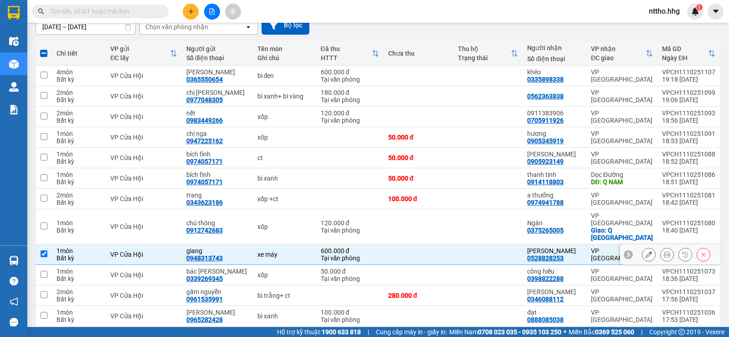
click at [282, 250] on div "xe máy" at bounding box center [284, 253] width 54 height 7
checkbox input "false"
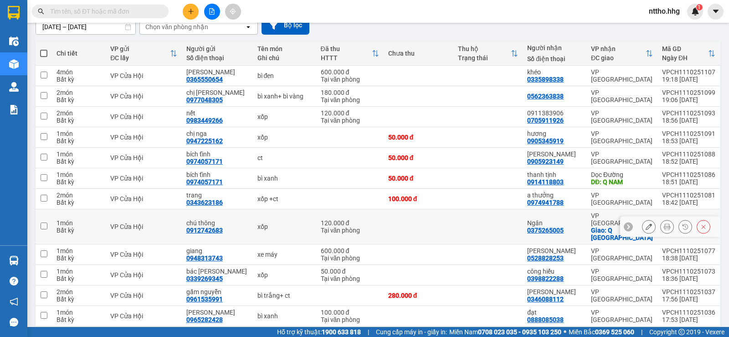
scroll to position [0, 0]
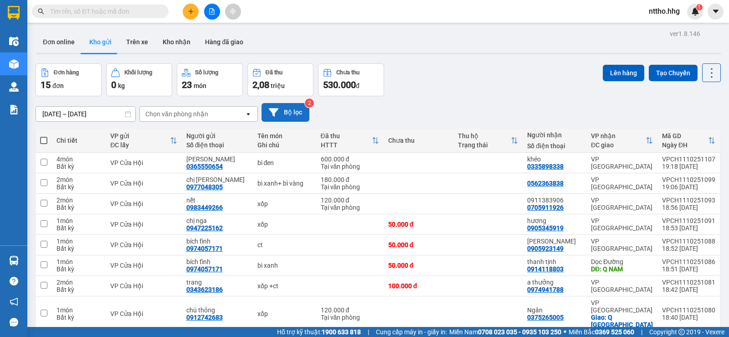
click at [292, 115] on button "Bộ lọc" at bounding box center [285, 112] width 48 height 19
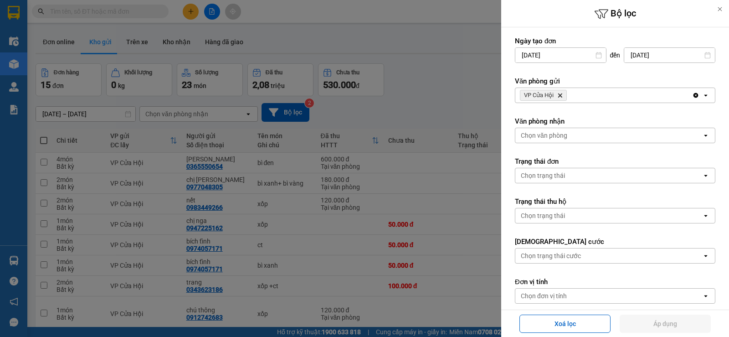
click at [561, 96] on icon "VP Cửa Hội, close by backspace" at bounding box center [560, 95] width 4 height 4
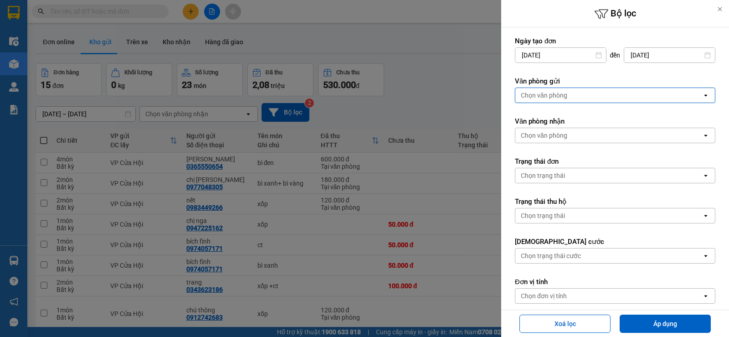
click at [562, 95] on div "Chọn văn phòng" at bounding box center [544, 95] width 46 height 9
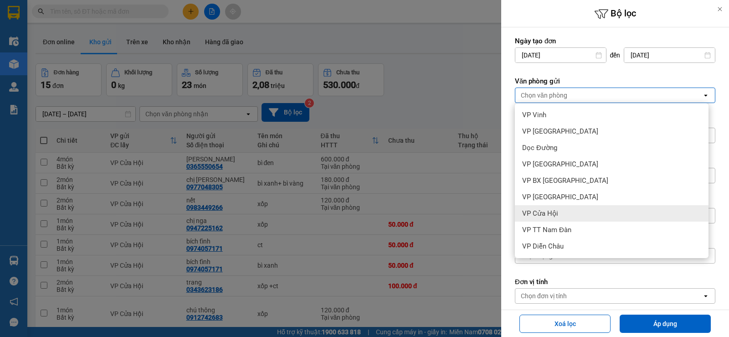
drag, startPoint x: 429, startPoint y: 91, endPoint x: 424, endPoint y: 88, distance: 5.5
click at [428, 90] on div at bounding box center [364, 168] width 729 height 337
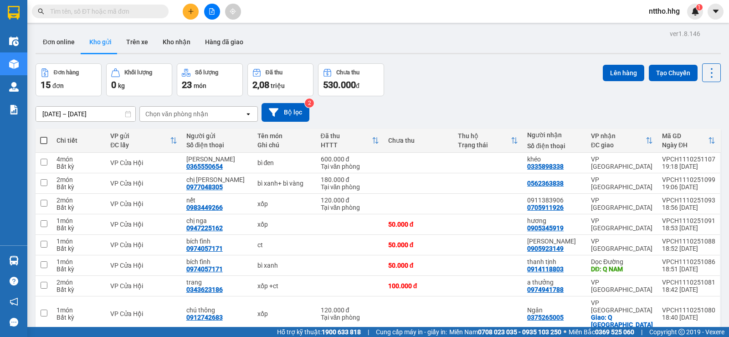
click at [214, 13] on icon "file-add" at bounding box center [212, 11] width 6 height 6
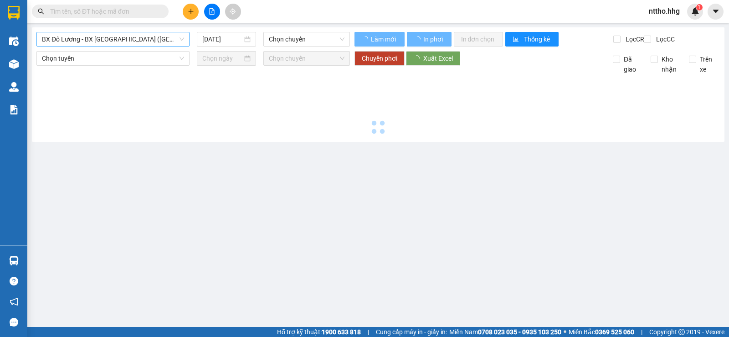
drag, startPoint x: 124, startPoint y: 39, endPoint x: 139, endPoint y: 46, distance: 16.5
click at [125, 39] on span "BX Đô Lương - BX Quảng Ngãi (Limousine)" at bounding box center [113, 39] width 142 height 14
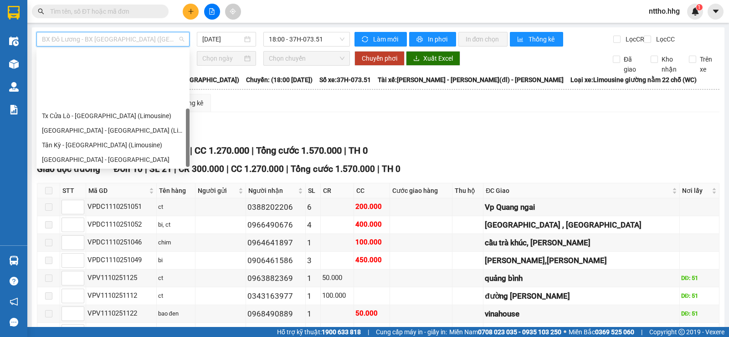
scroll to position [73, 0]
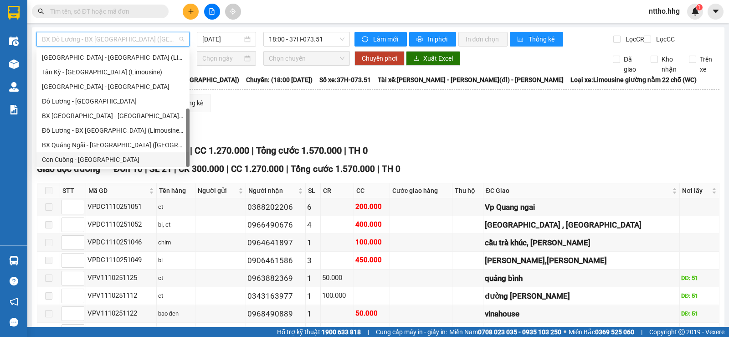
click at [113, 158] on div "Con Cuông - Quảng Ngãi" at bounding box center [113, 159] width 142 height 10
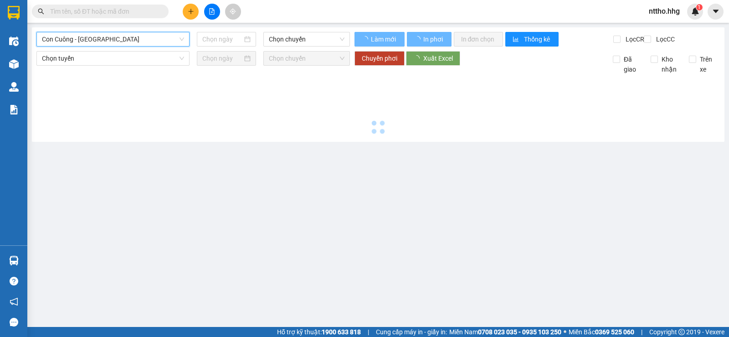
type input "11/10/2025"
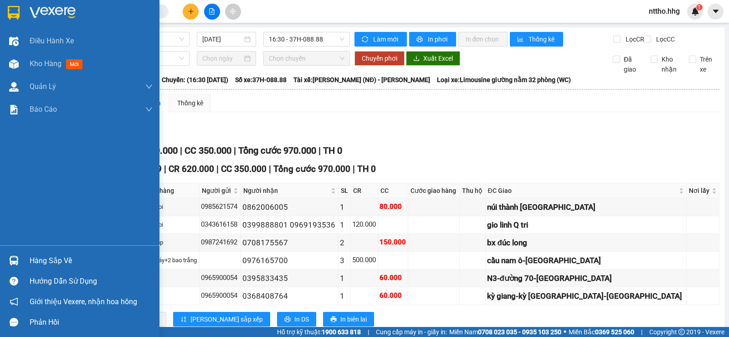
click at [9, 8] on img at bounding box center [14, 13] width 12 height 14
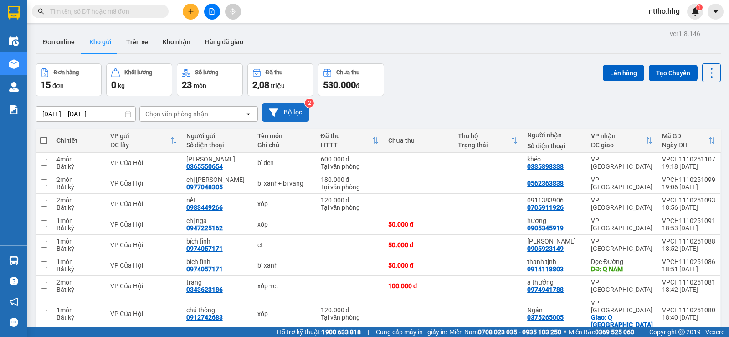
click at [296, 114] on button "Bộ lọc" at bounding box center [285, 112] width 48 height 19
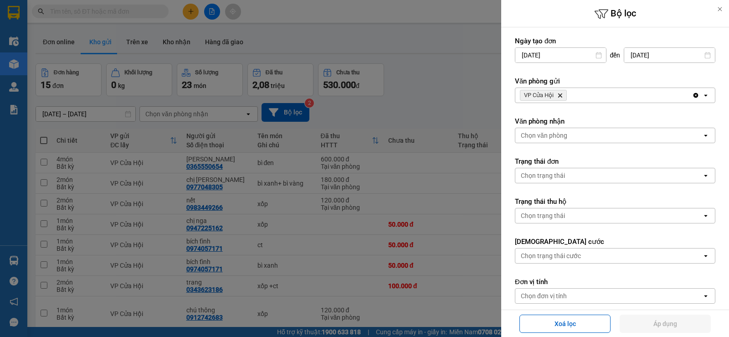
click at [561, 97] on icon "Delete" at bounding box center [559, 94] width 5 height 5
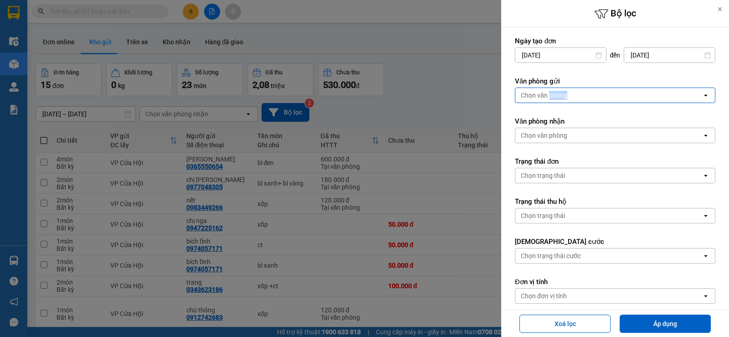
click at [561, 97] on div "Chọn văn phòng" at bounding box center [544, 95] width 46 height 9
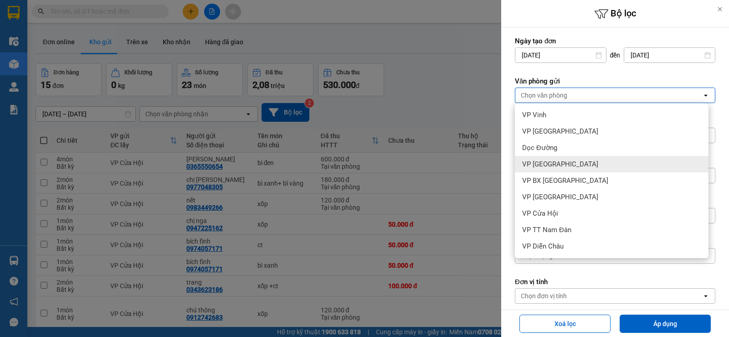
click at [556, 169] on div "VP [GEOGRAPHIC_DATA]" at bounding box center [612, 164] width 194 height 16
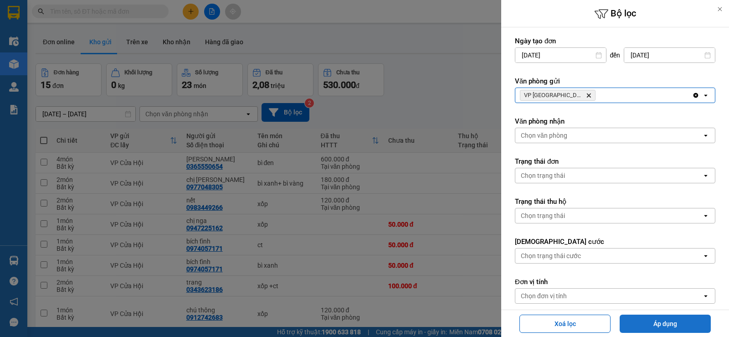
click at [668, 327] on button "Áp dụng" at bounding box center [664, 323] width 91 height 18
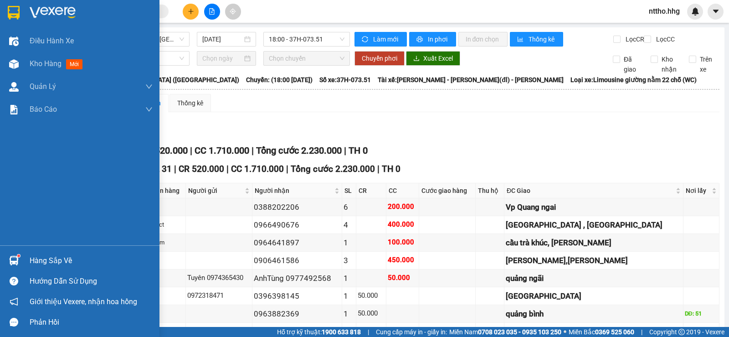
click at [13, 11] on img at bounding box center [14, 13] width 12 height 14
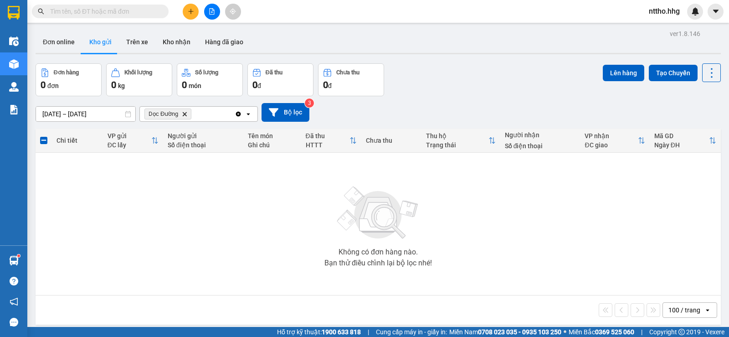
click at [184, 112] on icon "Delete" at bounding box center [184, 113] width 5 height 5
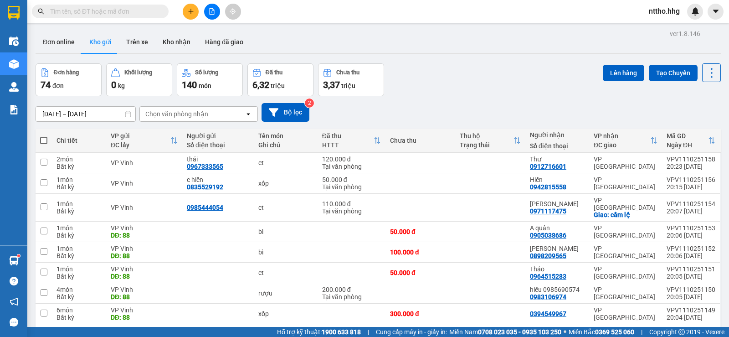
click at [220, 112] on div "Chọn văn phòng nhận" at bounding box center [192, 114] width 105 height 15
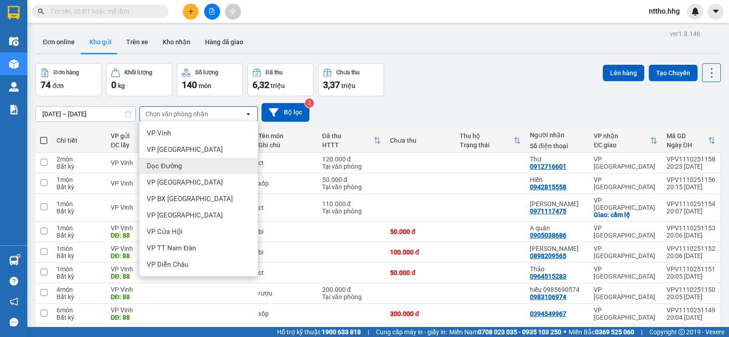
click at [176, 166] on span "Dọc Đường" at bounding box center [164, 165] width 35 height 9
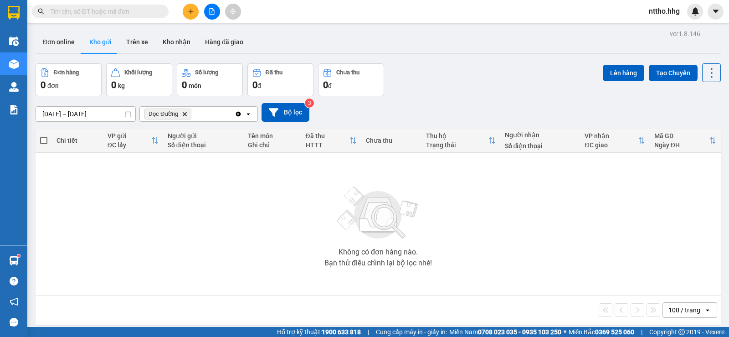
click at [184, 112] on icon "Delete" at bounding box center [184, 113] width 5 height 5
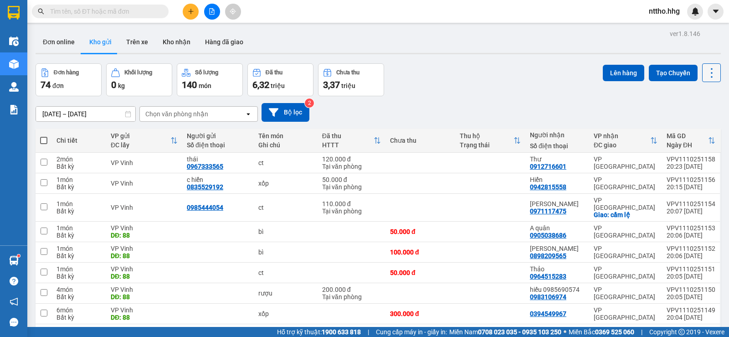
click at [705, 73] on icon at bounding box center [711, 72] width 13 height 13
click at [683, 130] on span "Làm mới" at bounding box center [691, 130] width 25 height 9
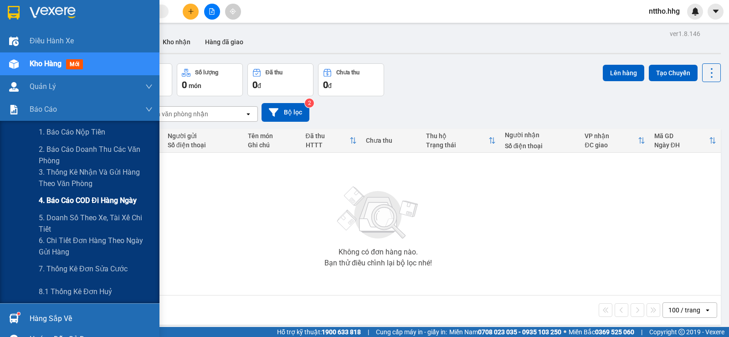
drag, startPoint x: 56, startPoint y: 245, endPoint x: 70, endPoint y: 209, distance: 38.7
click at [55, 244] on span "6. Chi tiết đơn hàng theo ngày gửi hàng" at bounding box center [96, 246] width 114 height 23
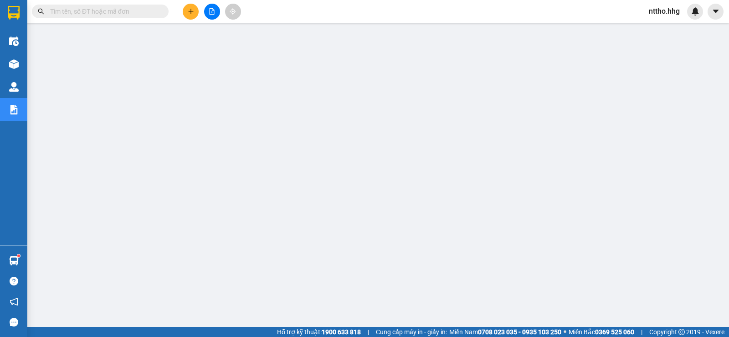
click at [664, 10] on span "nttho.hhg" at bounding box center [664, 10] width 46 height 11
click at [657, 26] on span "Đăng xuất" at bounding box center [673, 28] width 38 height 10
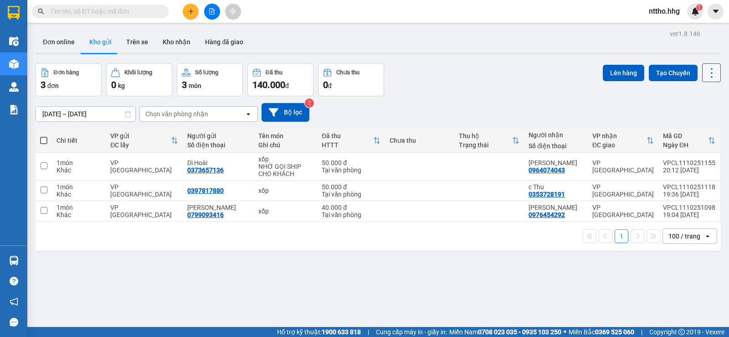
click at [705, 71] on icon at bounding box center [711, 72] width 13 height 13
click at [671, 130] on icon "Menu" at bounding box center [668, 130] width 9 height 9
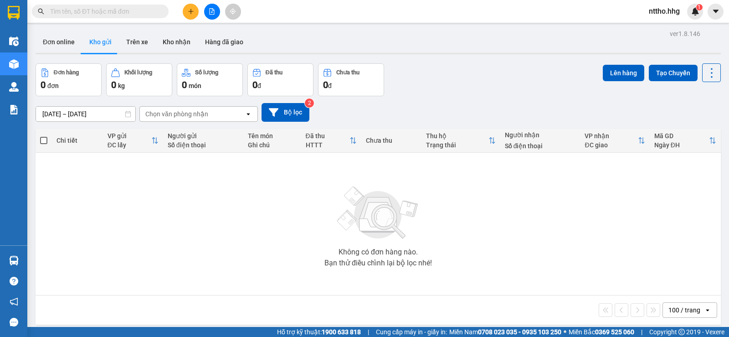
click at [670, 11] on span "nttho.hhg" at bounding box center [664, 10] width 46 height 11
click at [666, 31] on span "Đăng xuất" at bounding box center [673, 28] width 38 height 10
